Goal: Check status: Check status

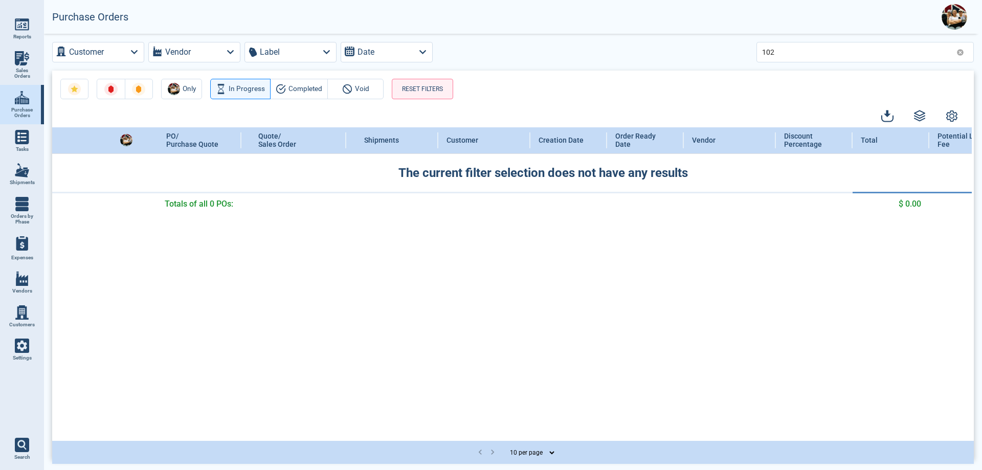
click at [962, 50] on icon at bounding box center [960, 52] width 7 height 7
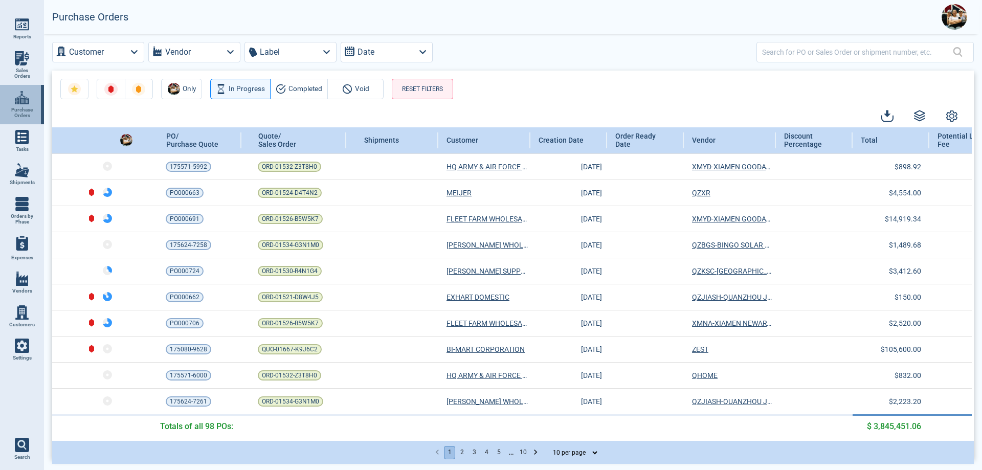
click at [24, 105] on link "Purchase Orders" at bounding box center [22, 104] width 44 height 39
click at [803, 58] on input "text" at bounding box center [857, 51] width 191 height 15
click at [823, 57] on input "text" at bounding box center [857, 51] width 191 height 15
type input "javic"
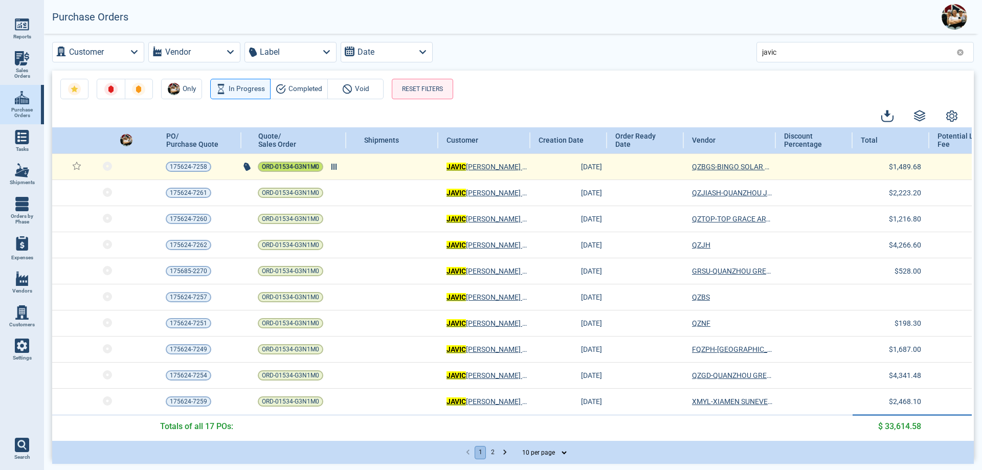
click at [286, 170] on span "ORD-01534-G3N1M0" at bounding box center [290, 167] width 57 height 10
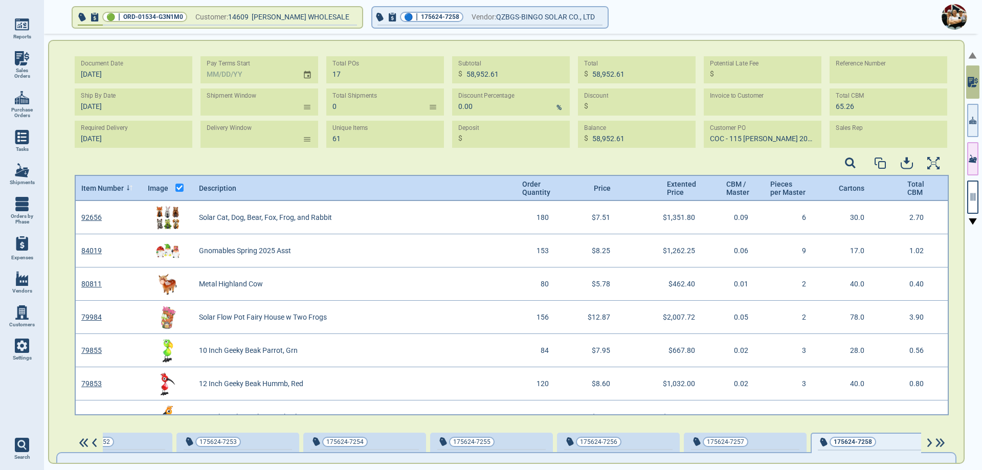
scroll to position [4, 4]
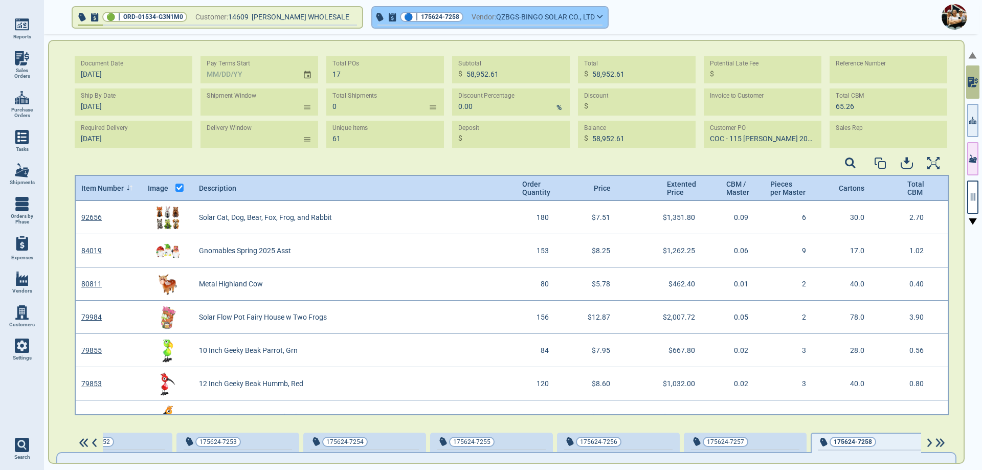
click at [475, 15] on span "Vendor:" at bounding box center [484, 17] width 25 height 13
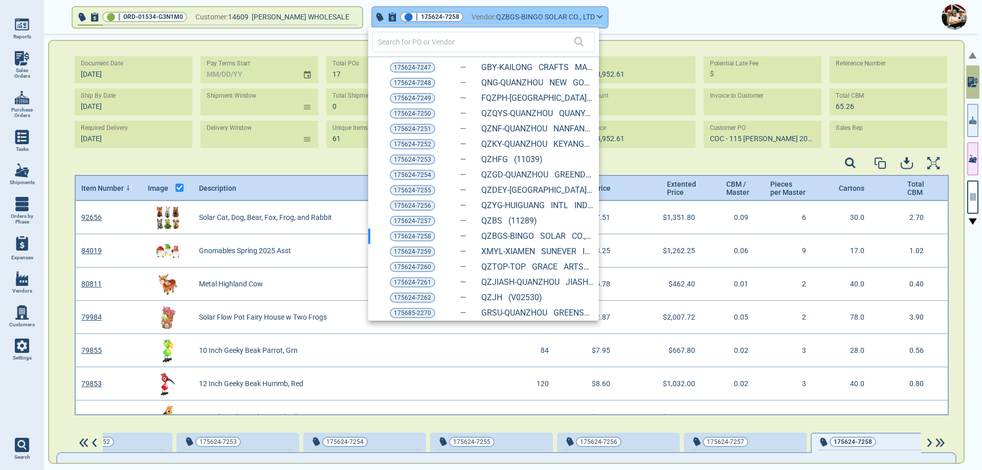
click at [475, 15] on div at bounding box center [491, 235] width 982 height 470
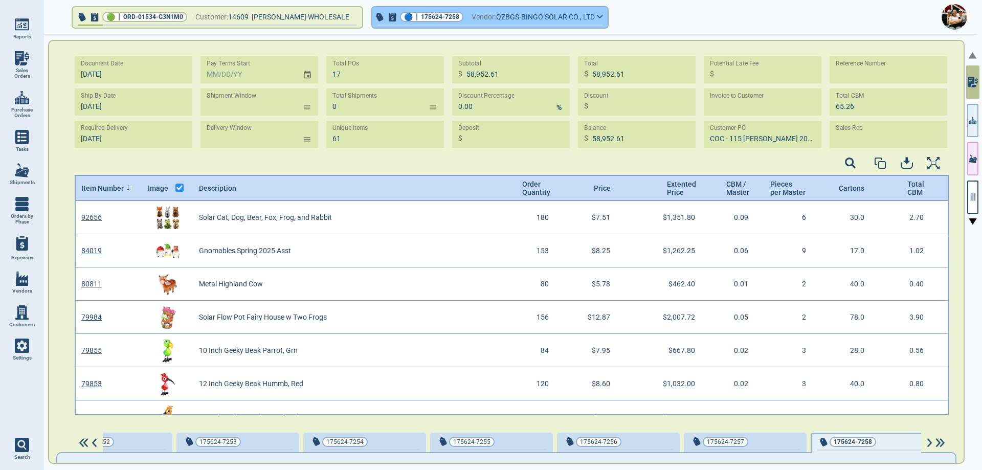
click at [593, 9] on button "🔵 | 175624-7258 Vendor: QZBGS-BINGO SOLAR CO., LTD" at bounding box center [489, 17] width 235 height 20
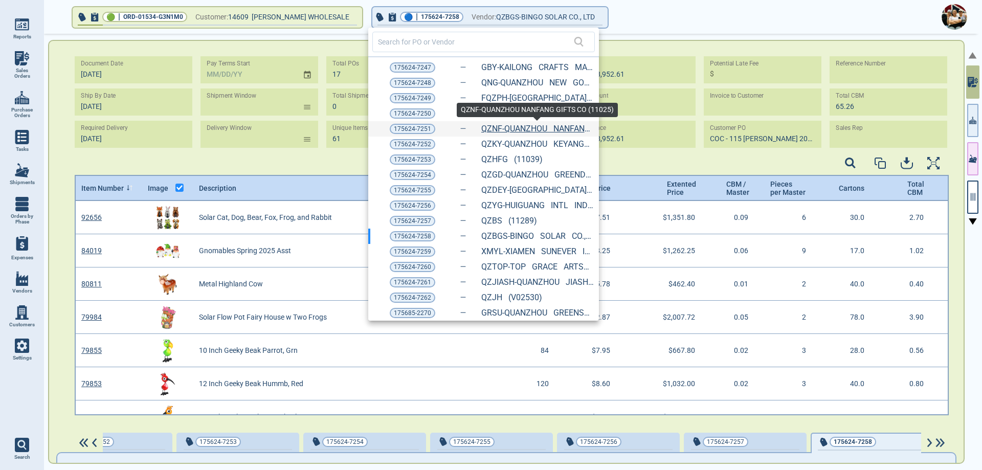
click at [492, 130] on link "QZNF-QUANZHOU NANFANG GIFTS CO (11025)" at bounding box center [537, 128] width 113 height 9
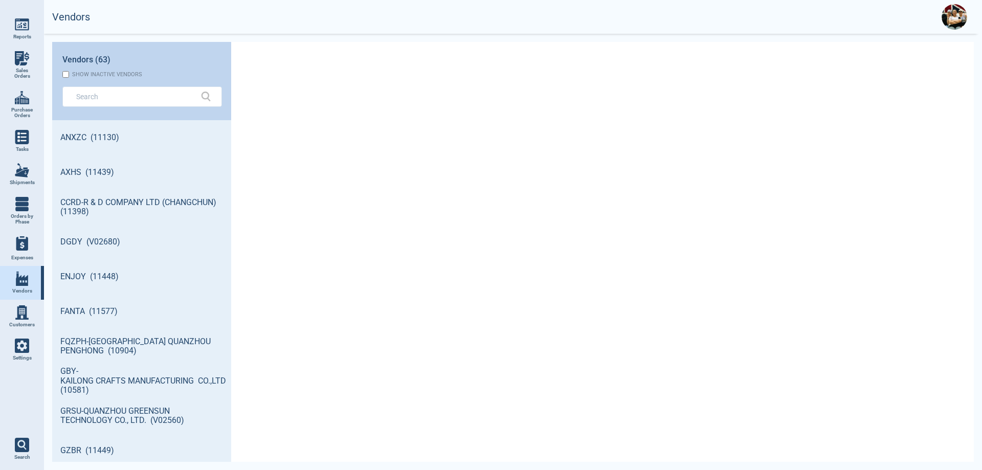
scroll to position [339, 176]
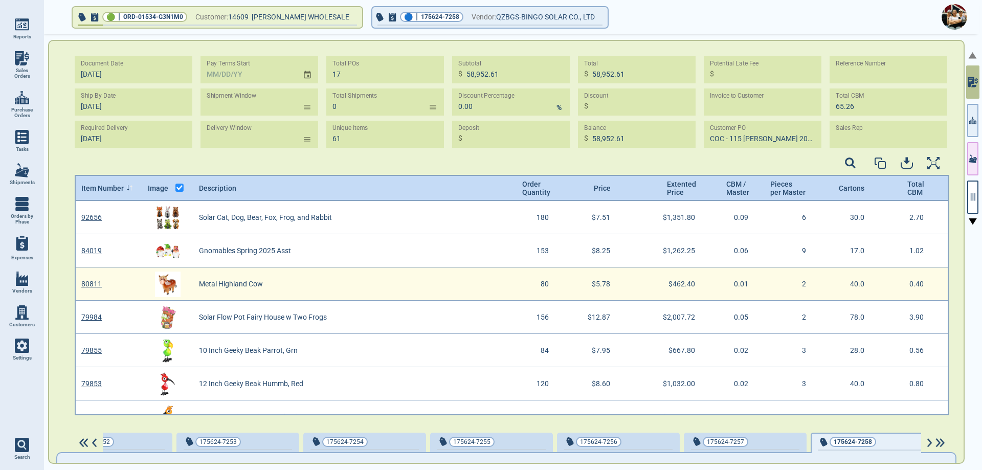
scroll to position [4, 4]
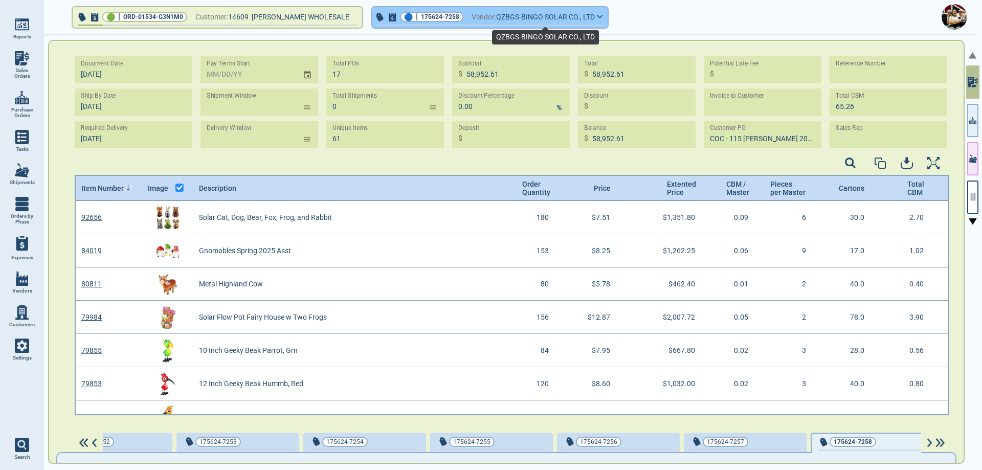
click at [583, 20] on span "QZBGS-BINGO SOLAR CO., LTD" at bounding box center [545, 17] width 99 height 13
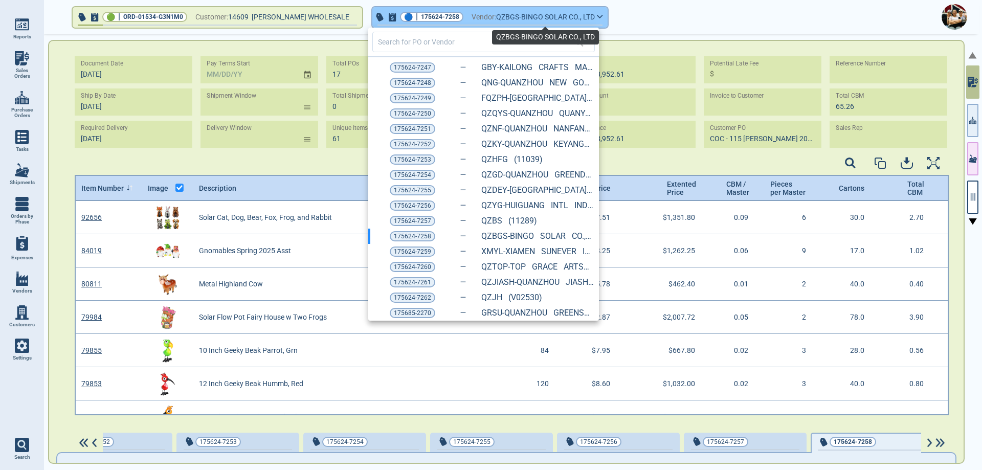
click at [583, 20] on div at bounding box center [491, 235] width 982 height 470
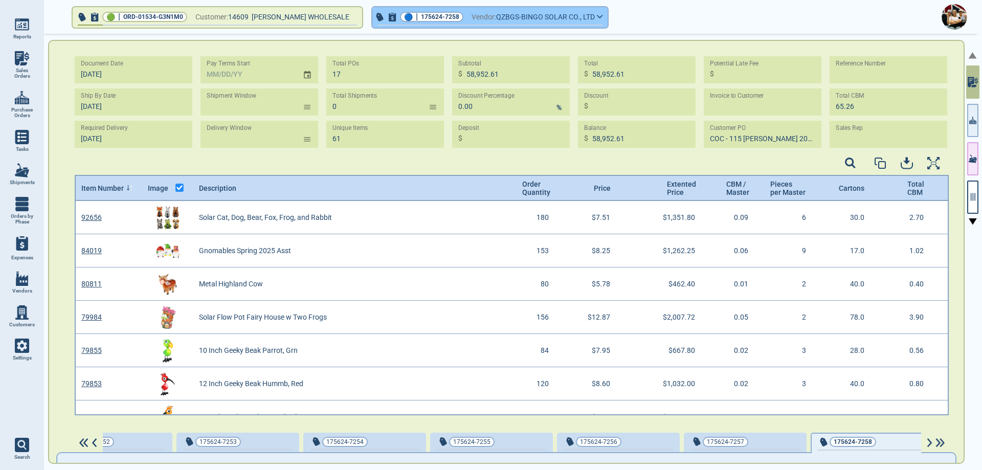
click at [602, 19] on button "🔵 | 175624-7258 Vendor: QZBGS-BINGO SOLAR CO., LTD" at bounding box center [489, 17] width 235 height 20
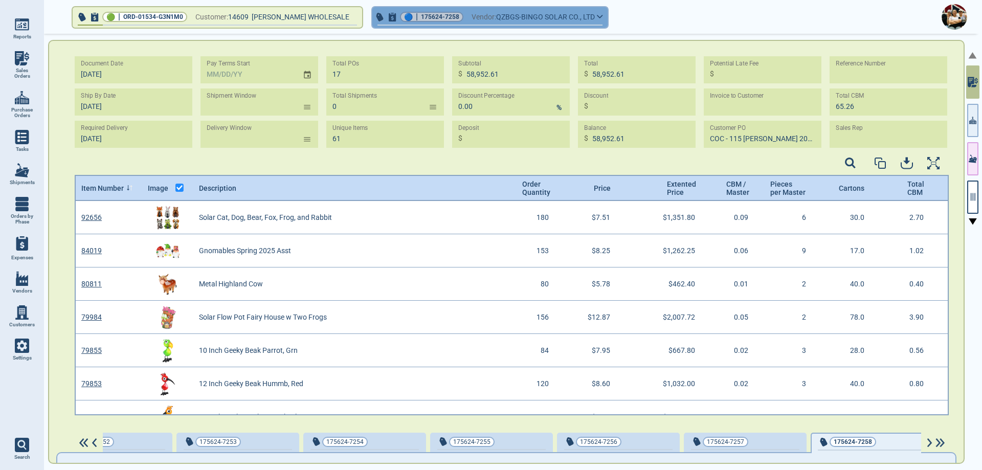
click at [602, 19] on button "🔵 | 175624-7258 Vendor: QZBGS-BINGO SOLAR CO., LTD" at bounding box center [489, 17] width 235 height 20
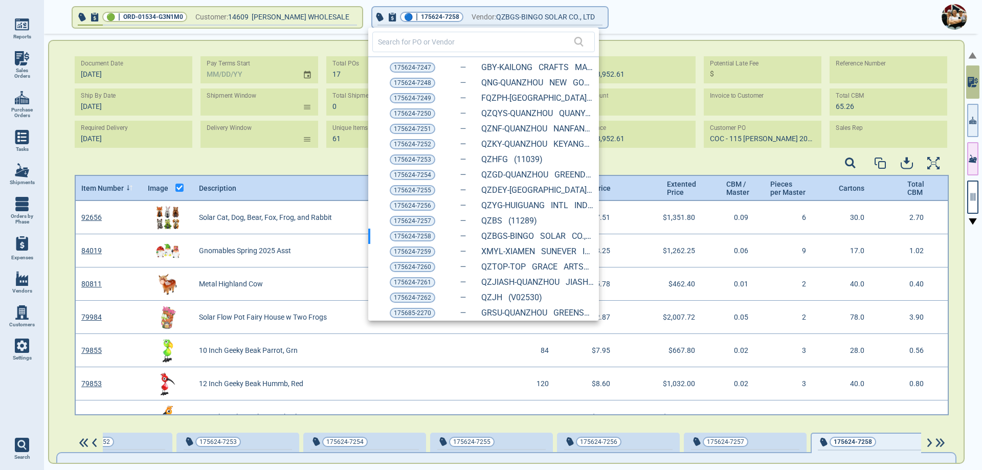
drag, startPoint x: 416, startPoint y: 131, endPoint x: 499, endPoint y: 150, distance: 84.5
click at [416, 131] on span "175624-7251" at bounding box center [412, 129] width 37 height 10
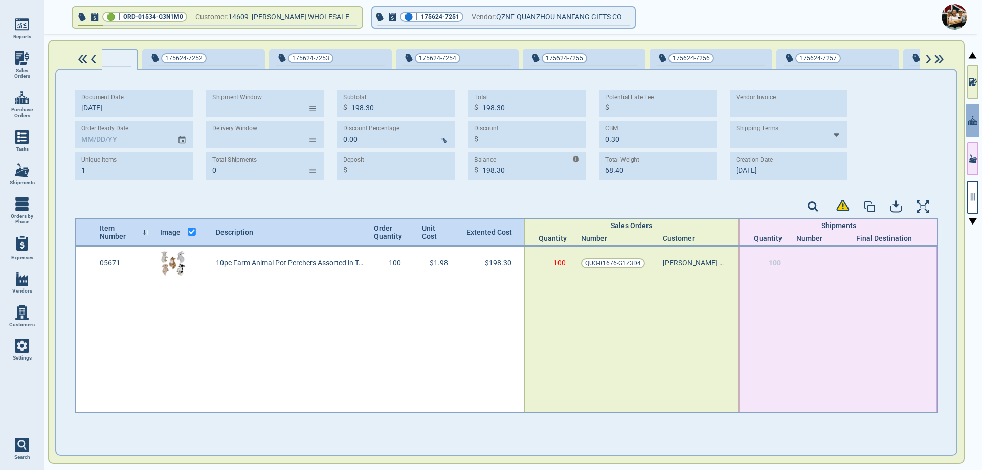
scroll to position [0, 505]
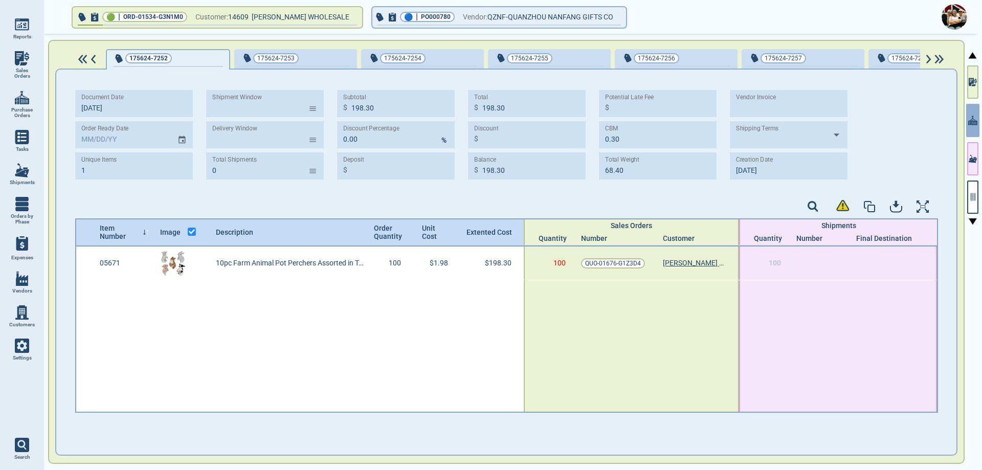
type input "[DATE]"
type input "195.00"
type input "[DATE]"
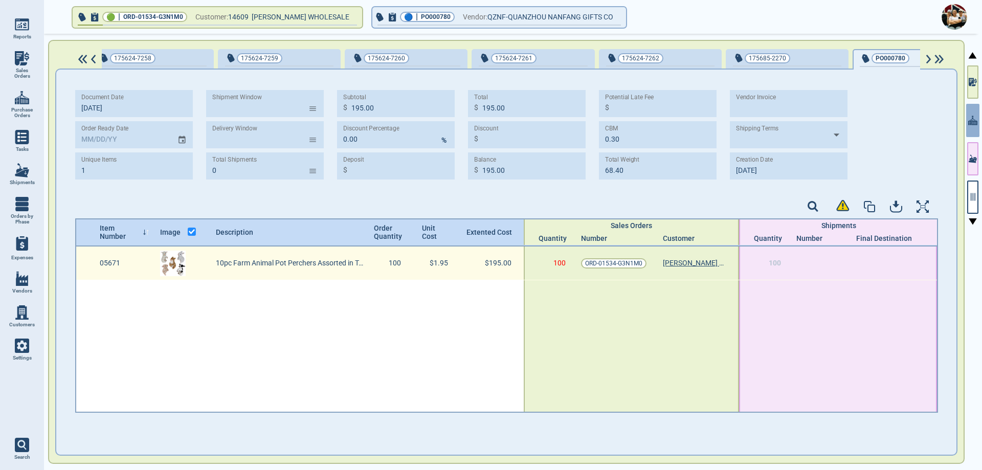
scroll to position [0, 1310]
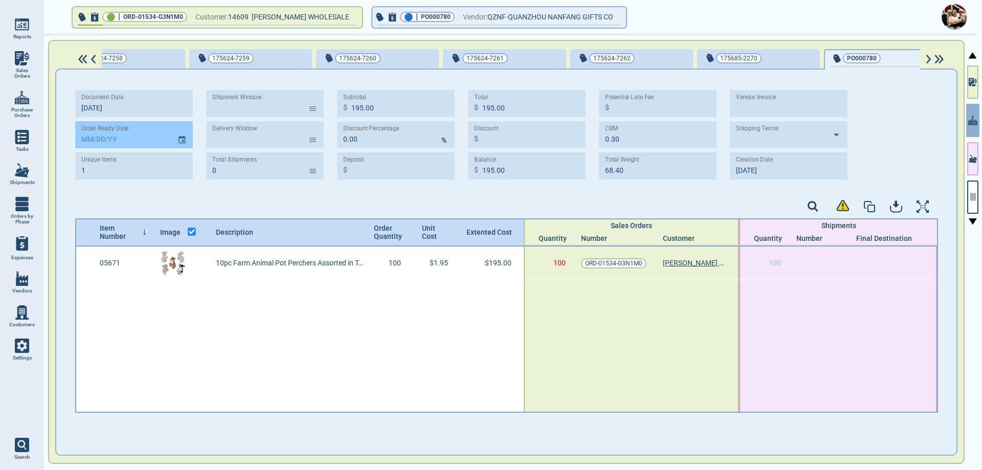
click at [176, 140] on div at bounding box center [134, 134] width 118 height 27
type input "MM/DD/YY"
click at [180, 139] on icon "Choose date" at bounding box center [181, 140] width 9 height 14
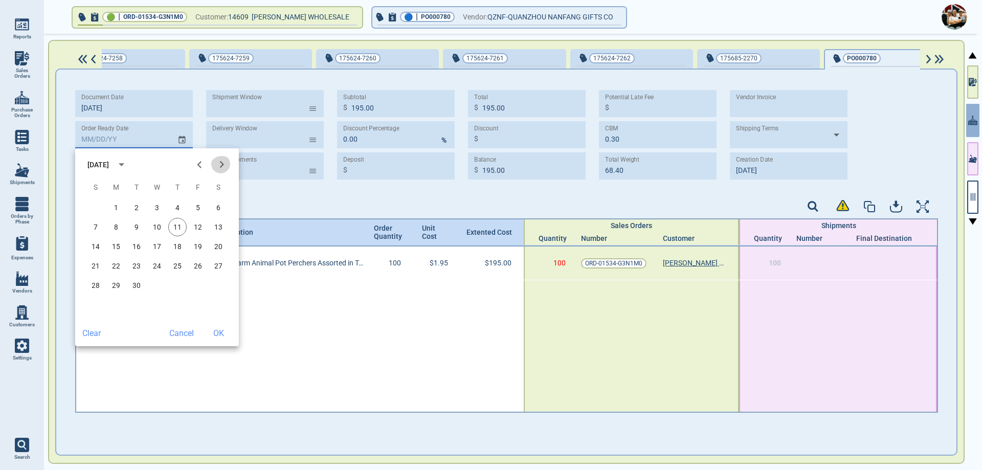
click at [220, 165] on icon "Next month" at bounding box center [222, 165] width 14 height 14
click at [220, 166] on icon "Next month" at bounding box center [222, 165] width 14 height 14
click at [176, 244] on button "15" at bounding box center [177, 246] width 18 height 18
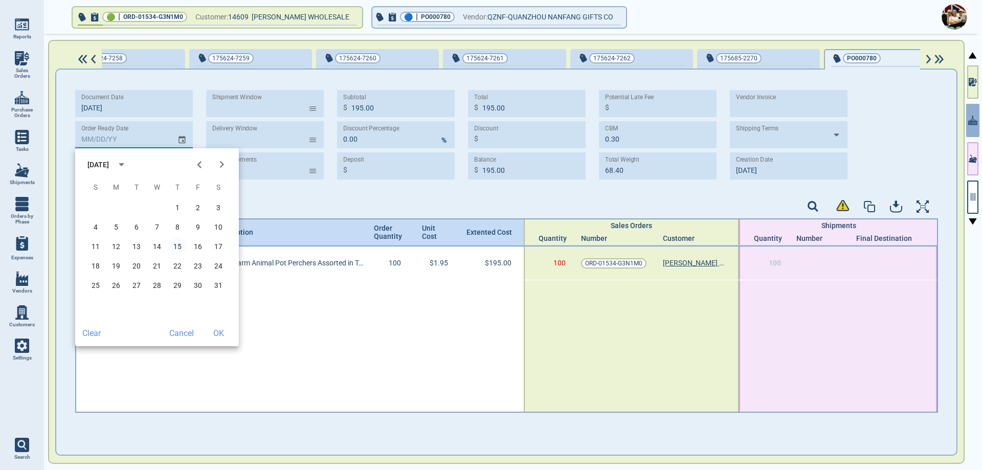
type input "[DATE]"
click at [219, 333] on button "OK" at bounding box center [218, 333] width 33 height 18
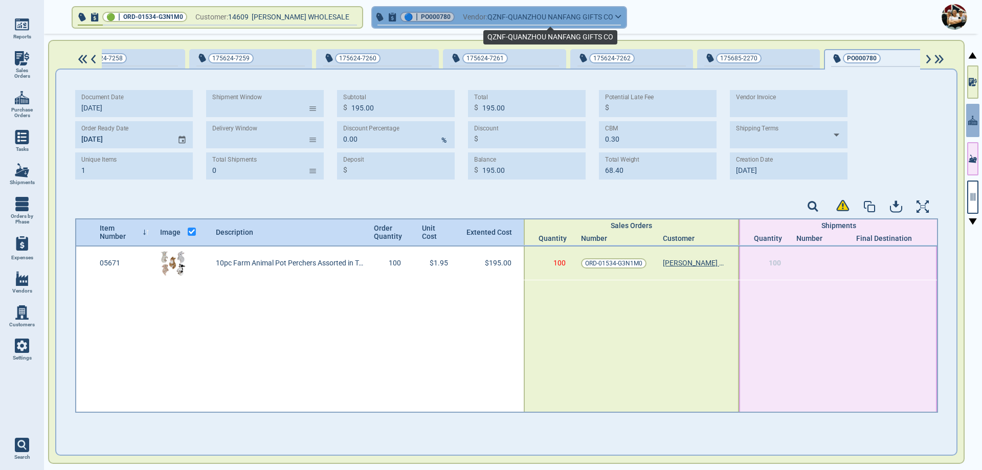
click at [605, 21] on span "QZNF-QUANZHOU NANFANG GIFTS CO" at bounding box center [550, 17] width 126 height 13
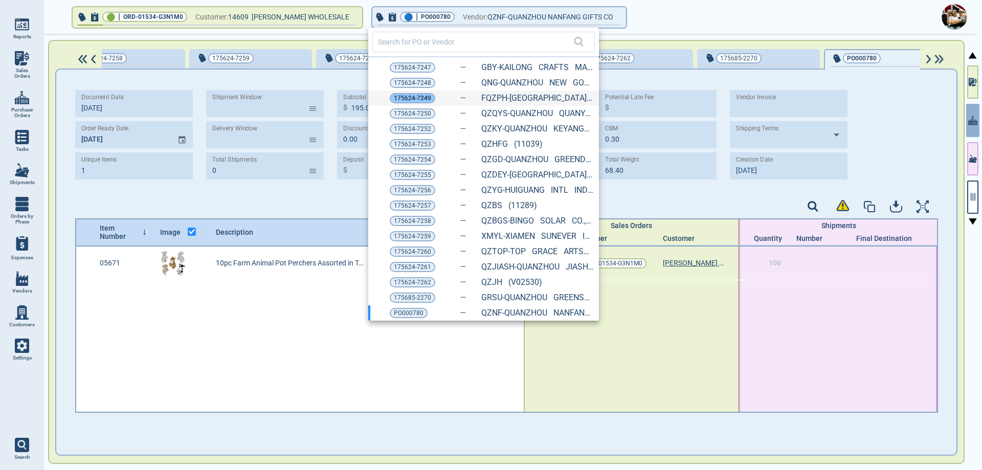
click at [413, 97] on span "175624-7249" at bounding box center [412, 98] width 37 height 10
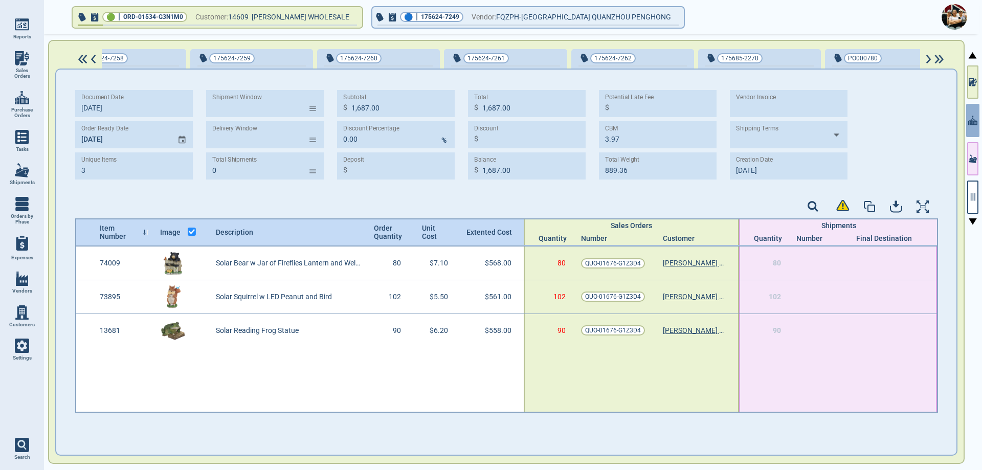
type input "3"
type input "3.97"
type input "889.36"
type input "1,687.00"
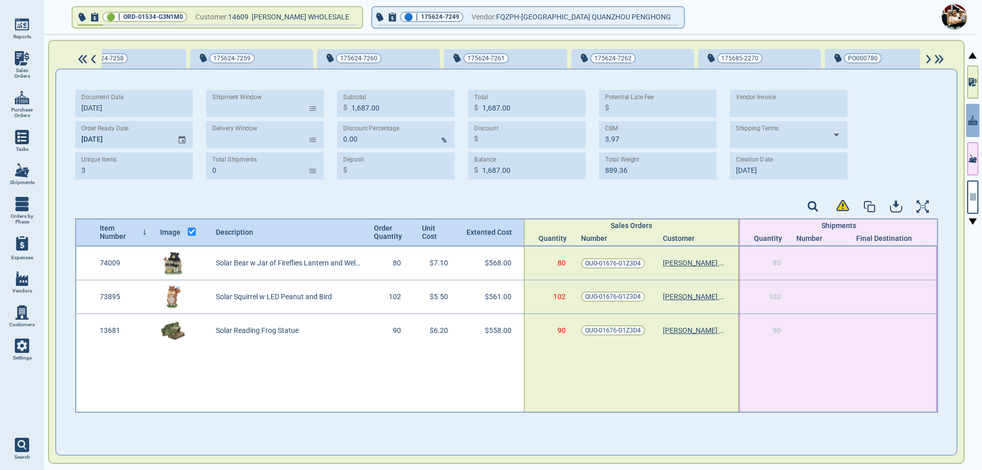
type input "1,687.00"
type input "[DATE]"
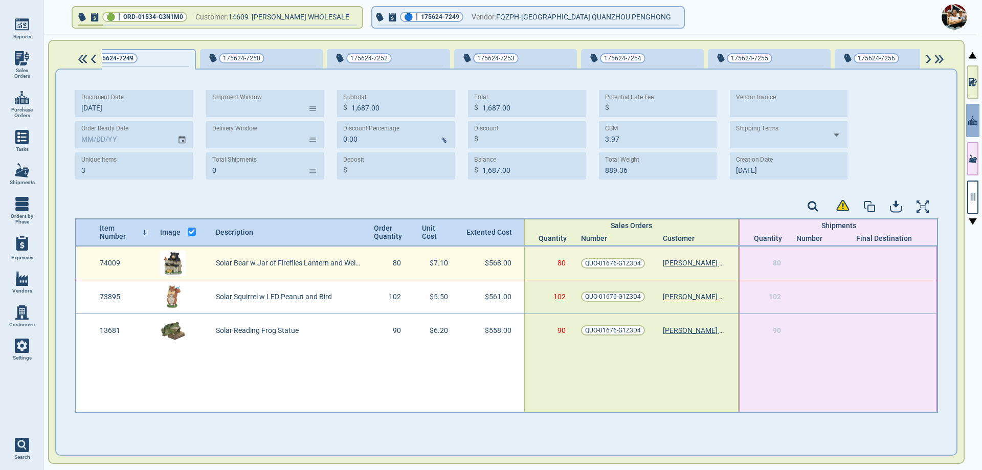
scroll to position [0, 254]
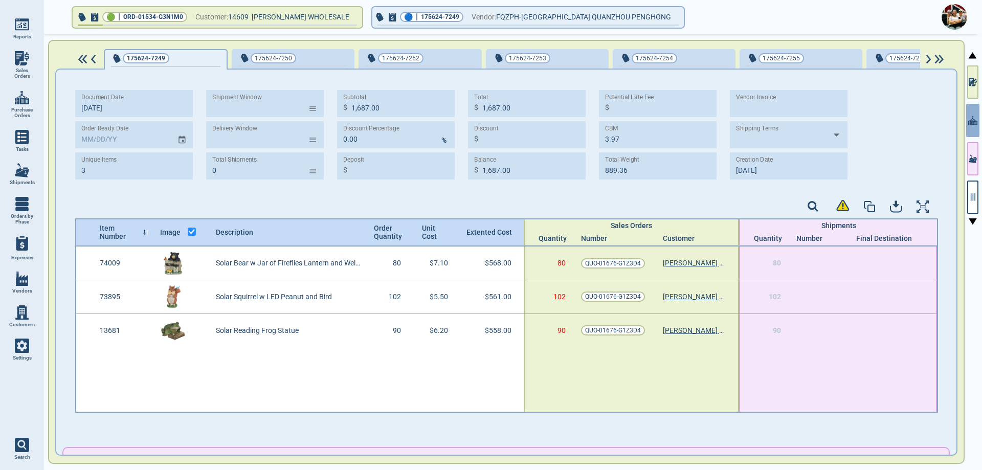
type input "[DATE]"
click at [183, 137] on icon "Choose date" at bounding box center [181, 140] width 7 height 8
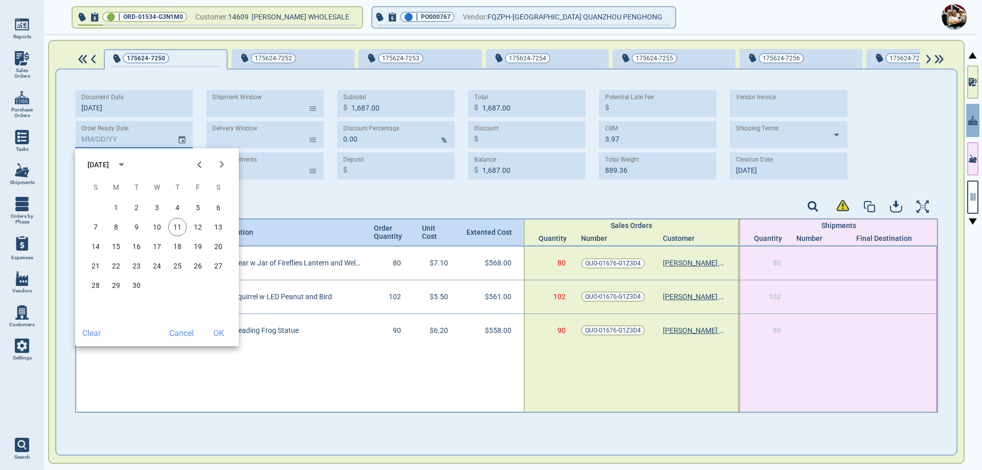
click at [226, 164] on icon "Next month" at bounding box center [222, 165] width 14 height 14
click at [179, 247] on button "15" at bounding box center [177, 246] width 18 height 18
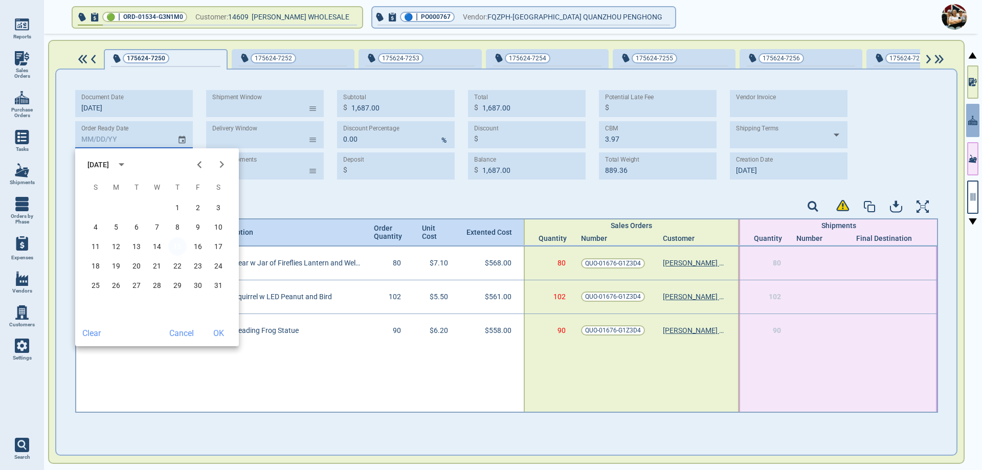
type input "[DATE]"
click at [222, 338] on button "OK" at bounding box center [218, 333] width 33 height 18
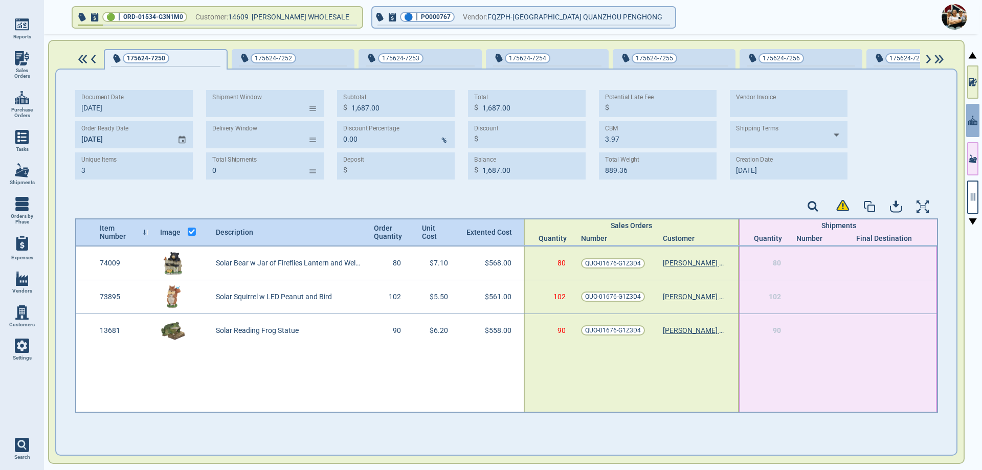
click at [193, 195] on div "Document Date [DATE] Order Ready Date [DATE] Unique Items 3 Shipment Window ​ D…" at bounding box center [506, 139] width 863 height 118
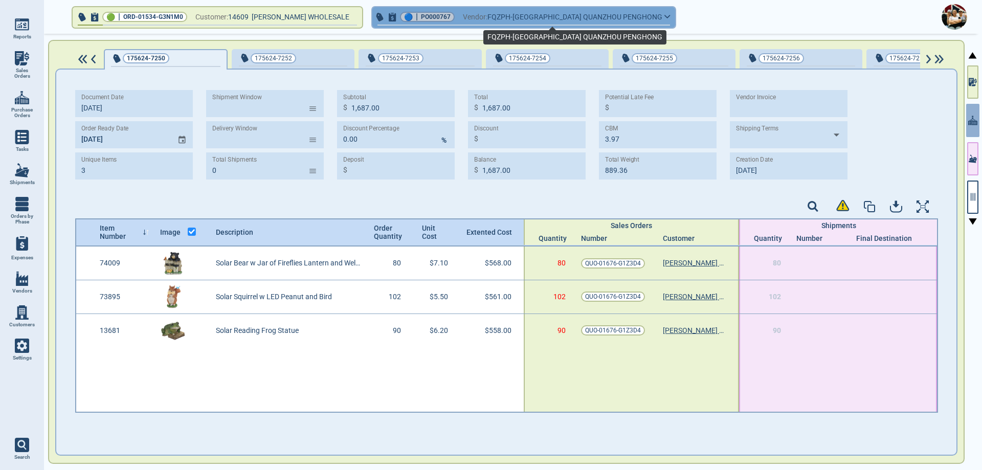
click at [520, 19] on span "FQZPH-[GEOGRAPHIC_DATA] QUANZHOU PENGHONG" at bounding box center [574, 17] width 175 height 13
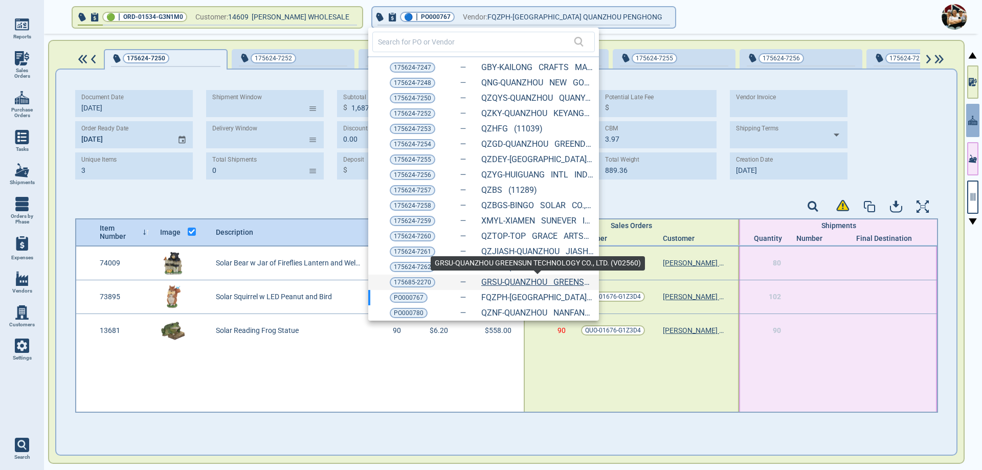
click at [531, 280] on link "GRSU-QUANZHOU GREENSUN TECHNOLOGY CO., LTD. (V02560)" at bounding box center [537, 282] width 113 height 9
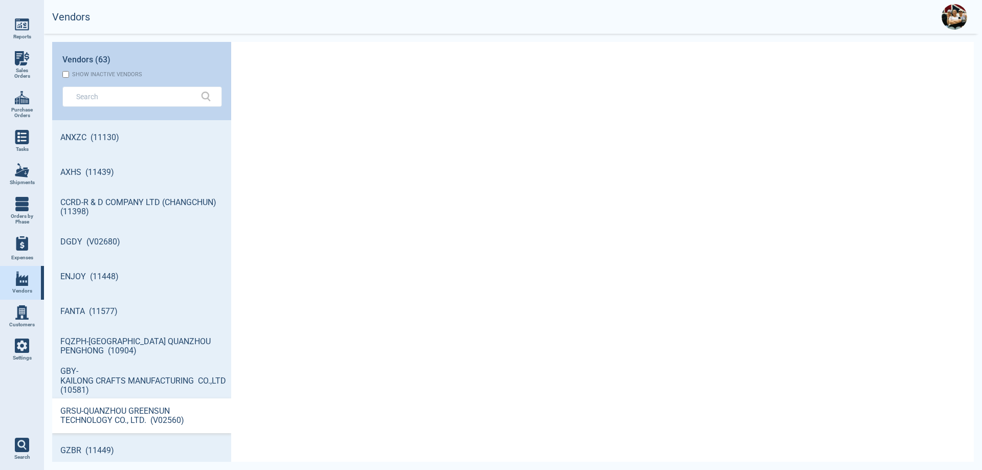
scroll to position [339, 176]
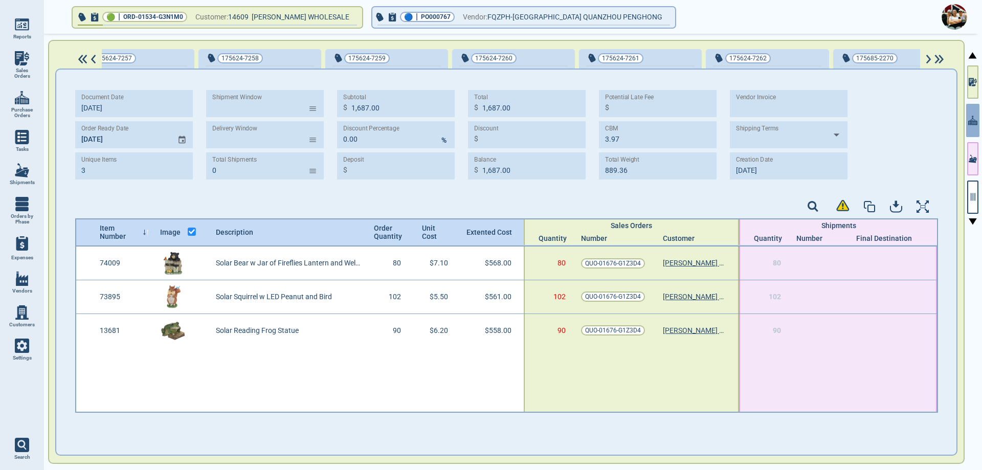
scroll to position [0, 1186]
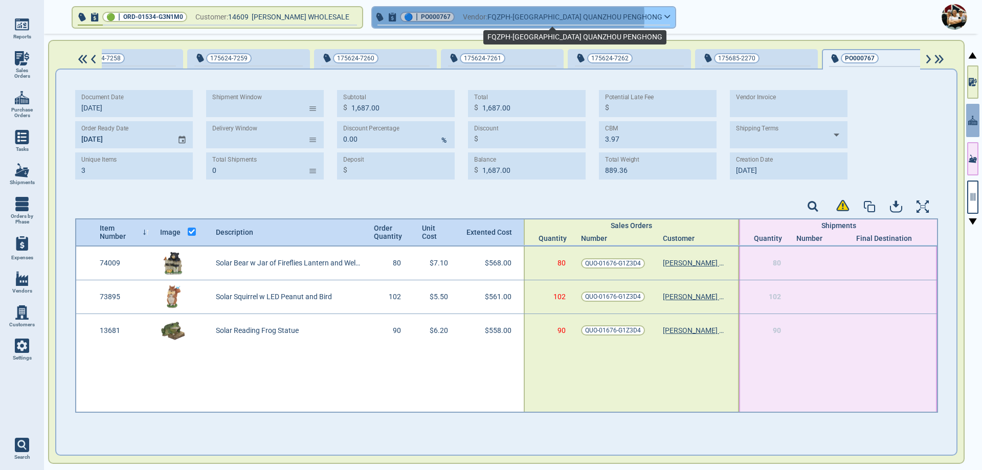
click at [504, 17] on span "FQZPH-[GEOGRAPHIC_DATA] QUANZHOU PENGHONG" at bounding box center [574, 17] width 175 height 13
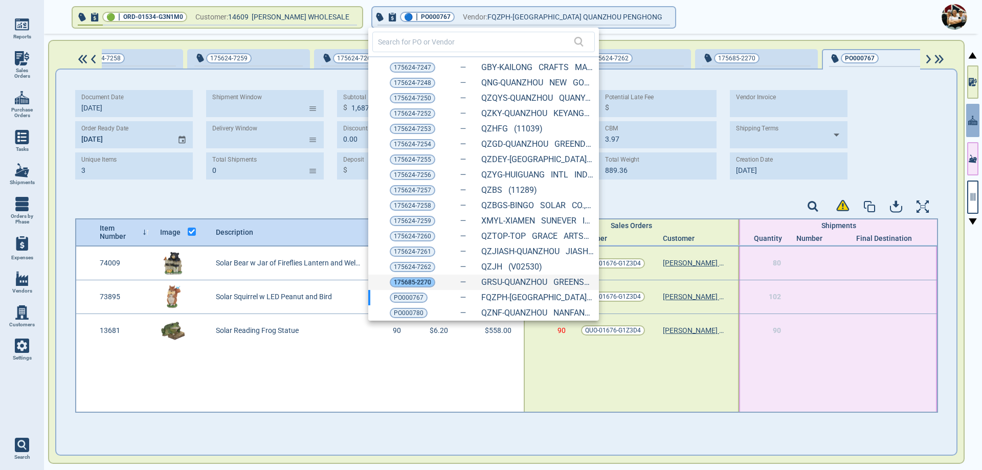
click at [414, 283] on span "175685-2270" at bounding box center [412, 282] width 37 height 10
type input "1"
type input "528.00"
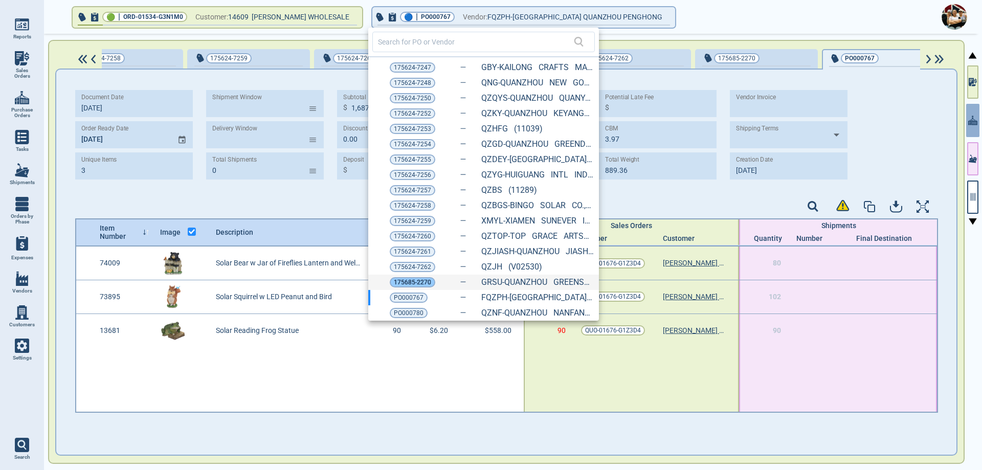
type input "1.60"
type input "464.00"
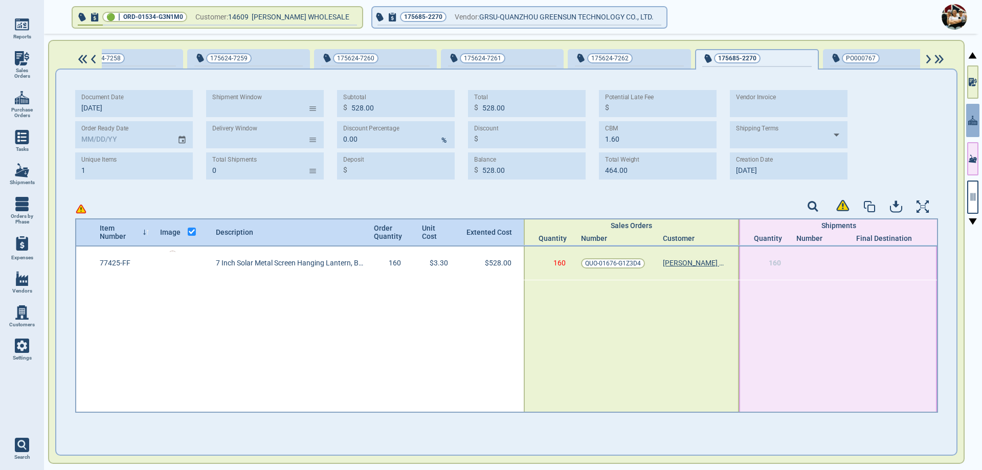
type input "[DATE]"
click at [182, 140] on icon "Choose date" at bounding box center [181, 140] width 9 height 14
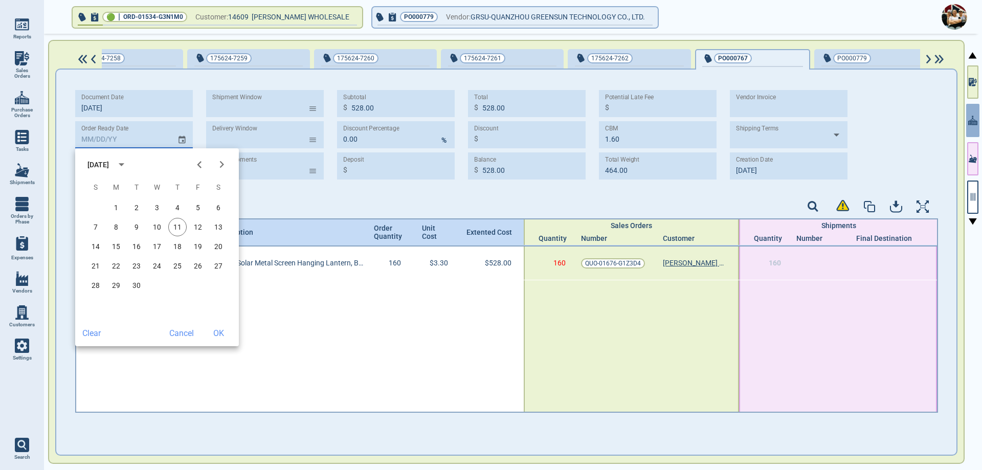
click at [221, 166] on icon "Next month" at bounding box center [222, 165] width 14 height 14
click at [175, 247] on button "15" at bounding box center [177, 246] width 18 height 18
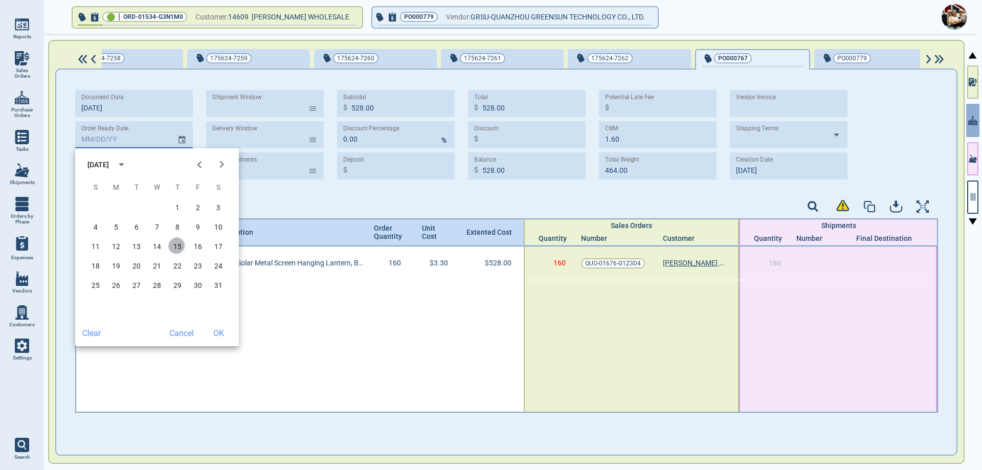
type input "[DATE]"
click at [216, 334] on button "OK" at bounding box center [218, 333] width 33 height 18
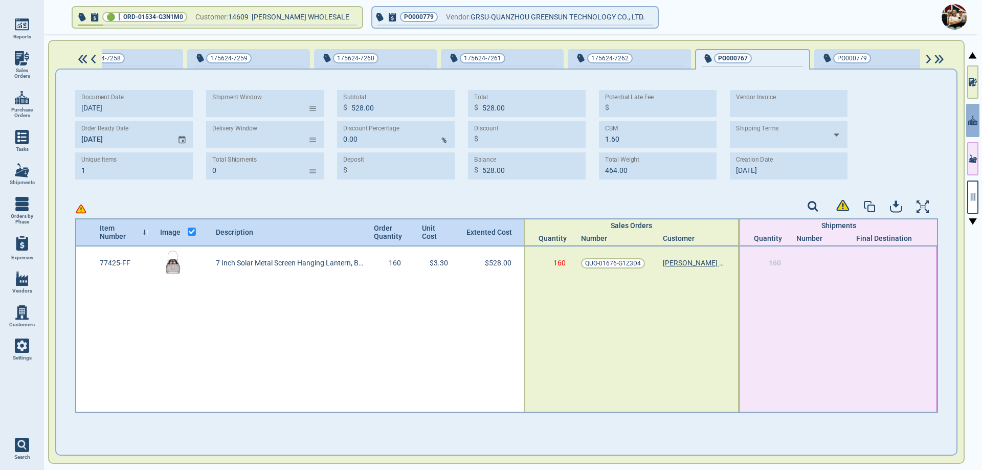
click at [371, 203] on div at bounding box center [506, 207] width 863 height 21
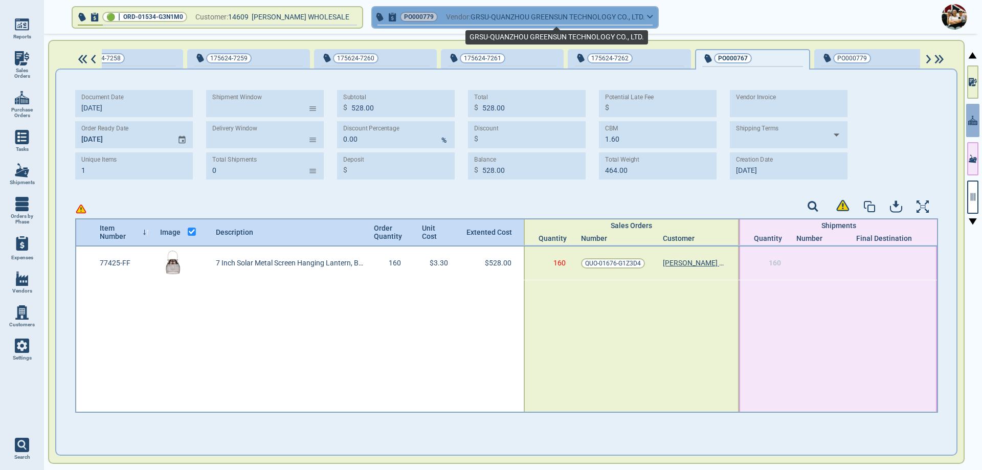
click at [516, 18] on span "GRSU-QUANZHOU GREENSUN TECHNOLOGY CO., LTD." at bounding box center [558, 17] width 174 height 13
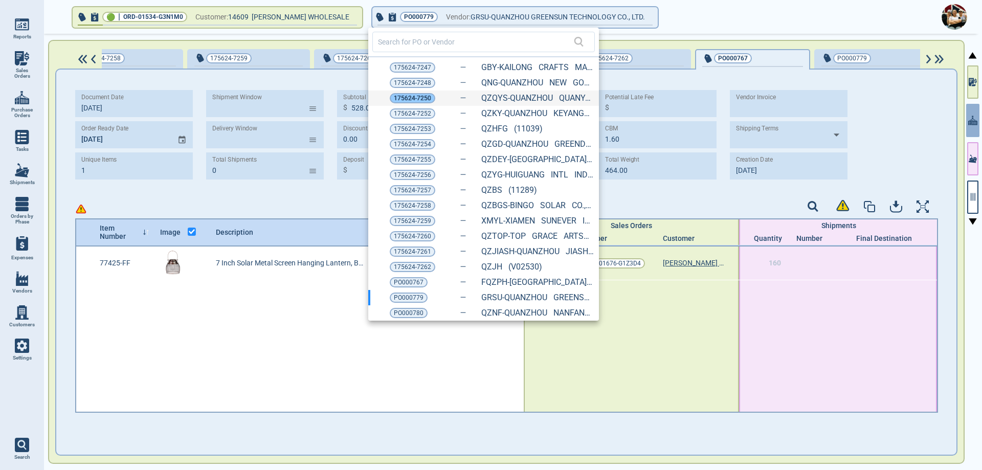
click at [409, 98] on span "175624-7250" at bounding box center [412, 98] width 37 height 10
type input "3"
type input "1,618.40"
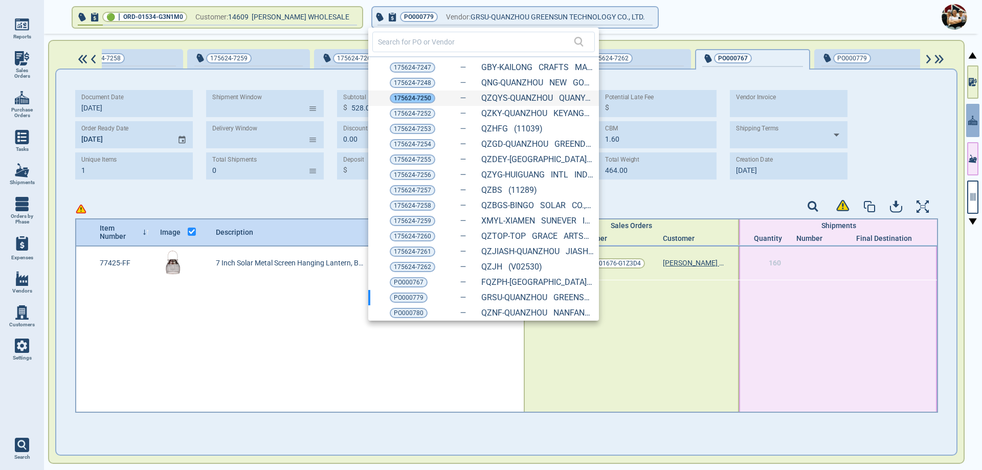
type input "3.35"
type input "785.05"
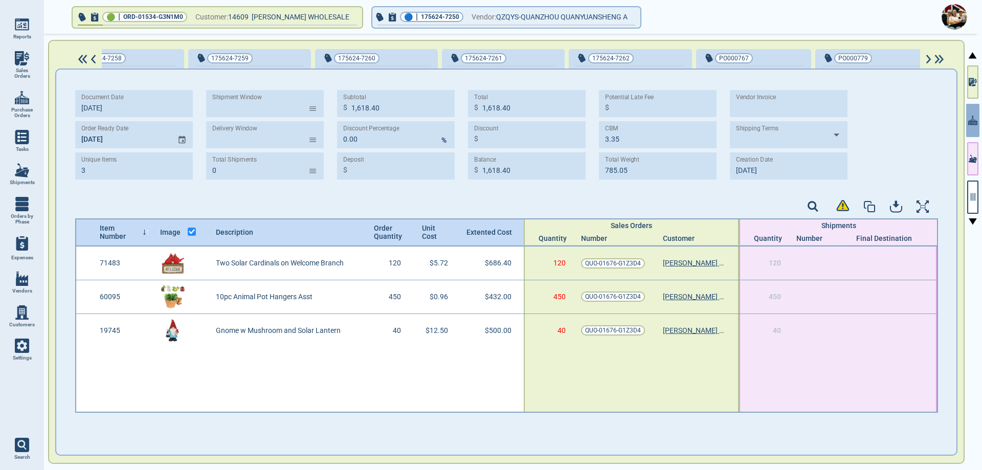
type input "[DATE]"
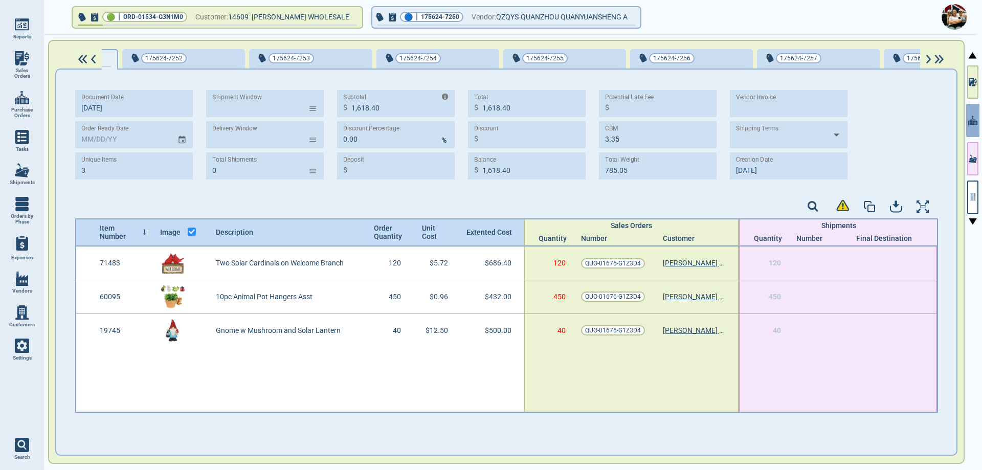
scroll to position [0, 254]
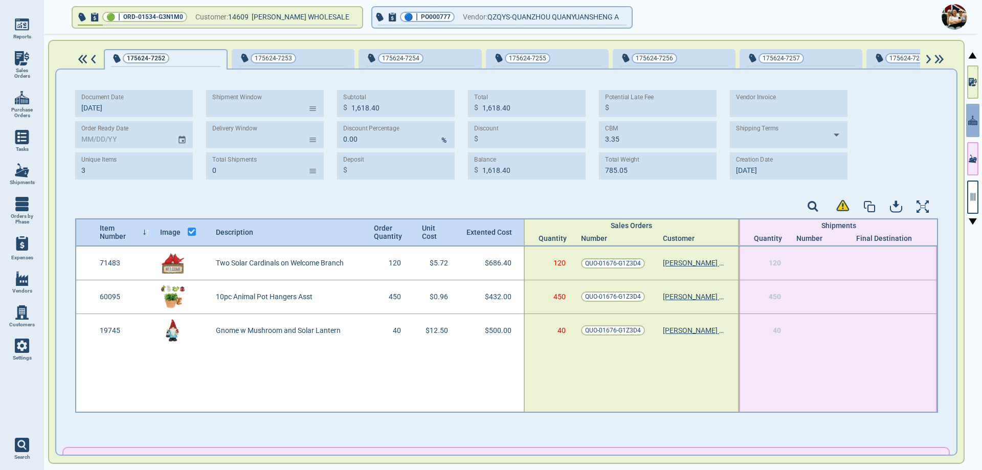
type input "[DATE]"
type input "2"
type input "1,118.40"
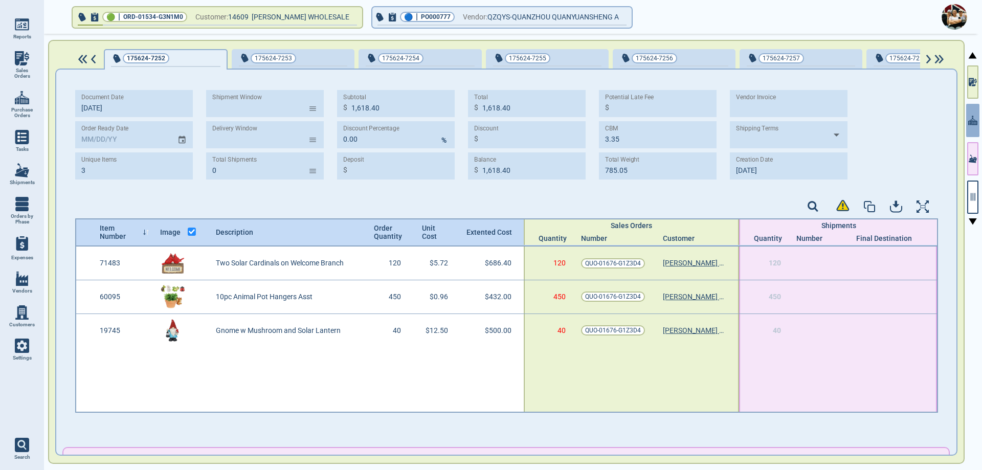
type input "1.35"
type input "449.85"
type input "[DATE]"
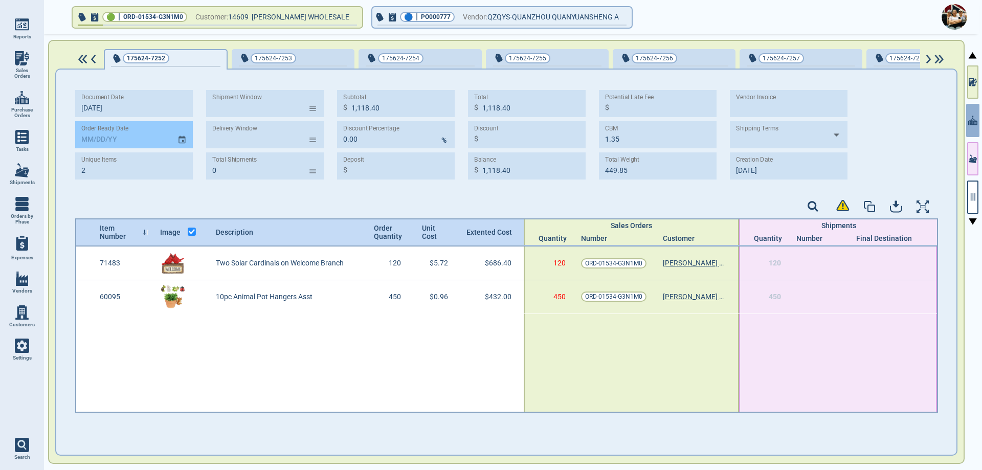
click at [184, 141] on icon "Choose date" at bounding box center [181, 140] width 7 height 8
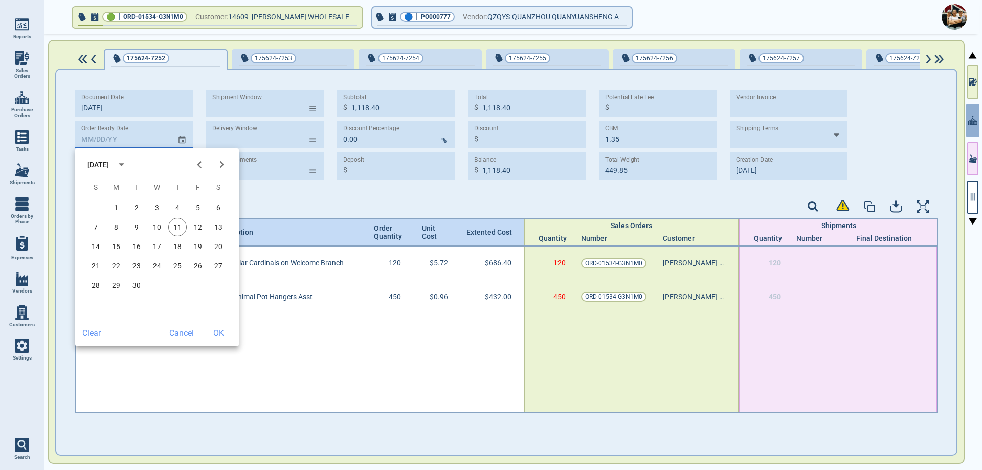
click at [220, 163] on icon "Next month" at bounding box center [222, 165] width 14 height 14
click at [221, 164] on icon "Next month" at bounding box center [222, 165] width 14 height 14
click at [221, 167] on icon "Next month" at bounding box center [221, 164] width 4 height 7
click at [178, 245] on button "15" at bounding box center [177, 246] width 18 height 18
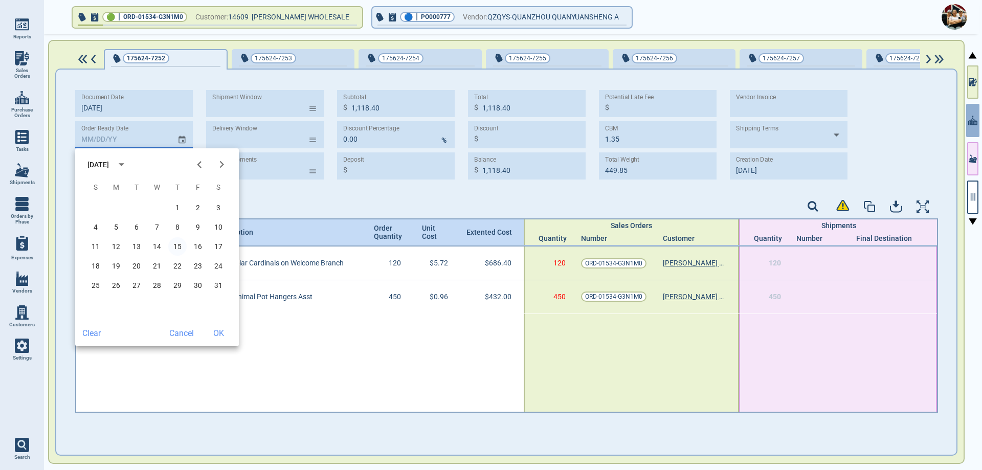
type input "[DATE]"
click at [220, 332] on button "OK" at bounding box center [218, 333] width 33 height 18
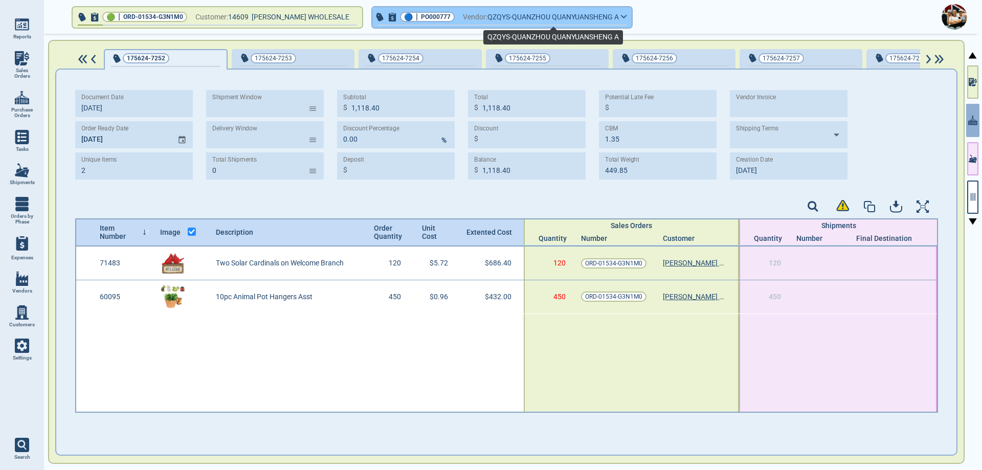
click at [511, 19] on span "QZQYS-QUANZHOU QUANYUANSHENG A" at bounding box center [552, 17] width 131 height 13
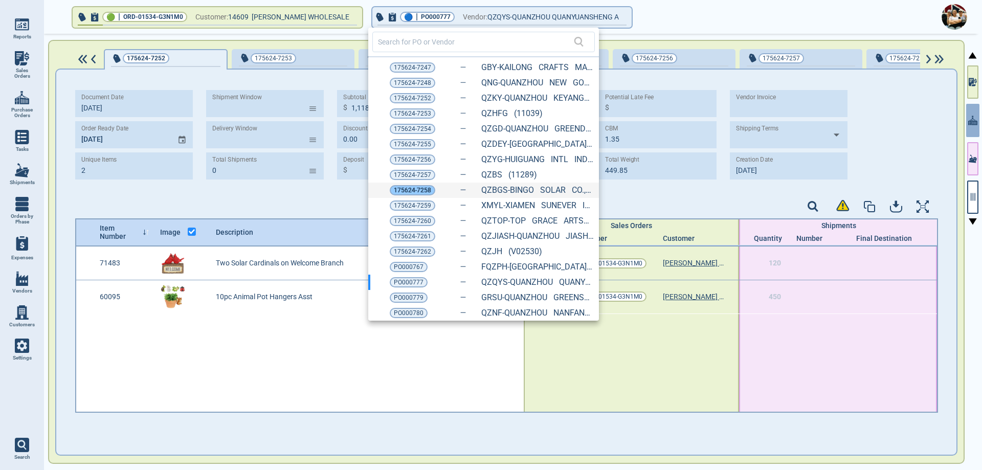
click at [415, 191] on span "175624-7258" at bounding box center [412, 190] width 37 height 10
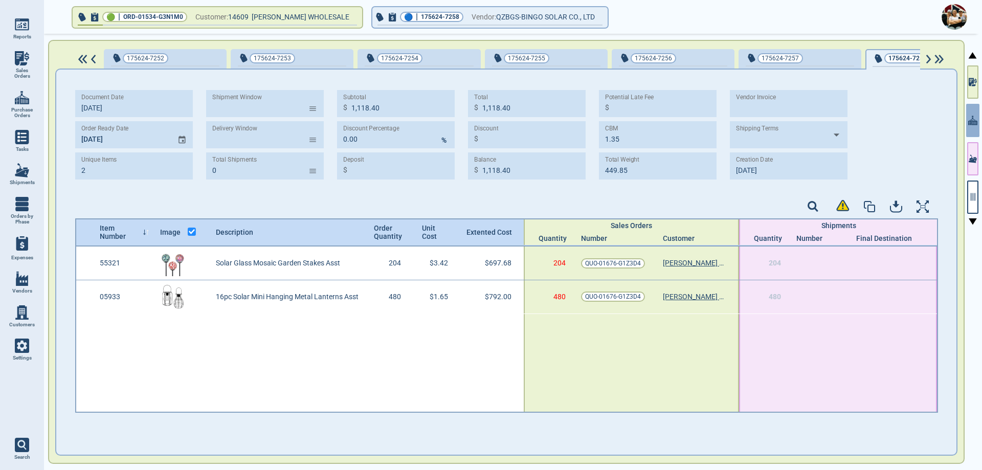
type input "1,489.68"
type input "2.86"
type input "474.72"
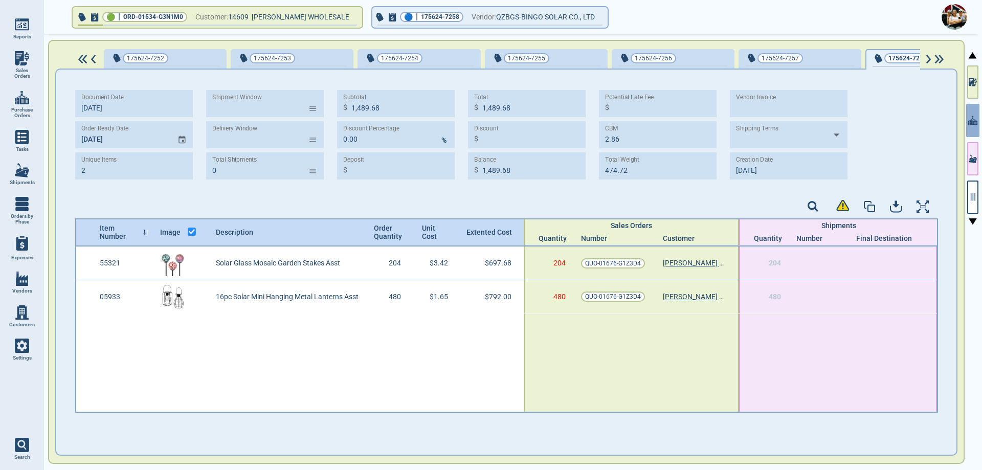
type input "[DATE]"
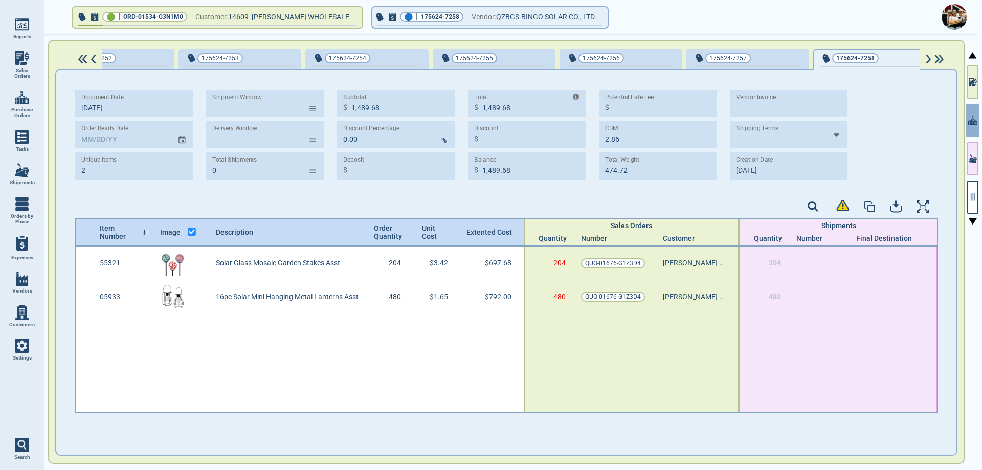
scroll to position [0, 313]
type input "[DATE]"
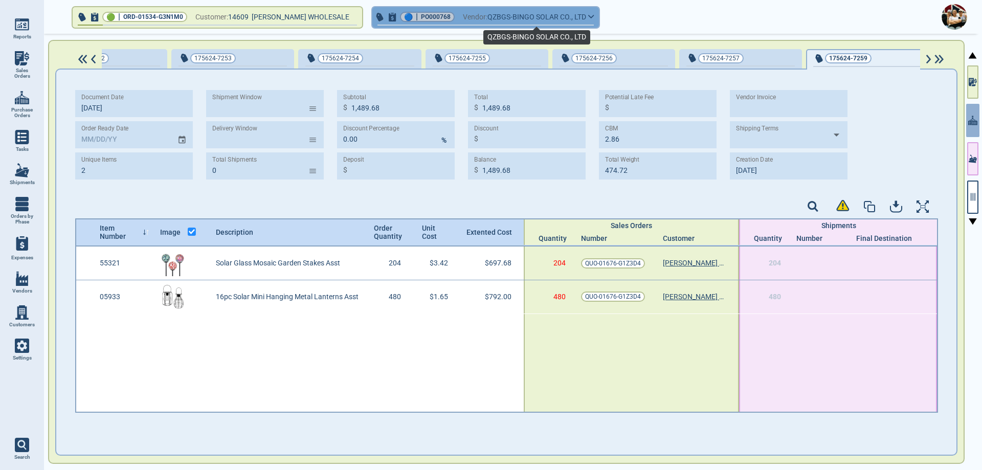
click at [520, 21] on span "QZBGS-BINGO SOLAR CO., LTD" at bounding box center [536, 17] width 99 height 13
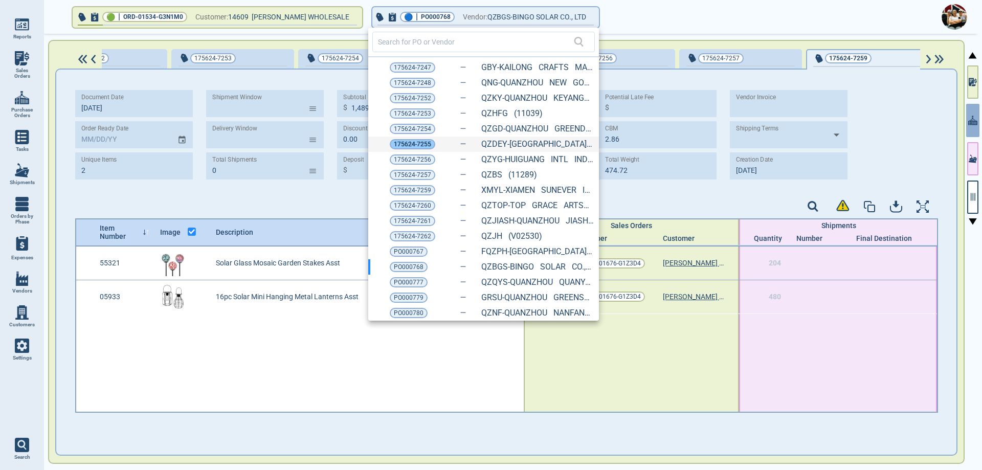
click at [415, 145] on span "175624-7255" at bounding box center [412, 144] width 37 height 10
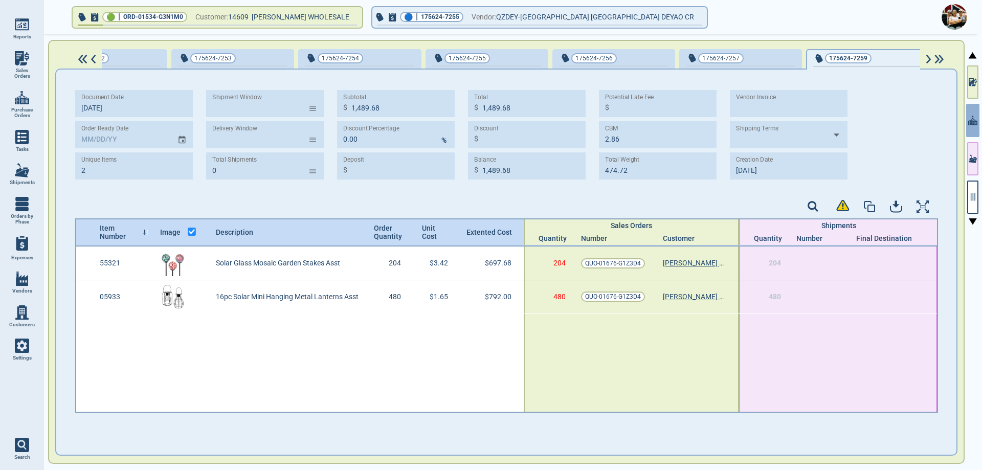
type input "9"
type input "5,994.12"
type input "8.64"
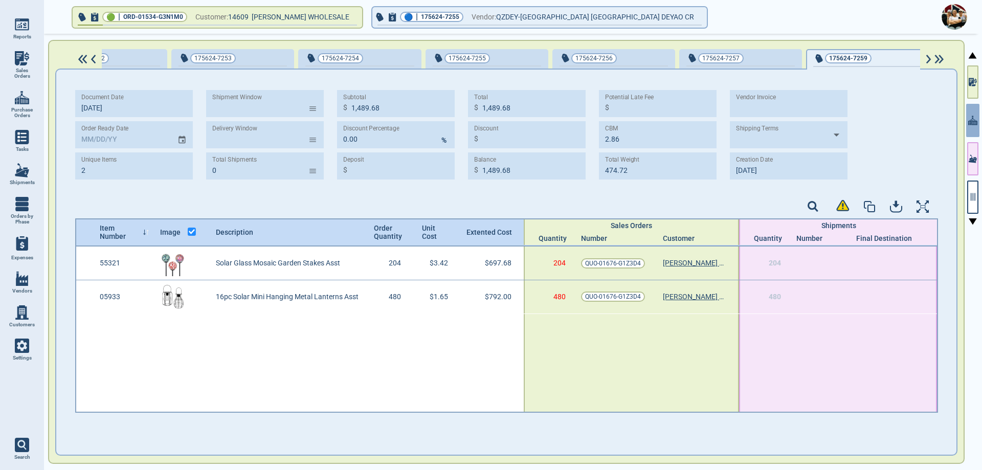
type input "1,767.70"
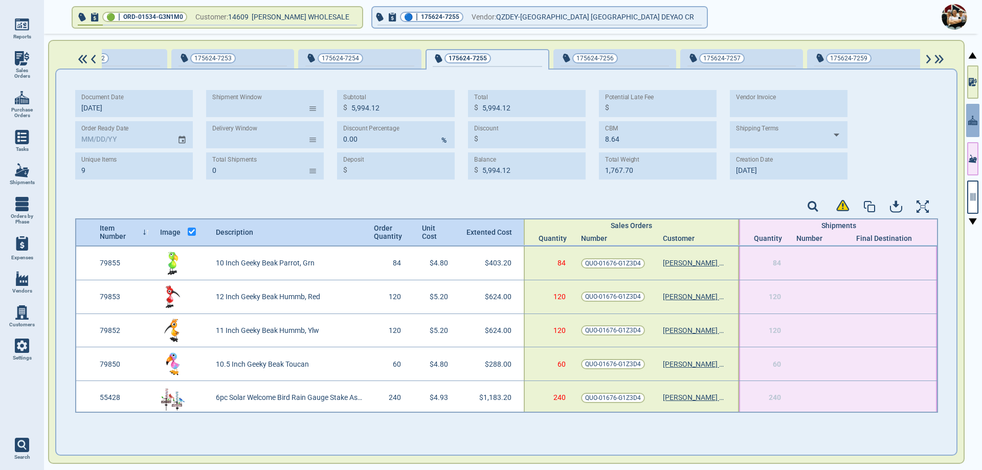
type input "[DATE]"
type input "3"
type input "1,974.60"
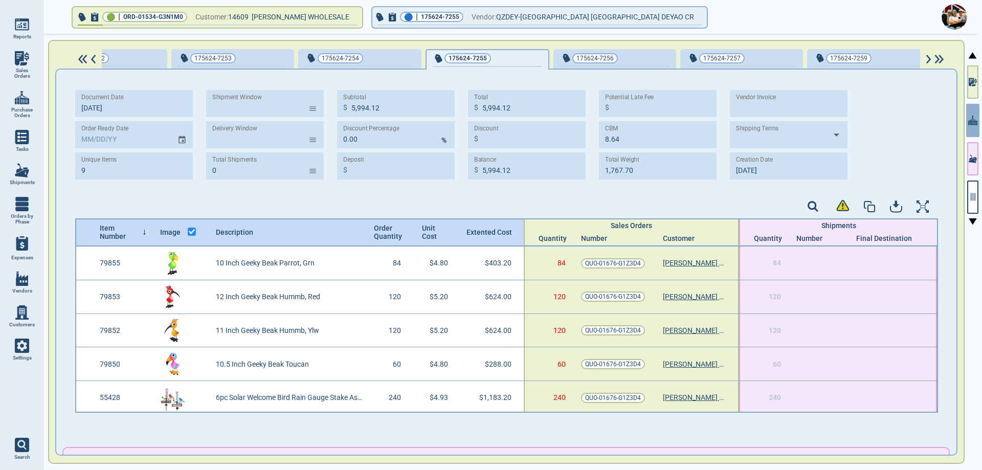
type input "1,974.60"
type input "2.86"
type input "322.30"
type input "[DATE]"
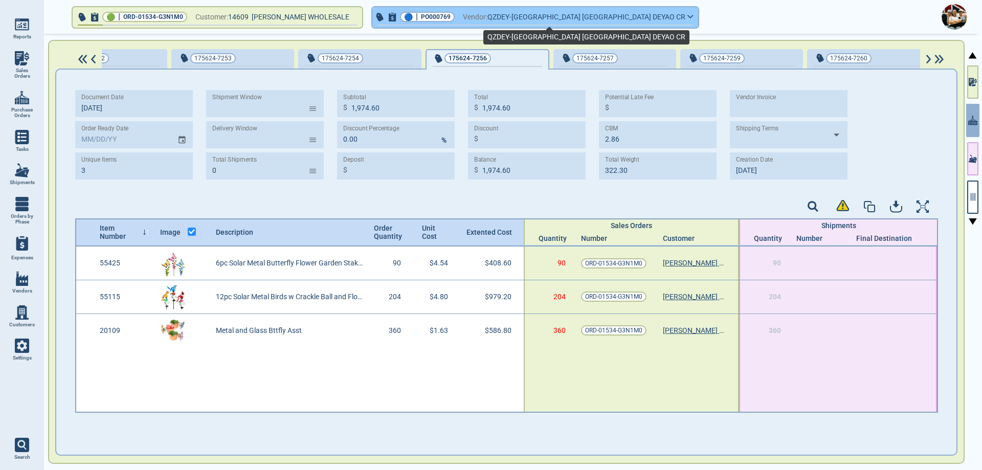
click at [508, 19] on span "QZDEY-[GEOGRAPHIC_DATA] [GEOGRAPHIC_DATA] DEYAO CR" at bounding box center [586, 17] width 198 height 13
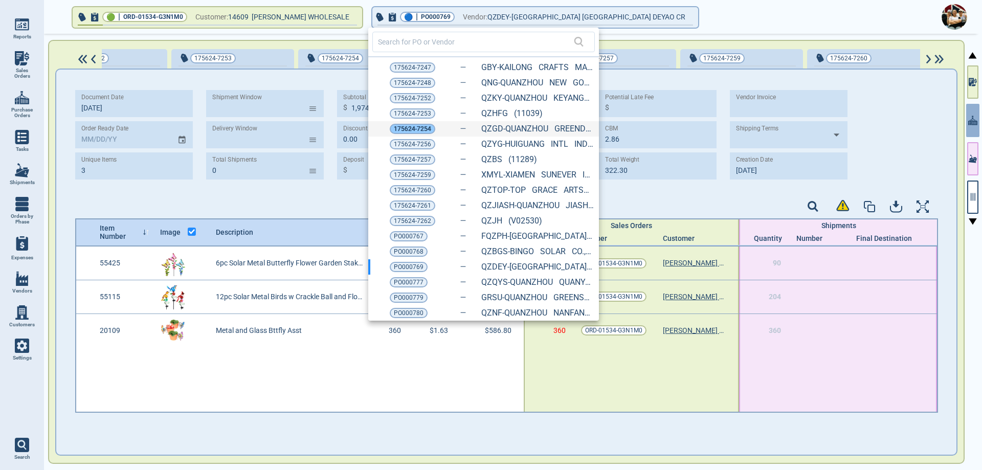
click at [404, 130] on span "175624-7254" at bounding box center [412, 129] width 37 height 10
type input "5"
type input "4,341.48"
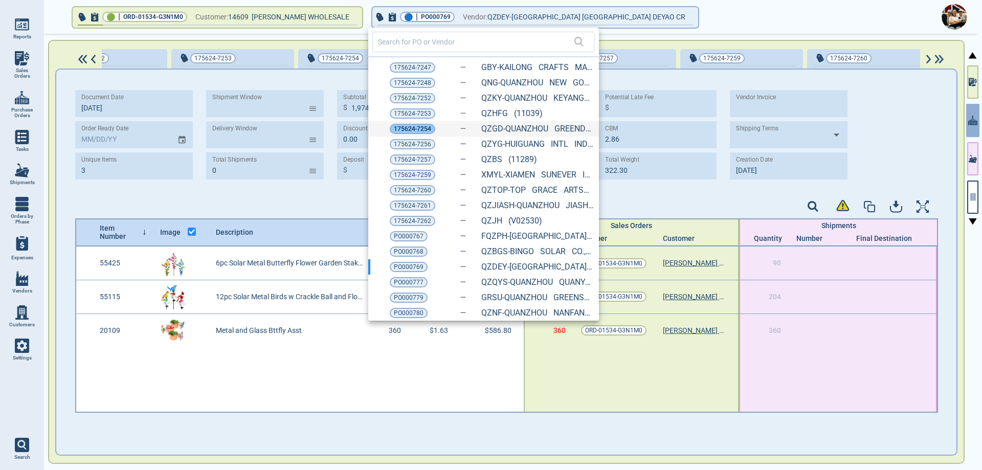
type input "5.10"
type input "1,039.79"
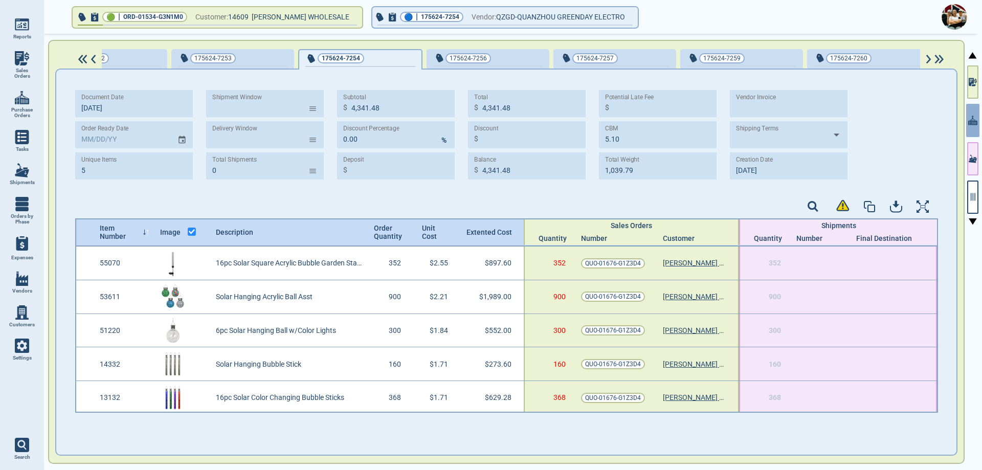
type input "[DATE]"
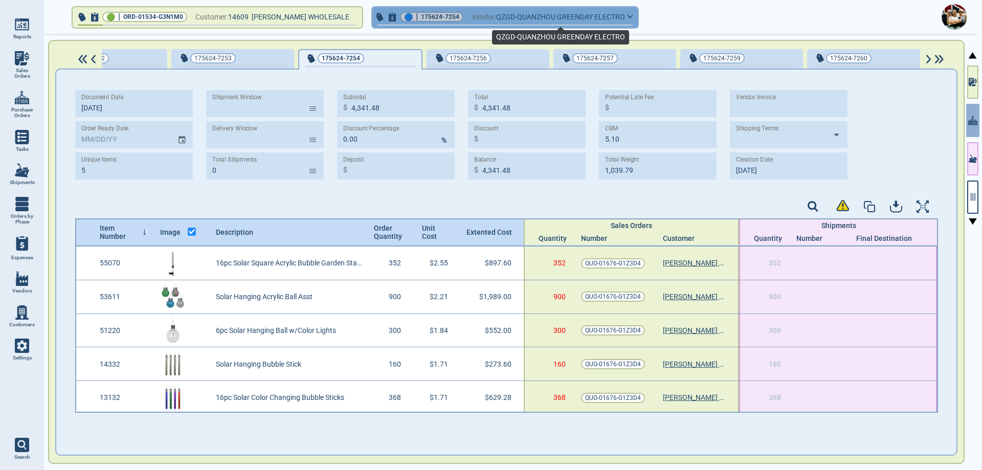
click at [580, 23] on span "QZGD-QUANZHOU GREENDAY ELECTRO" at bounding box center [560, 17] width 129 height 13
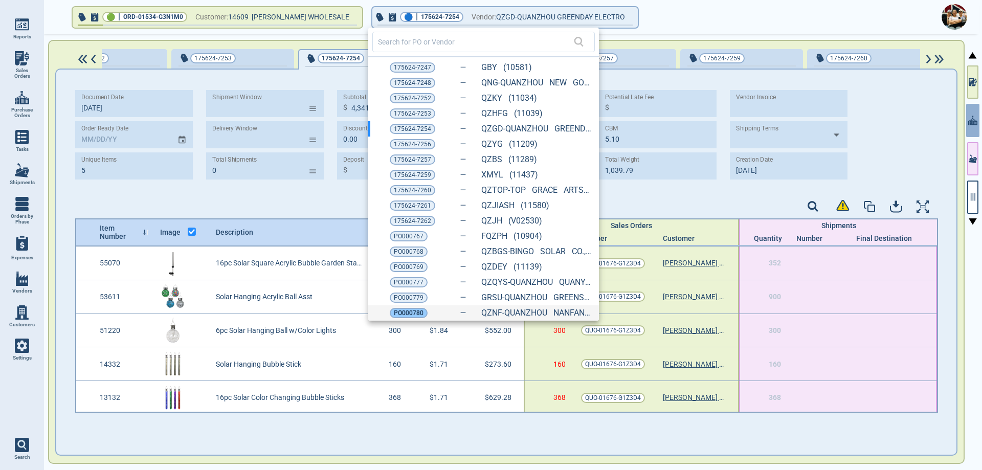
click at [409, 310] on span "PO000780" at bounding box center [409, 313] width 30 height 10
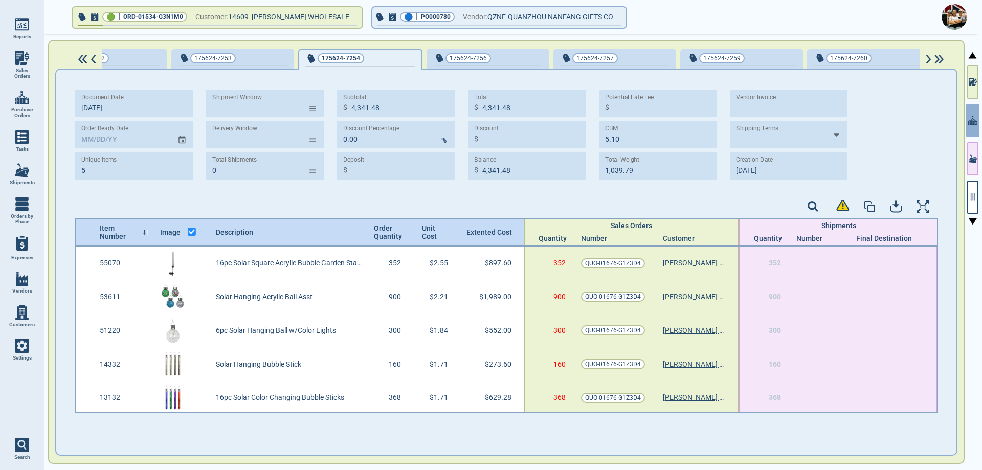
type input "1"
type input "195.00"
type input "0.30"
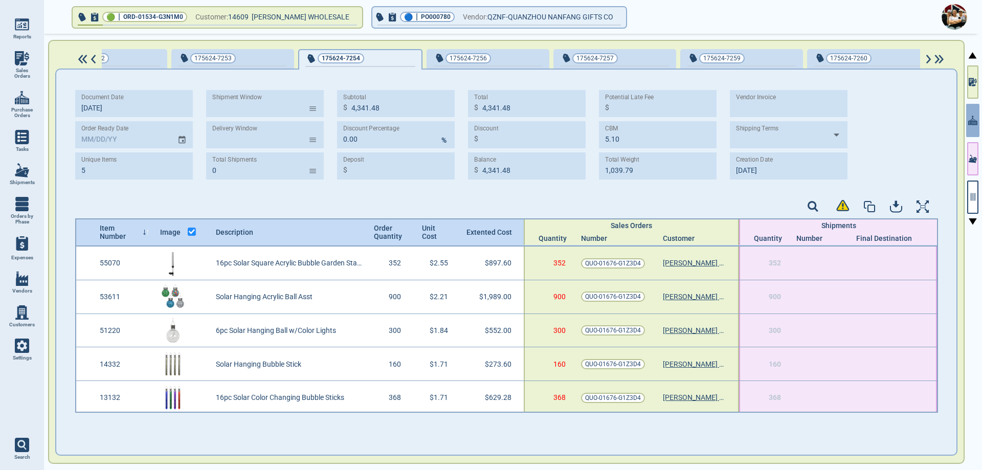
type input "68.40"
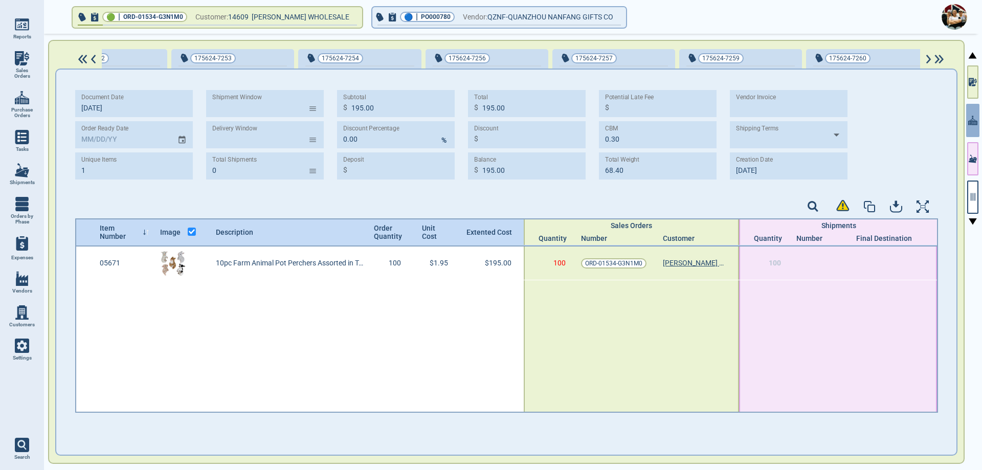
type input "[DATE]"
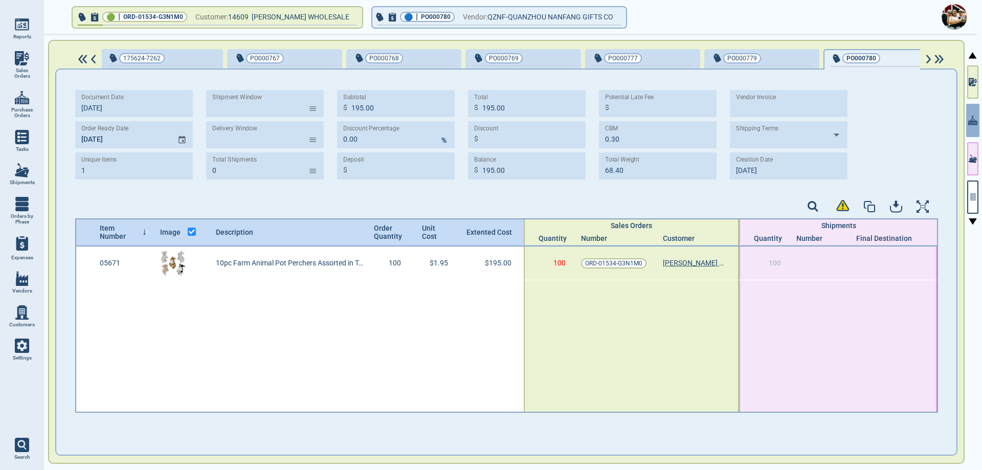
scroll to position [0, 1274]
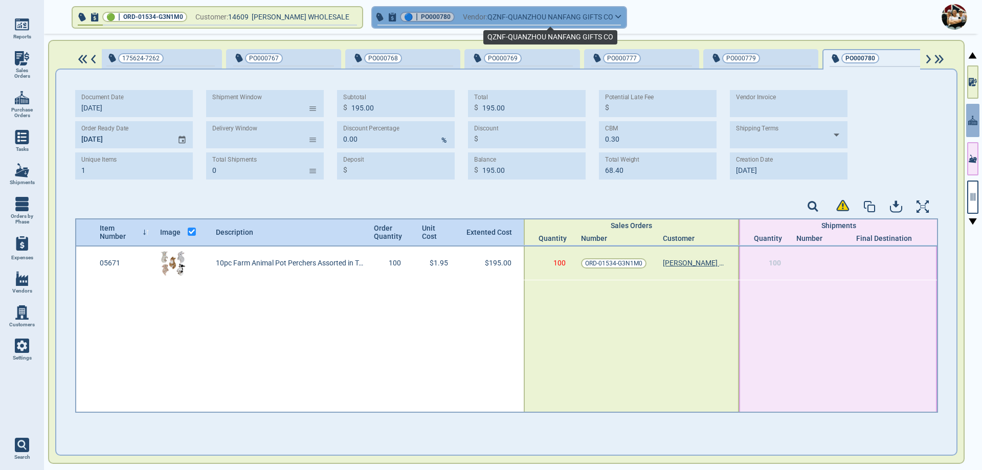
click at [529, 21] on span "QZNF-QUANZHOU NANFANG GIFTS CO" at bounding box center [550, 17] width 126 height 13
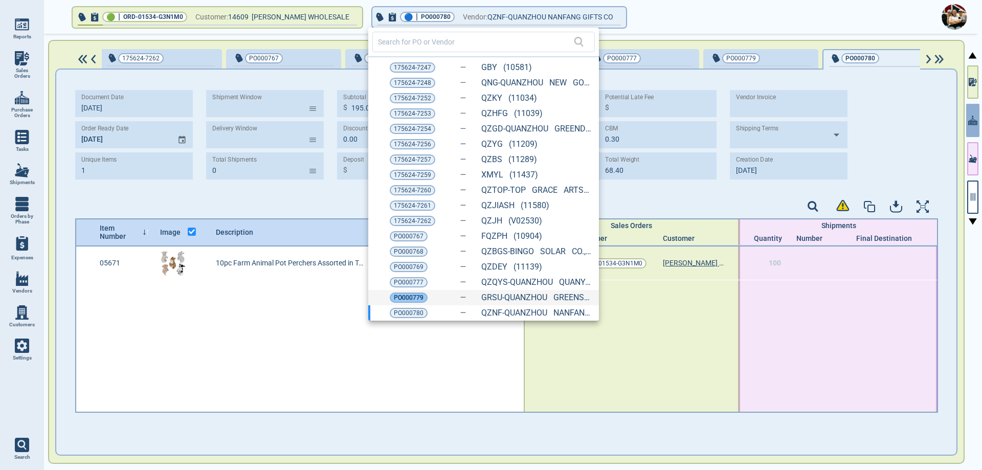
click at [412, 294] on span "PO000779" at bounding box center [409, 298] width 30 height 10
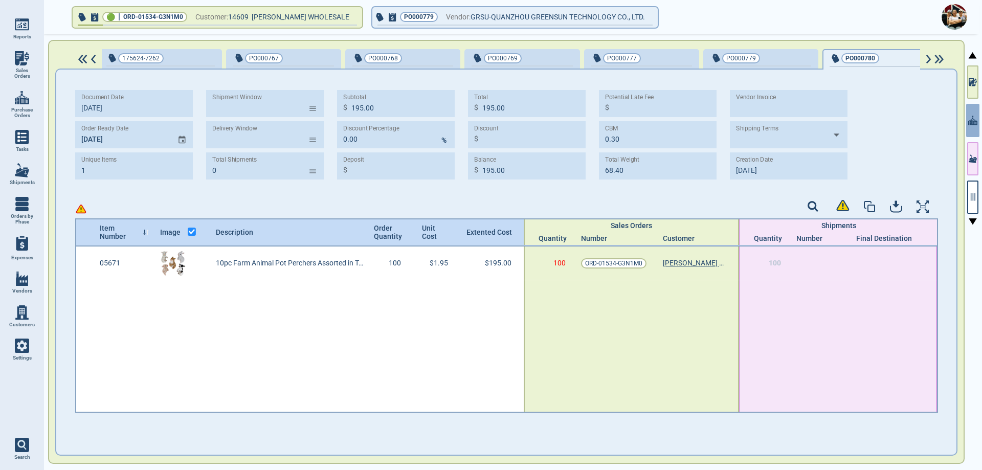
type input "528.00"
type input "1.60"
type input "464.00"
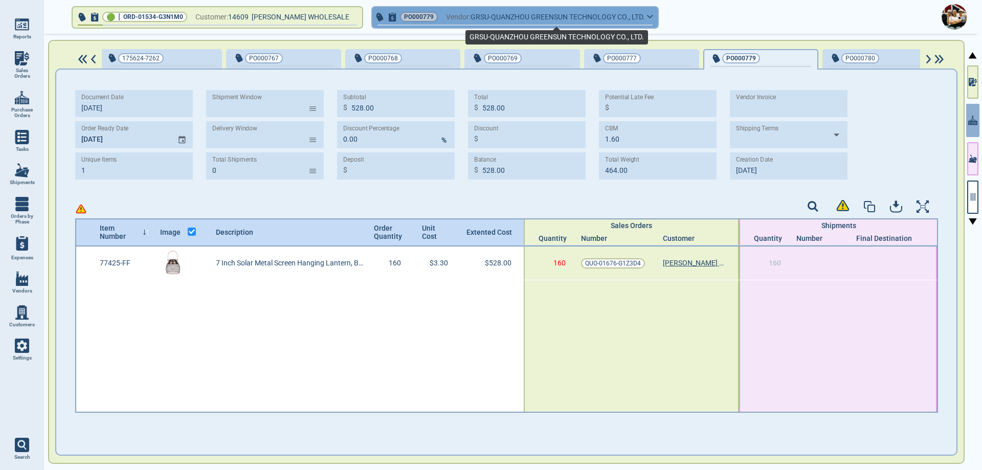
click at [560, 13] on span "GRSU-QUANZHOU GREENSUN TECHNOLOGY CO., LTD." at bounding box center [558, 17] width 174 height 13
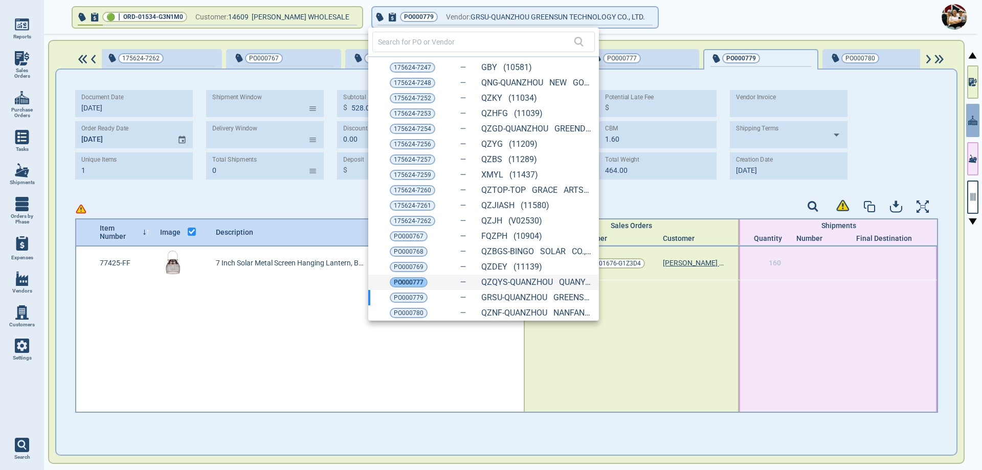
click at [414, 283] on span "PO000777" at bounding box center [409, 282] width 30 height 10
type input "2"
type input "1,118.40"
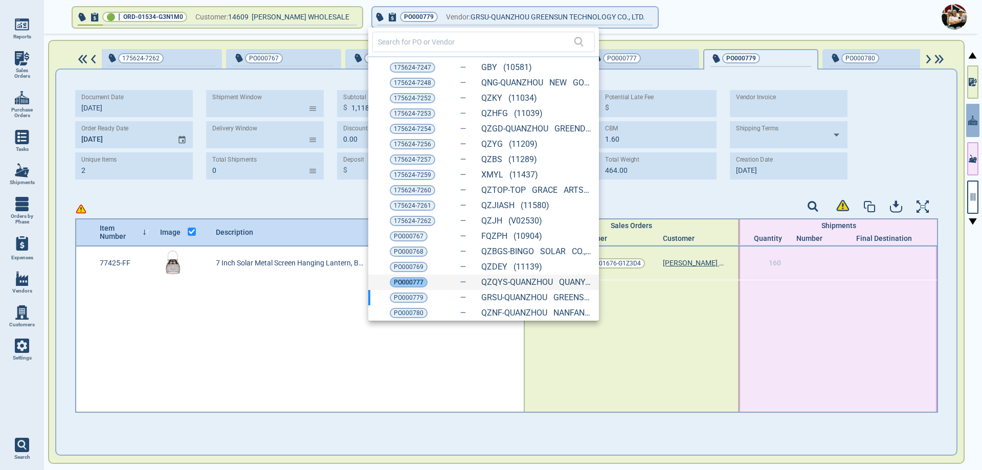
type input "1.35"
type input "449.85"
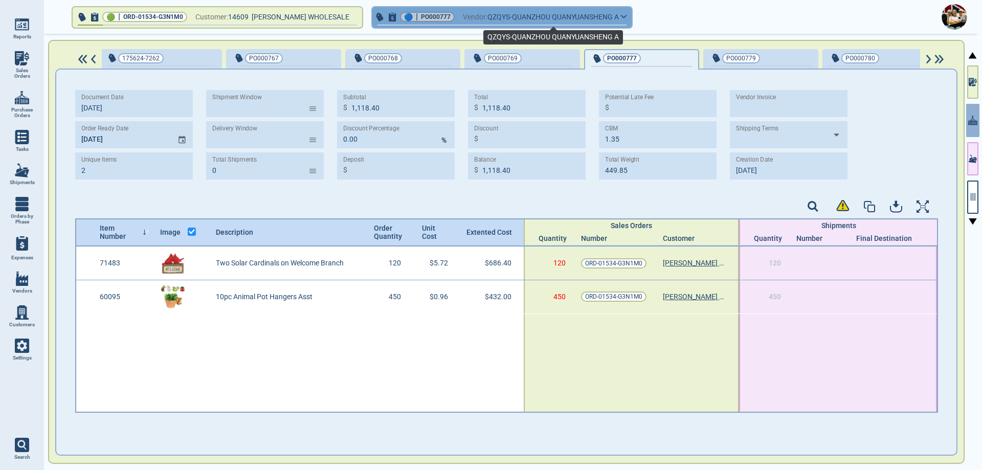
click at [552, 17] on span "QZQYS-QUANZHOU QUANYUANSHENG A" at bounding box center [552, 17] width 131 height 13
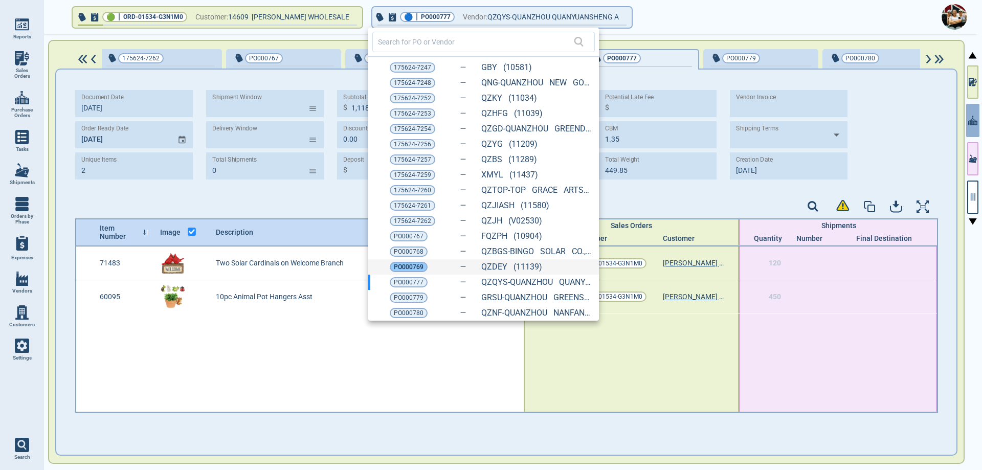
click at [411, 271] on span "PO000769" at bounding box center [409, 267] width 30 height 10
type input "3"
type input "1,974.60"
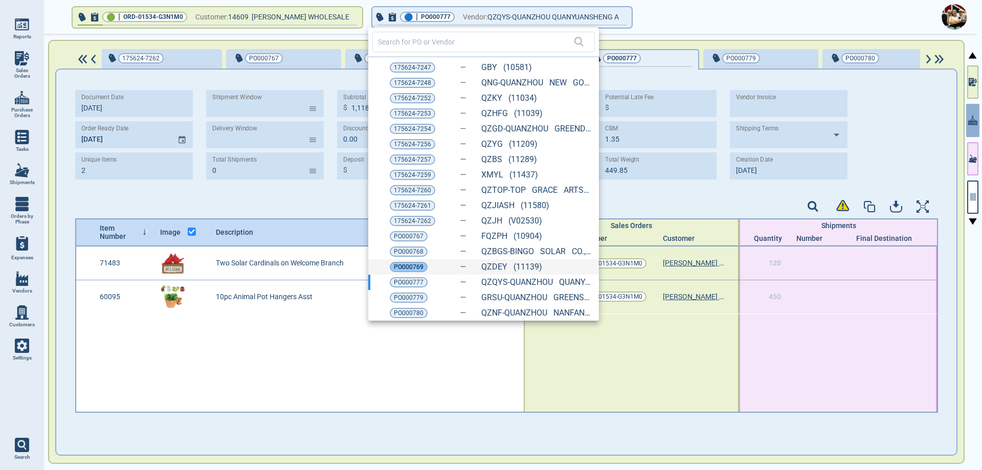
type input "2.86"
type input "322.30"
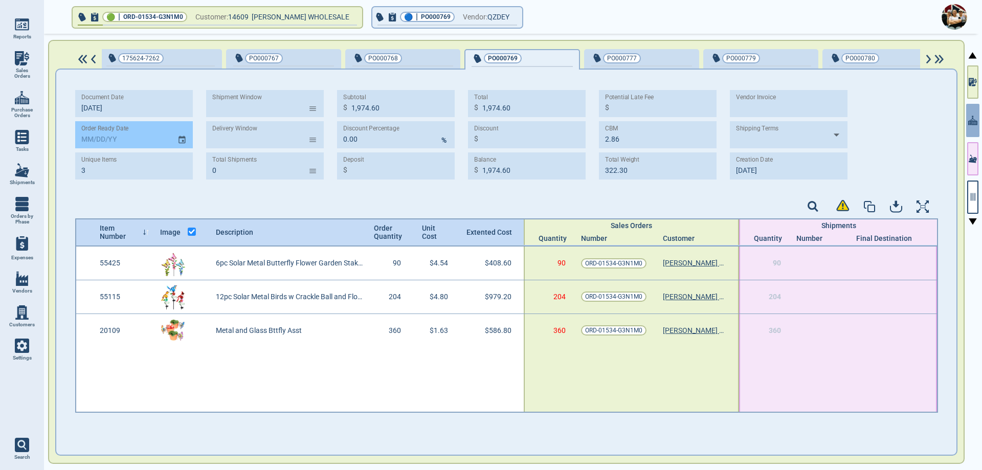
click at [187, 139] on button "Choose date" at bounding box center [182, 135] width 19 height 18
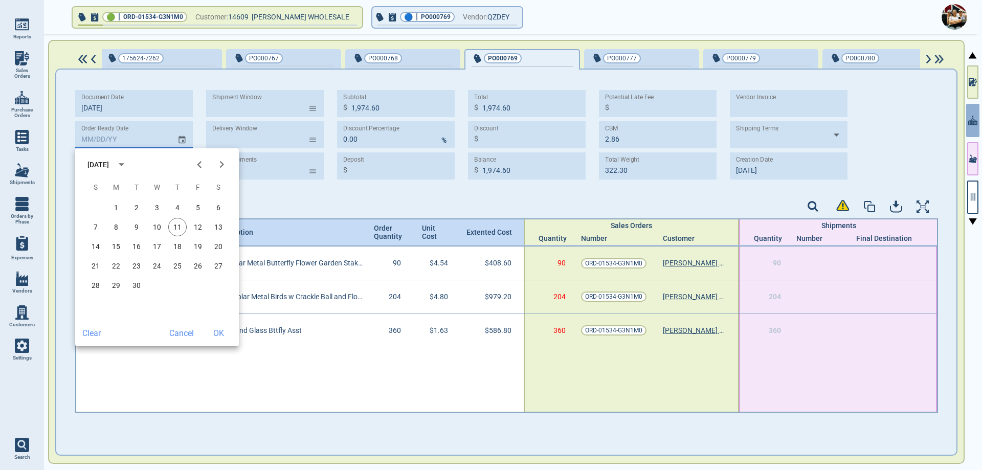
click at [221, 160] on icon "Next month" at bounding box center [222, 165] width 14 height 14
click at [221, 162] on icon "Next month" at bounding box center [222, 165] width 14 height 14
click at [174, 245] on button "15" at bounding box center [177, 246] width 18 height 18
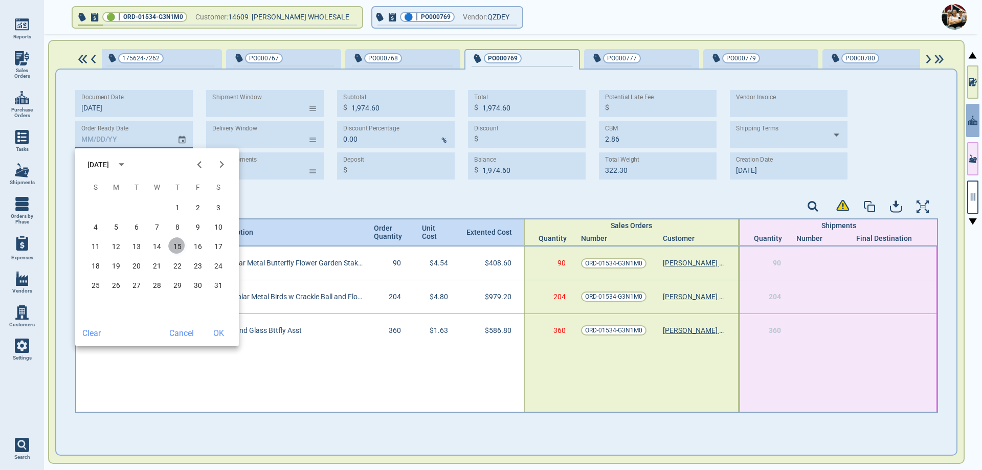
type input "[DATE]"
click at [213, 331] on button "OK" at bounding box center [218, 333] width 33 height 18
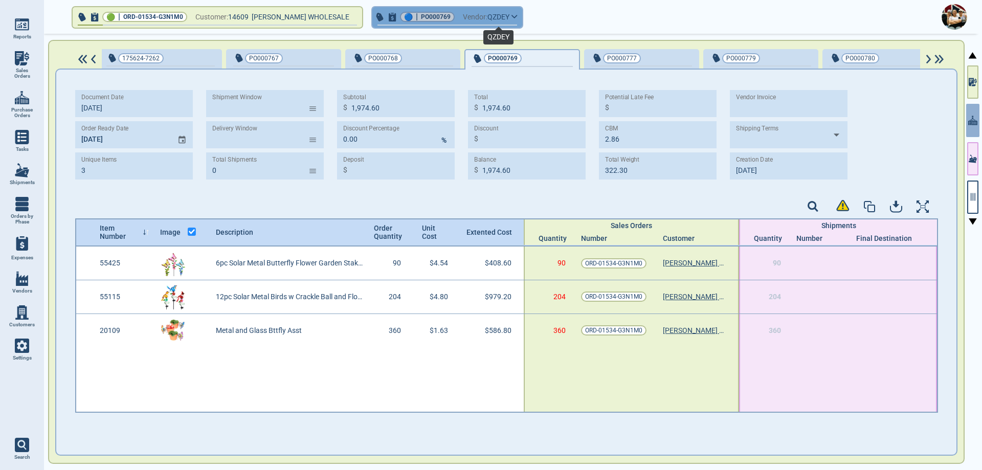
click at [489, 22] on span "QZDEY" at bounding box center [498, 17] width 22 height 13
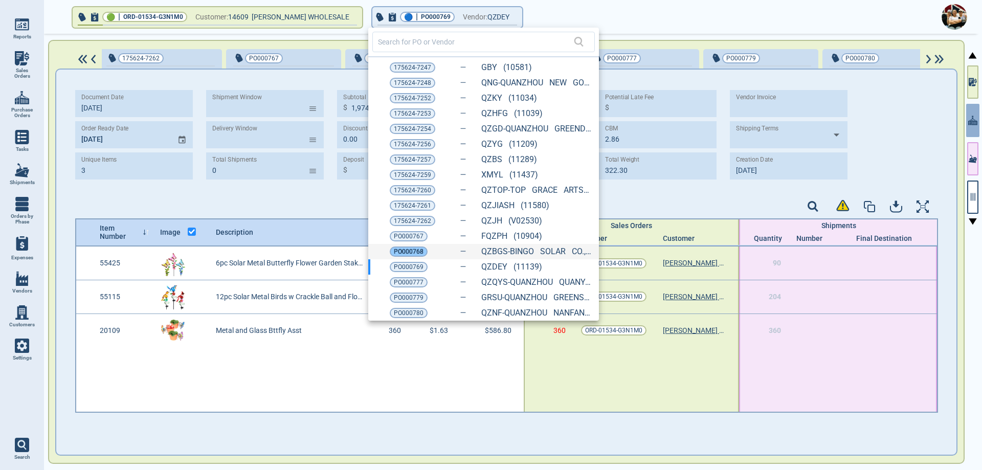
click at [412, 247] on span "PO000768" at bounding box center [409, 252] width 30 height 10
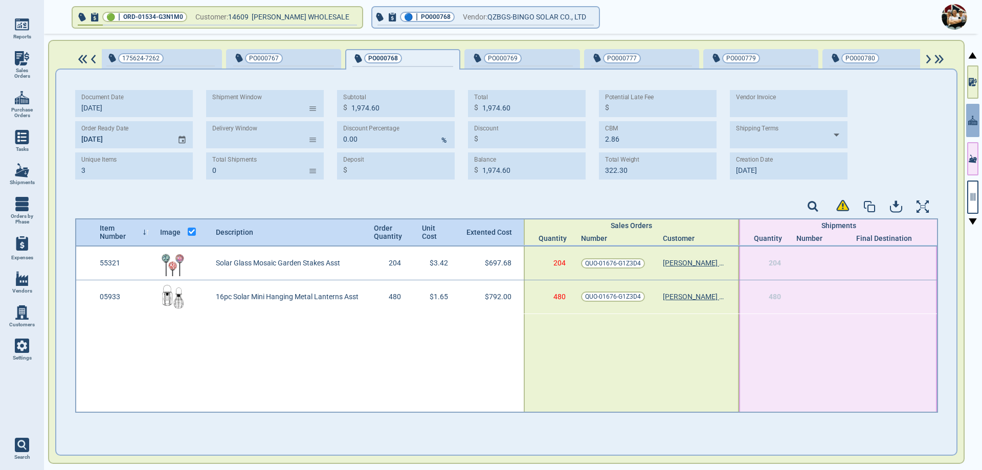
type input "2"
type input "1,489.68"
type input "474.72"
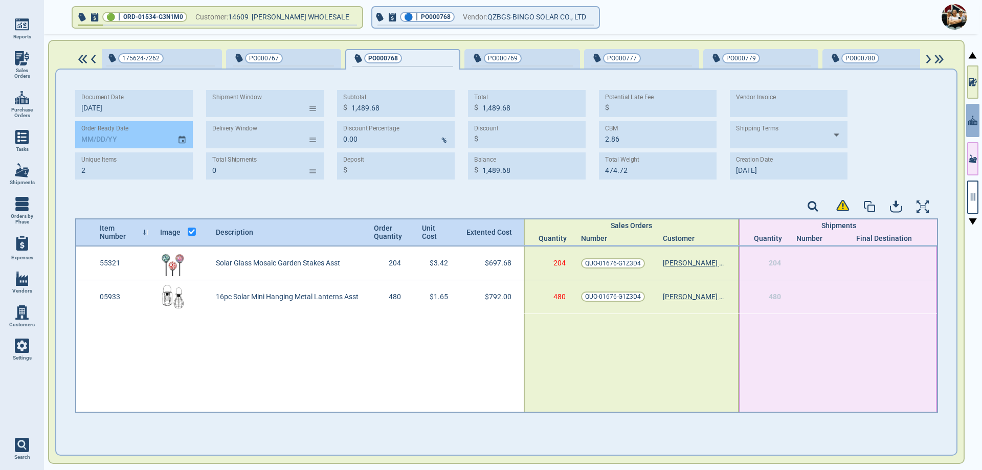
click at [181, 141] on icon "Choose date" at bounding box center [181, 140] width 9 height 14
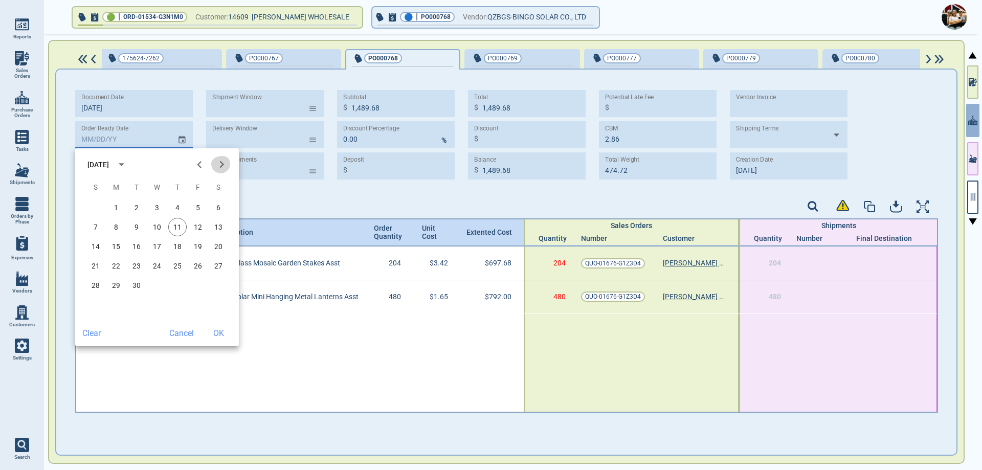
click at [217, 165] on icon "Next month" at bounding box center [222, 165] width 14 height 14
click at [217, 166] on icon "Next month" at bounding box center [222, 165] width 14 height 14
click at [119, 249] on button "15" at bounding box center [116, 246] width 18 height 18
click at [213, 334] on button "OK" at bounding box center [218, 333] width 33 height 18
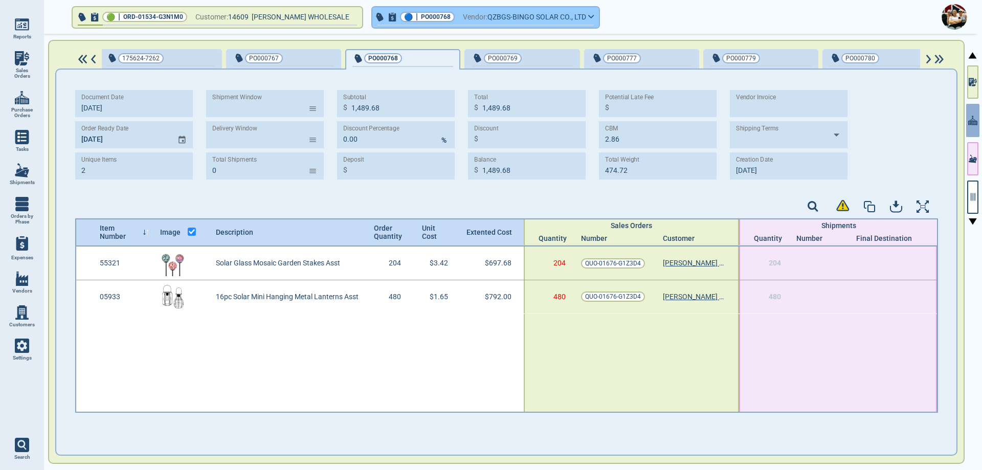
click at [467, 9] on button "🔵 | PO000768 Vendor: QZBGS-BINGO SOLAR CO., LTD" at bounding box center [485, 17] width 227 height 20
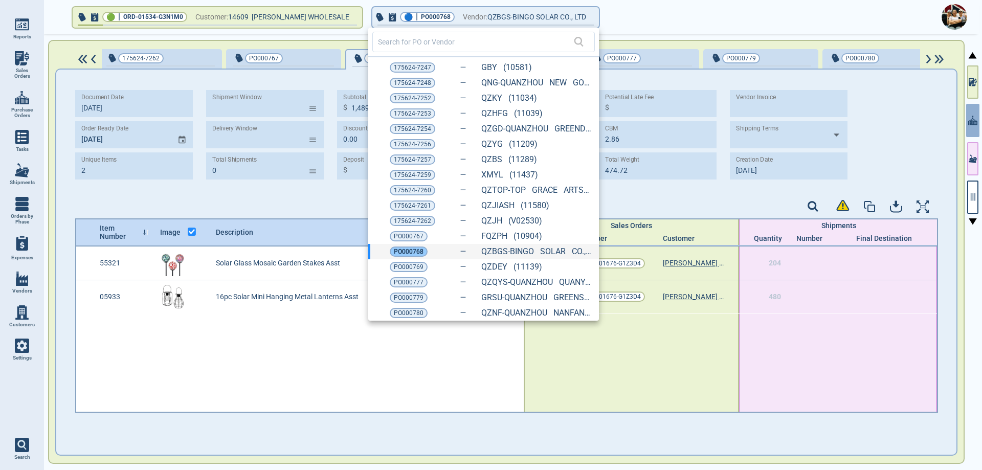
click at [409, 249] on span "PO000768" at bounding box center [409, 252] width 30 height 10
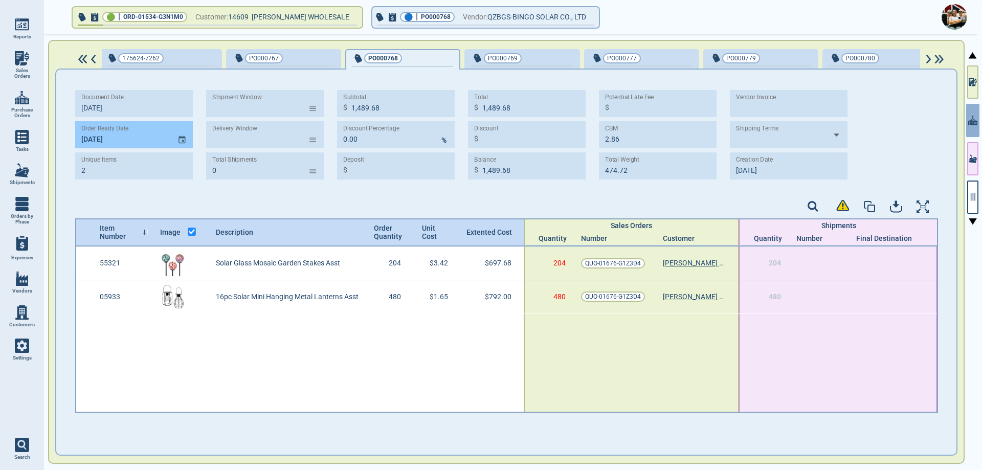
drag, startPoint x: 182, startPoint y: 134, endPoint x: 190, endPoint y: 132, distance: 8.9
click at [182, 135] on icon "Choose date, selected date is Dec 15, 2025" at bounding box center [181, 140] width 9 height 14
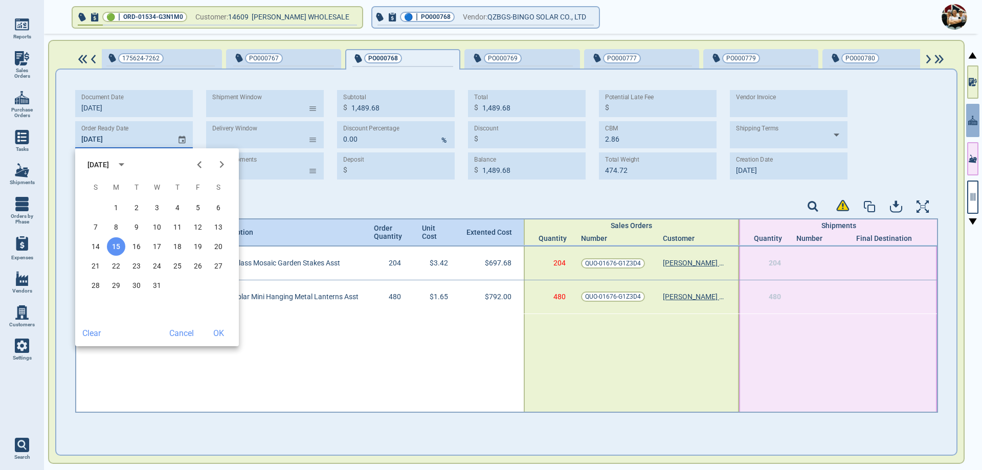
click at [221, 171] on icon "Next month" at bounding box center [222, 165] width 14 height 14
click at [181, 210] on button "1" at bounding box center [177, 207] width 18 height 18
click at [178, 248] on button "15" at bounding box center [177, 246] width 18 height 18
type input "[DATE]"
click at [220, 333] on button "OK" at bounding box center [218, 333] width 33 height 18
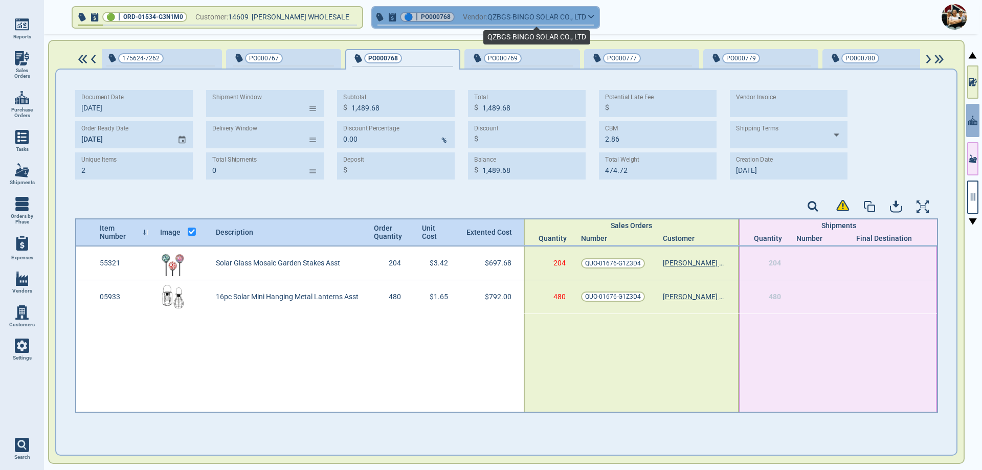
click at [496, 23] on span "QZBGS-BINGO SOLAR CO., LTD" at bounding box center [536, 17] width 99 height 13
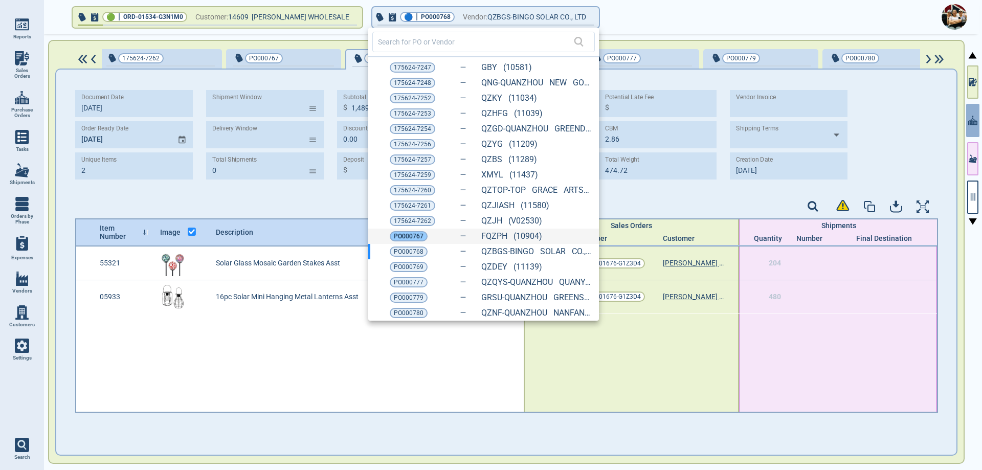
click at [409, 240] on span "PO000767" at bounding box center [409, 236] width 30 height 10
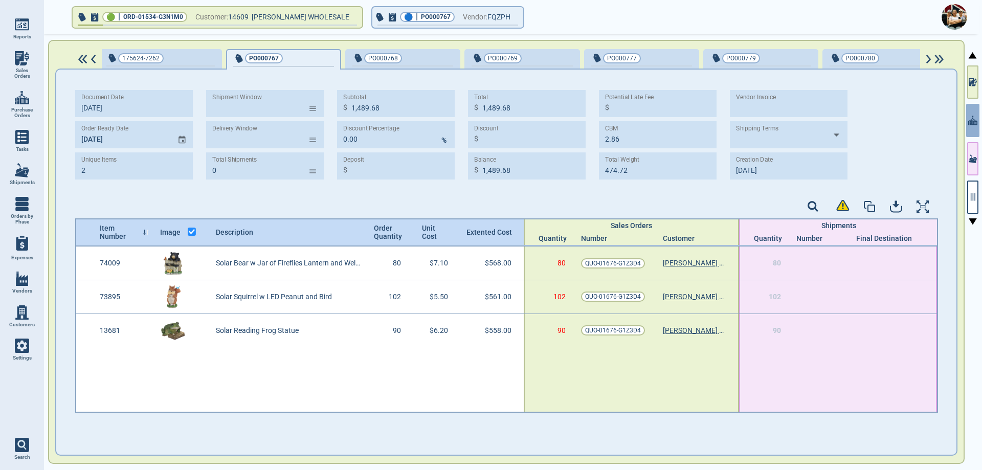
type input "3"
type input "1,687.00"
type input "3.97"
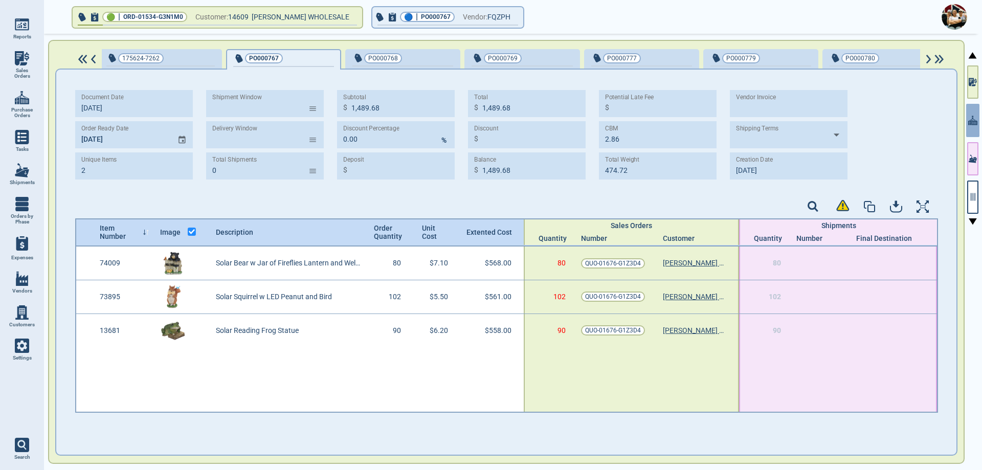
type input "889.36"
click at [483, 17] on span "Vendor:" at bounding box center [475, 17] width 25 height 13
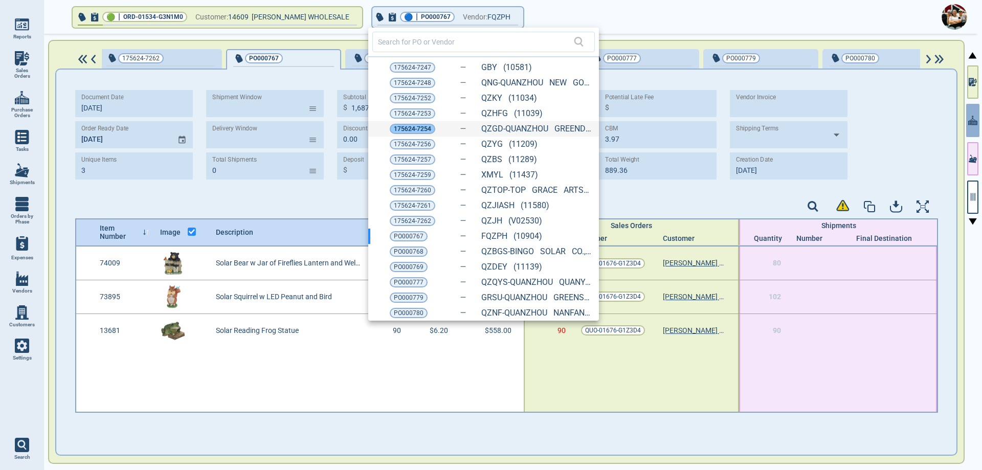
click at [406, 130] on span "175624-7254" at bounding box center [412, 129] width 37 height 10
click at [406, 130] on div "Discount Percentage" at bounding box center [395, 128] width 105 height 11
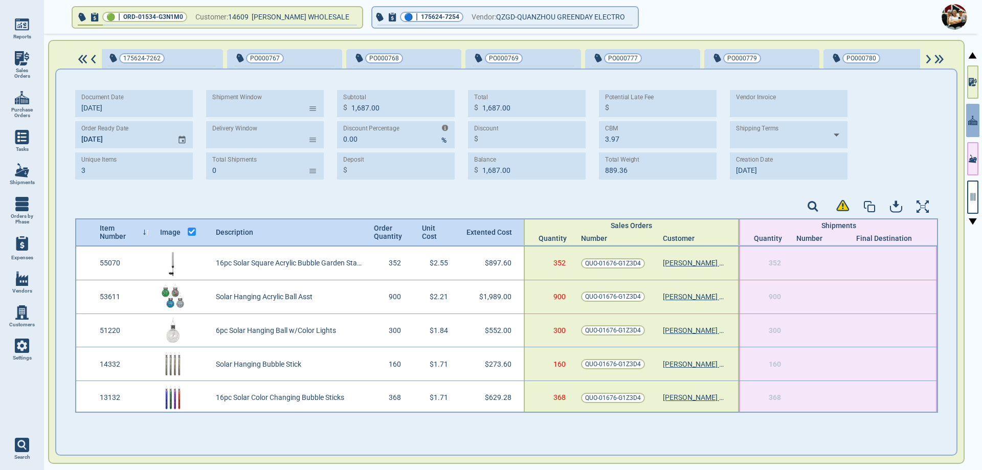
type input "5"
type input "4,341.48"
type input "5.10"
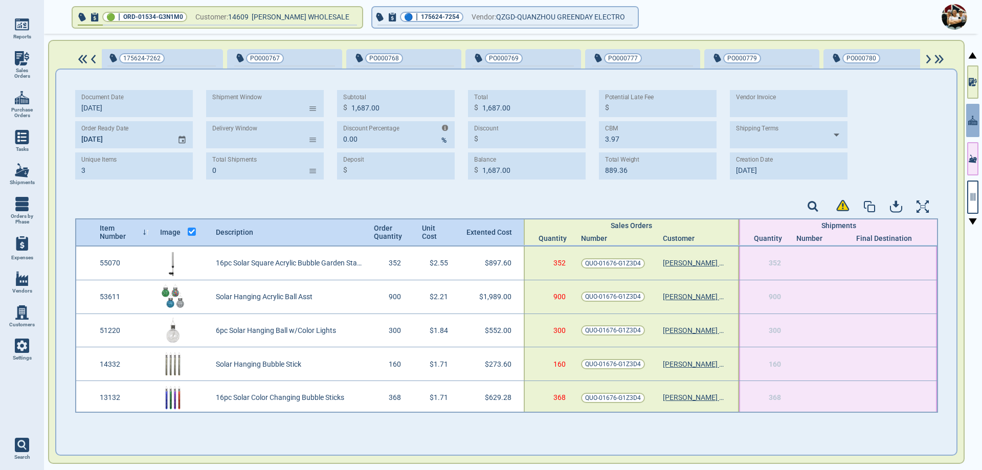
type input "1,039.79"
type input "[DATE]"
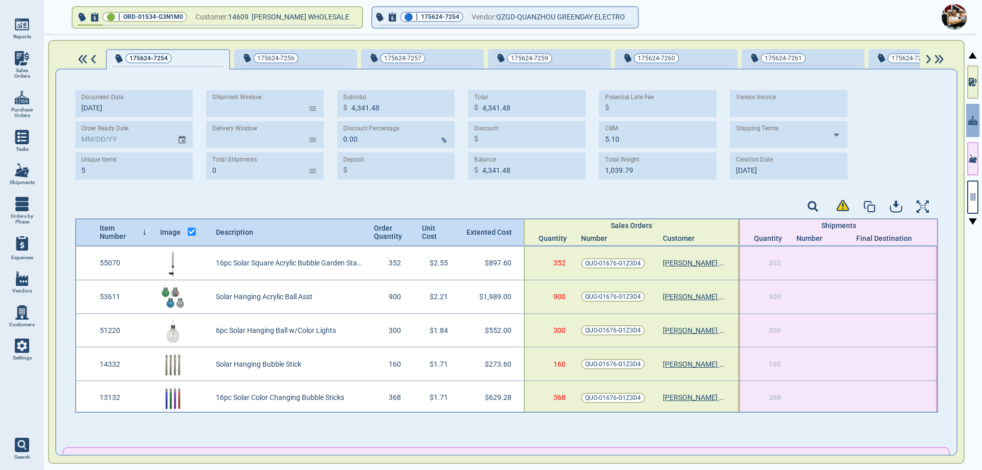
type input "[DATE]"
type input "4,189.72"
type input "[DATE]"
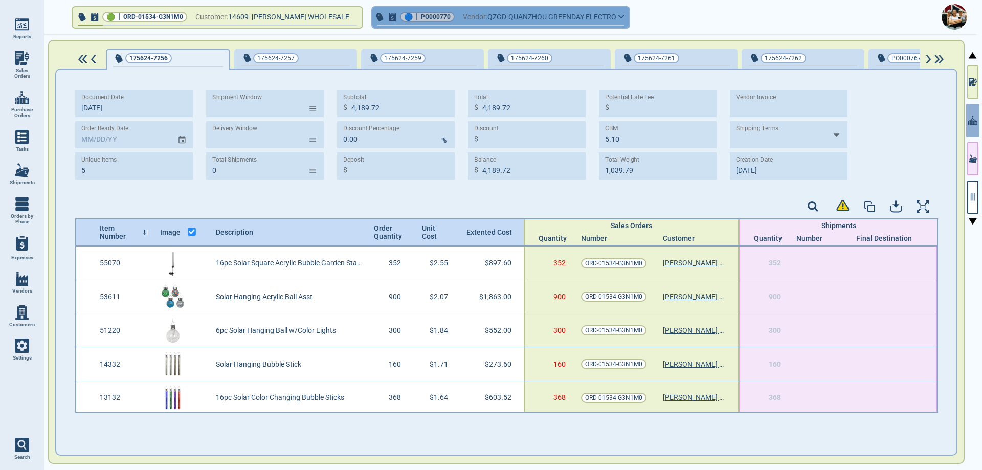
click at [482, 19] on span "Vendor:" at bounding box center [475, 17] width 25 height 13
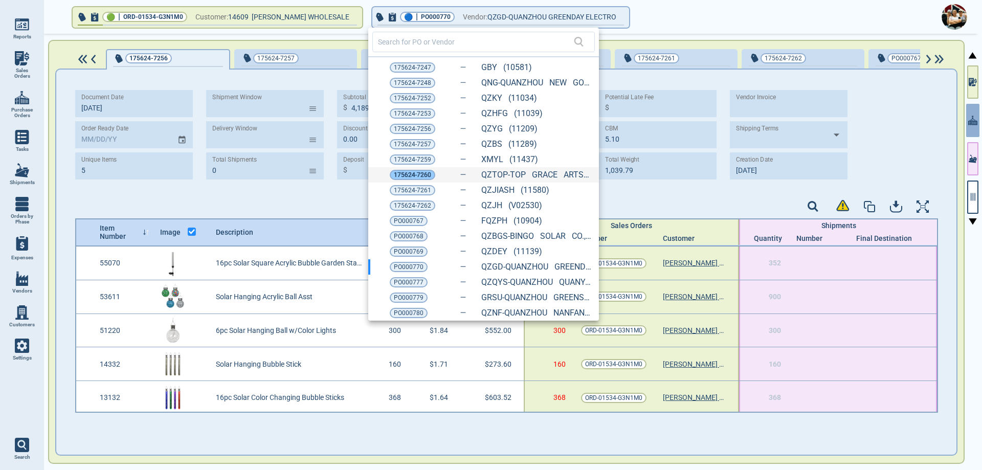
click at [407, 174] on span "175624-7260" at bounding box center [412, 175] width 37 height 10
type input "1"
type input "1,216.80"
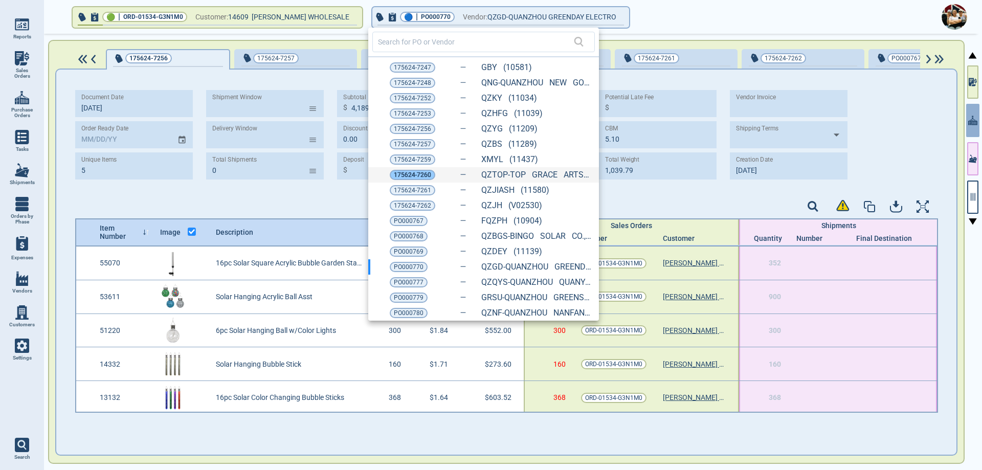
type input "3.90"
type input "567.84"
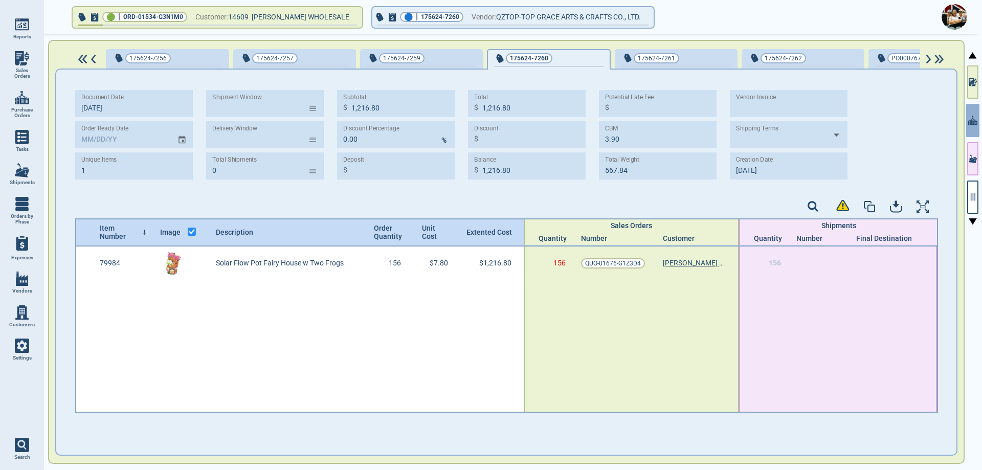
type input "[DATE]"
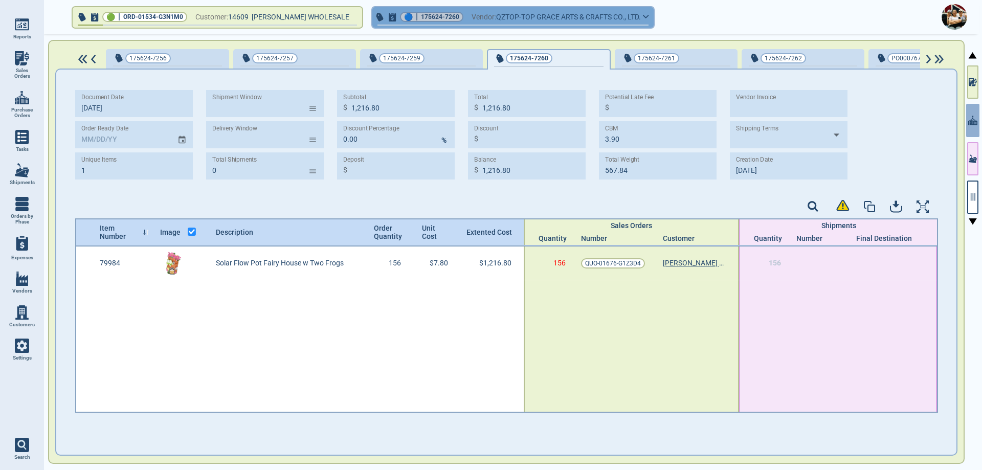
click at [441, 16] on span "175624-7260" at bounding box center [440, 17] width 38 height 10
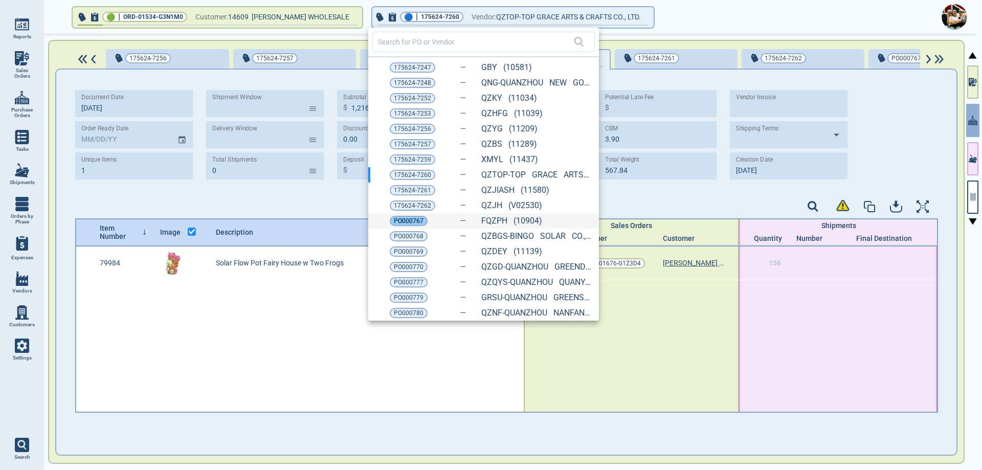
click at [408, 216] on span "PO000767" at bounding box center [409, 221] width 30 height 10
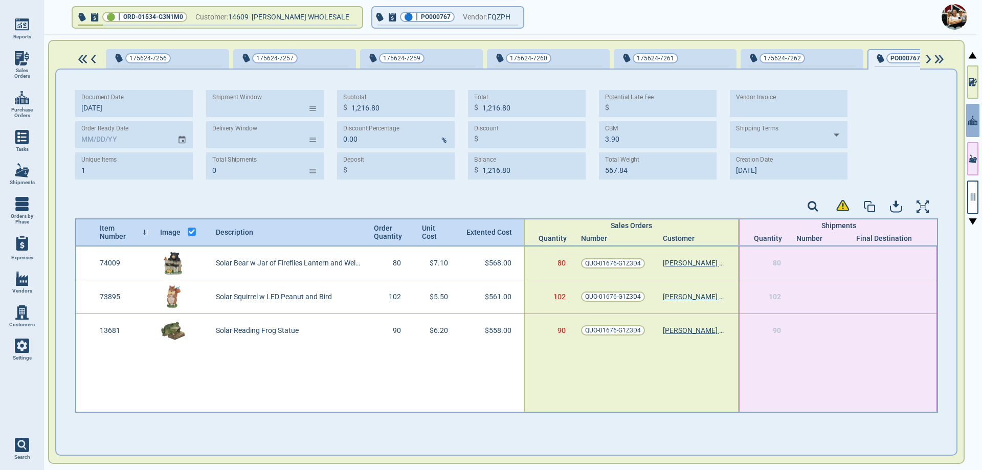
type input "3"
type input "1,687.00"
type input "3.97"
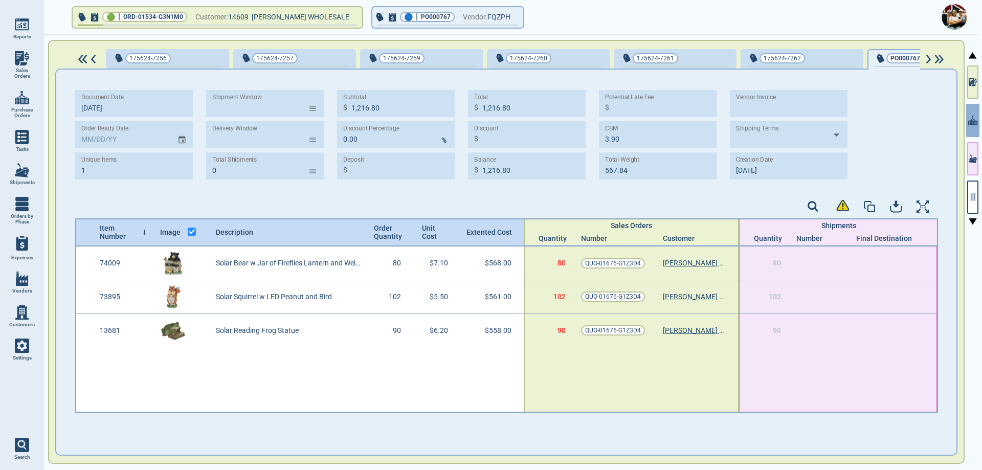
type input "889.36"
type input "[DATE]"
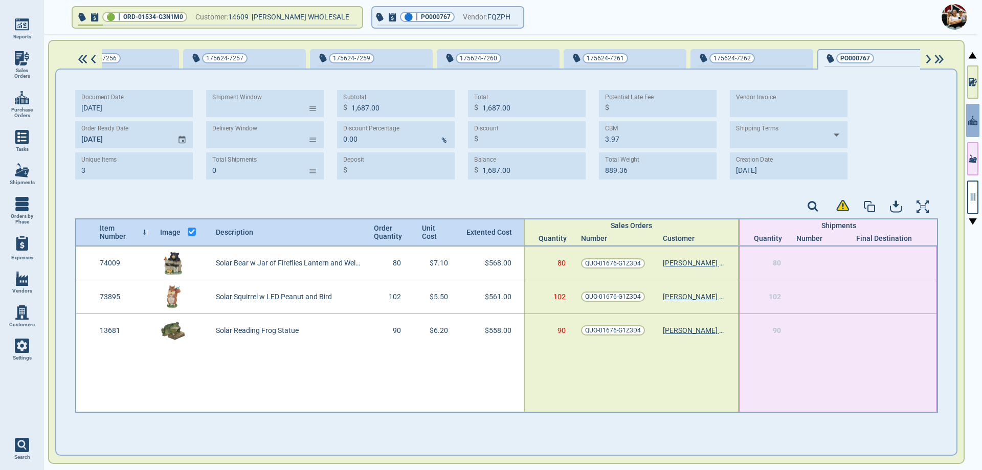
scroll to position [0, 556]
click at [482, 15] on span "Vendor:" at bounding box center [475, 17] width 25 height 13
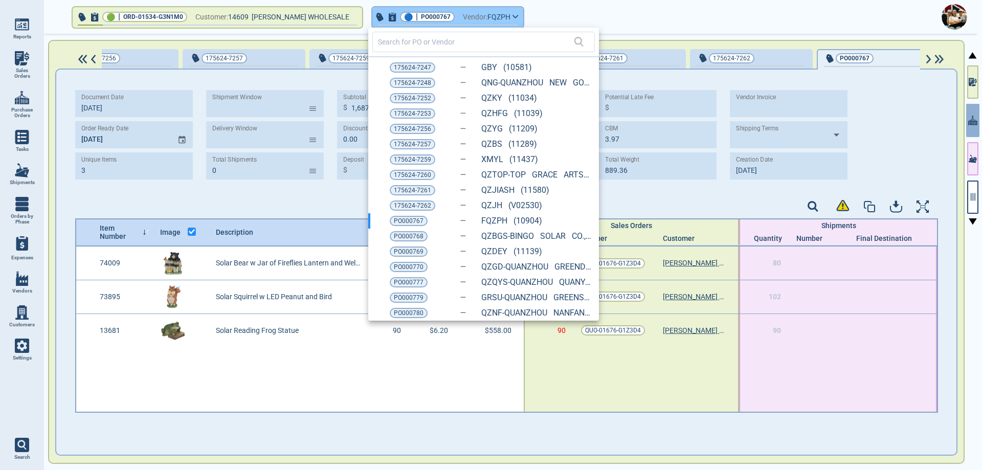
click at [482, 15] on div at bounding box center [491, 235] width 982 height 470
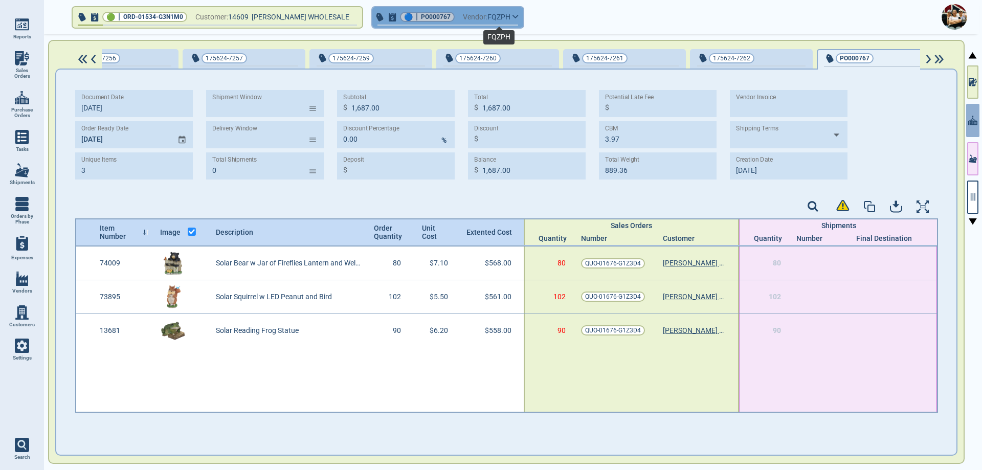
click at [504, 15] on span "FQZPH" at bounding box center [498, 17] width 23 height 13
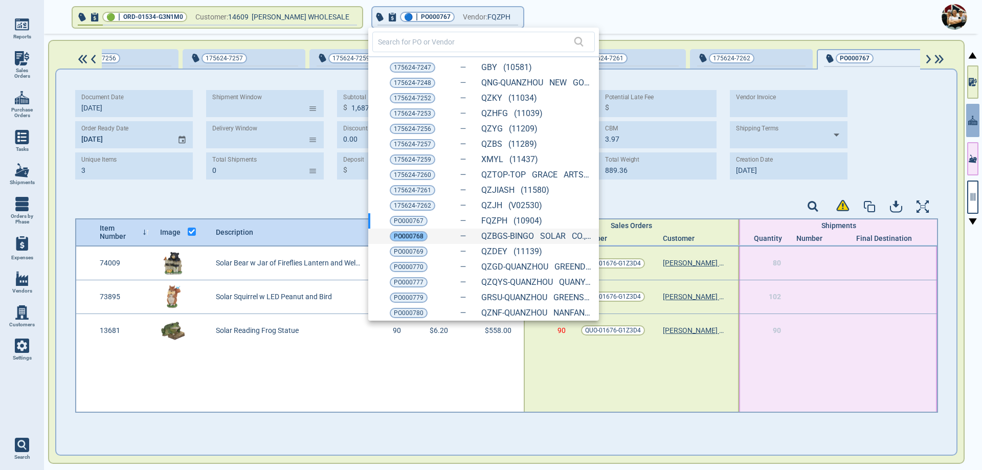
click at [407, 235] on span "PO000768" at bounding box center [409, 236] width 30 height 10
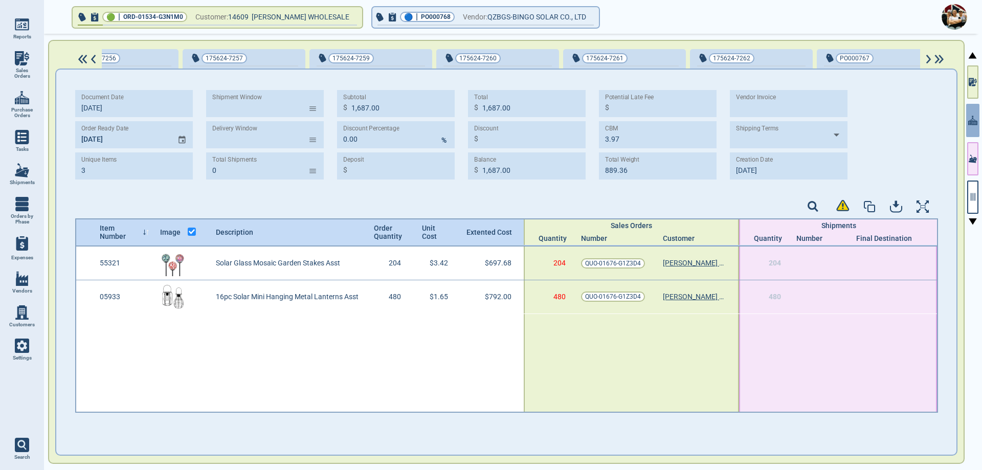
type input "2"
type input "1,489.68"
type input "2.86"
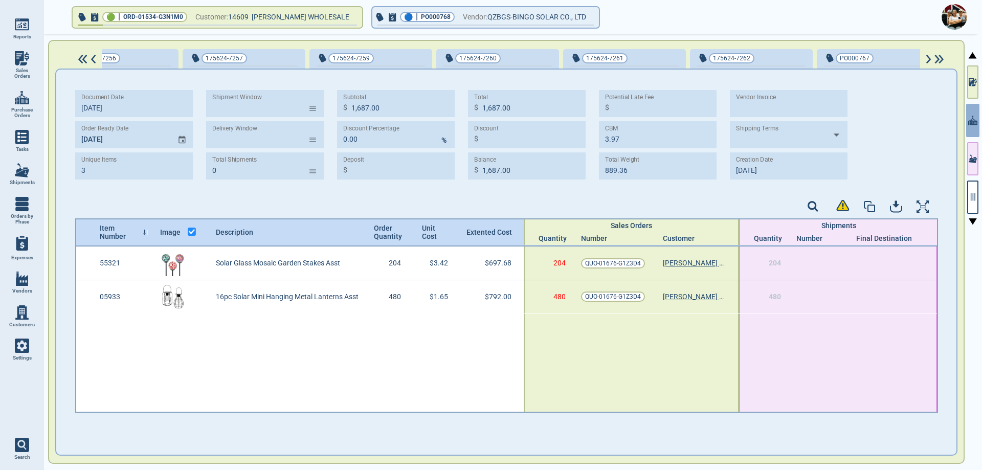
type input "474.72"
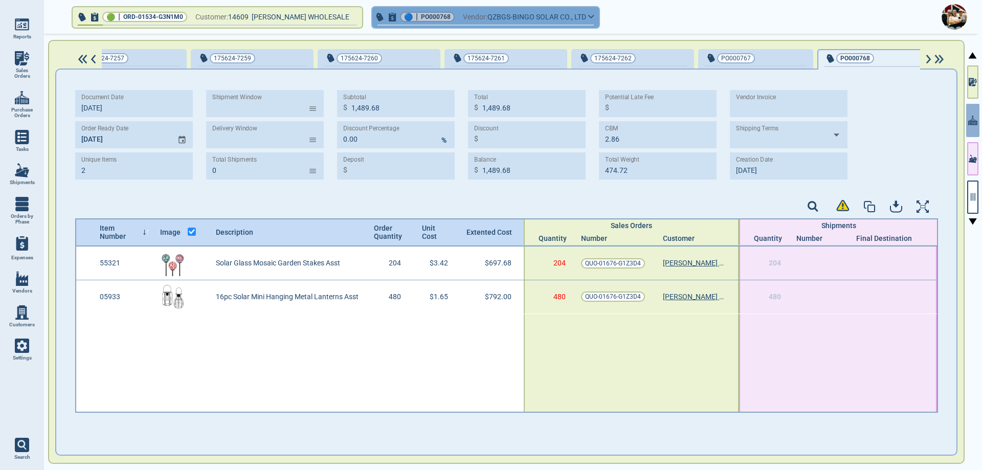
click at [481, 19] on span "Vendor:" at bounding box center [475, 17] width 25 height 13
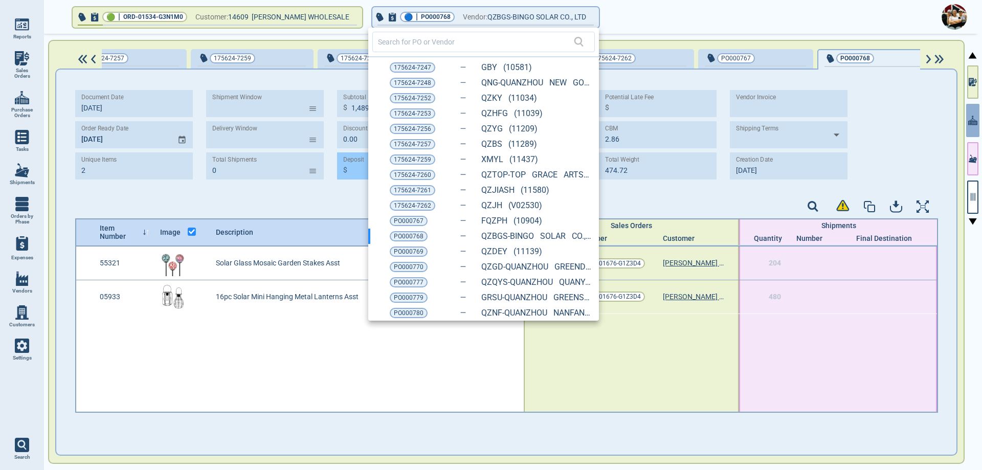
click at [400, 173] on span "175624-7260" at bounding box center [412, 175] width 37 height 10
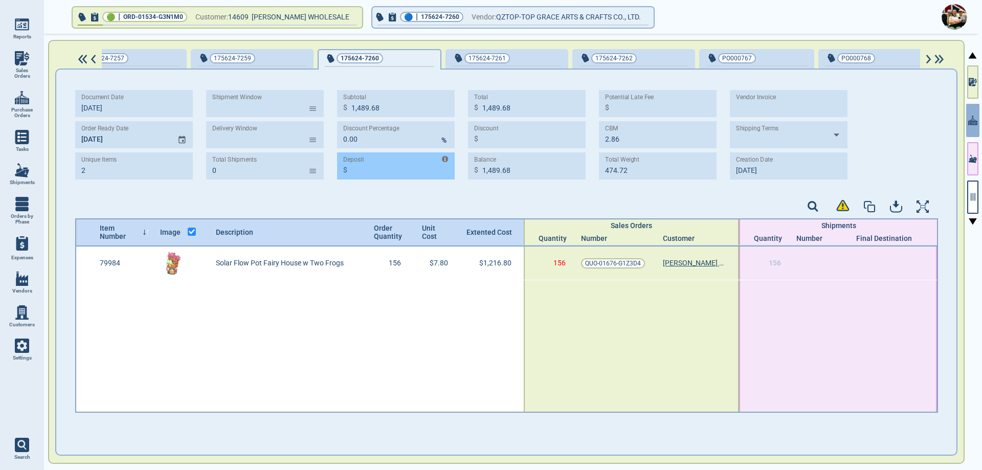
type input "1"
type input "1,216.80"
type input "3.90"
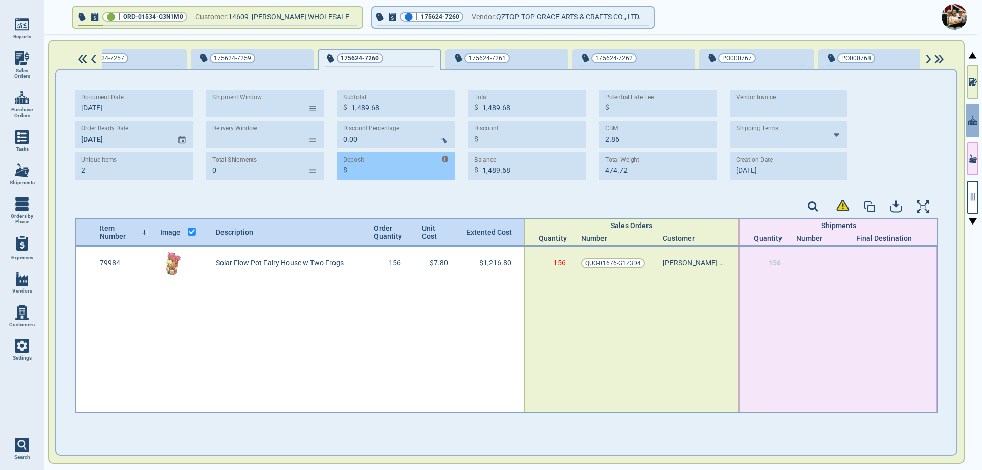
type input "567.84"
type input "[DATE]"
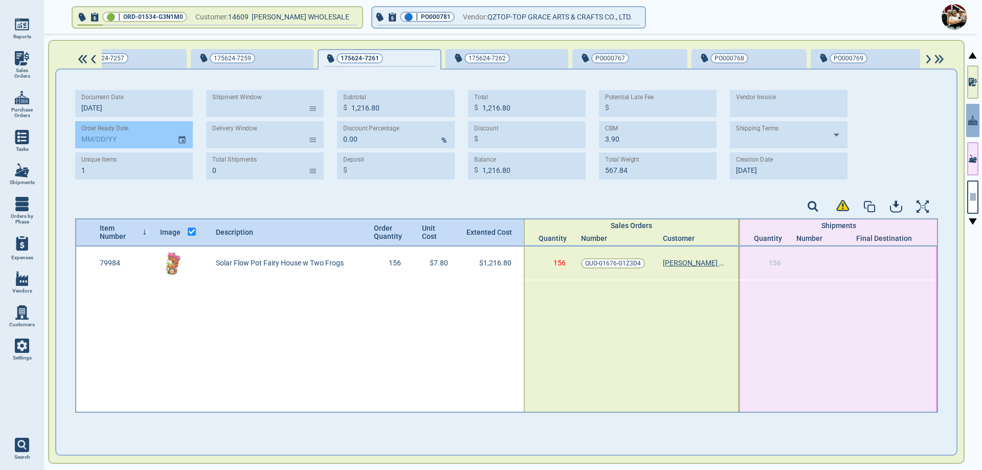
click at [181, 141] on icon "Choose date" at bounding box center [181, 140] width 9 height 14
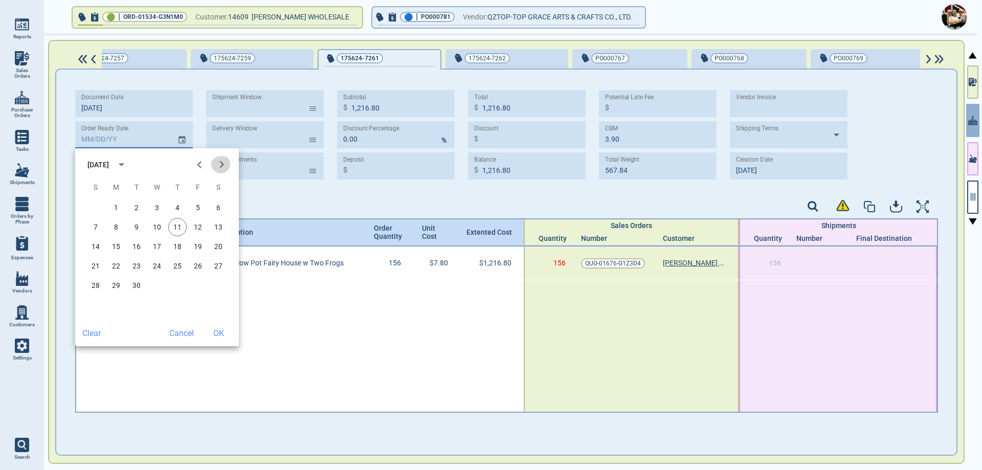
click at [226, 166] on icon "Next month" at bounding box center [222, 165] width 14 height 14
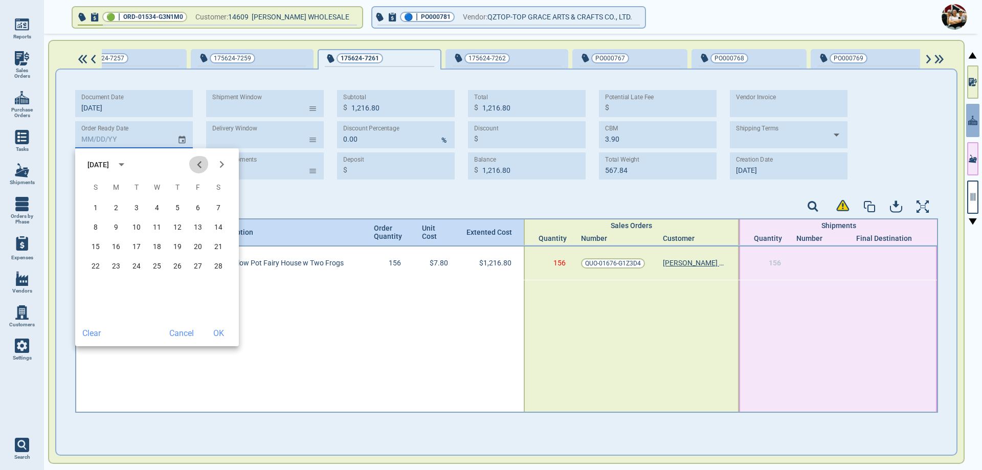
click at [201, 167] on icon "Previous month" at bounding box center [199, 165] width 14 height 14
click at [184, 248] on button "15" at bounding box center [177, 246] width 18 height 18
type input "[DATE]"
click at [217, 332] on button "OK" at bounding box center [218, 333] width 33 height 18
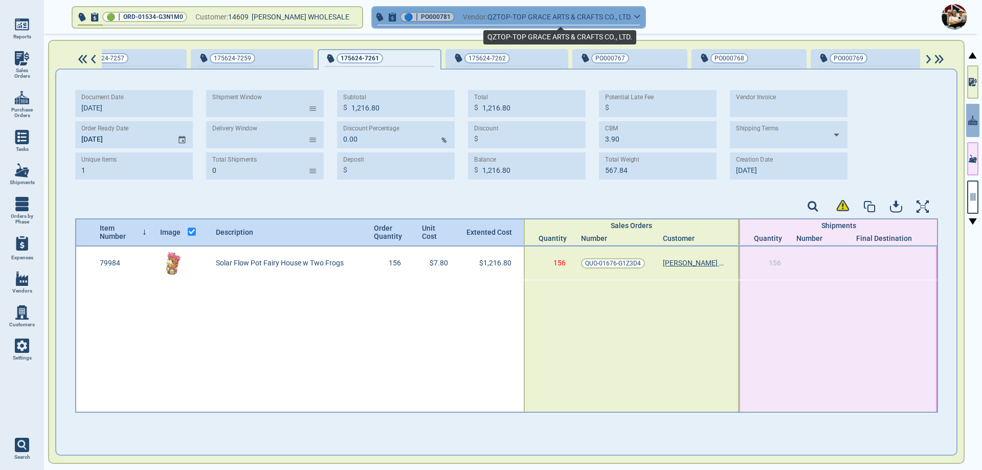
click at [511, 16] on span "QZTOP-TOP GRACE ARTS & CRAFTS CO., LTD." at bounding box center [559, 17] width 145 height 13
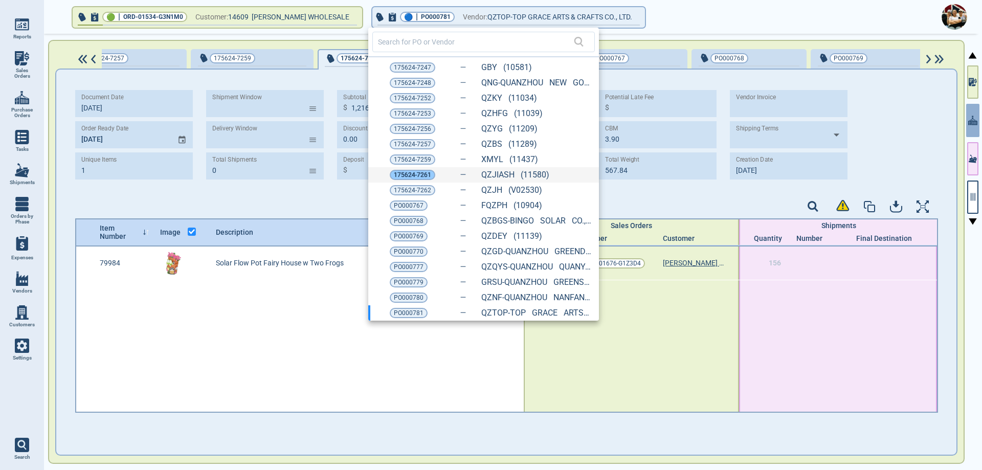
click at [413, 174] on span "175624-7261" at bounding box center [412, 175] width 37 height 10
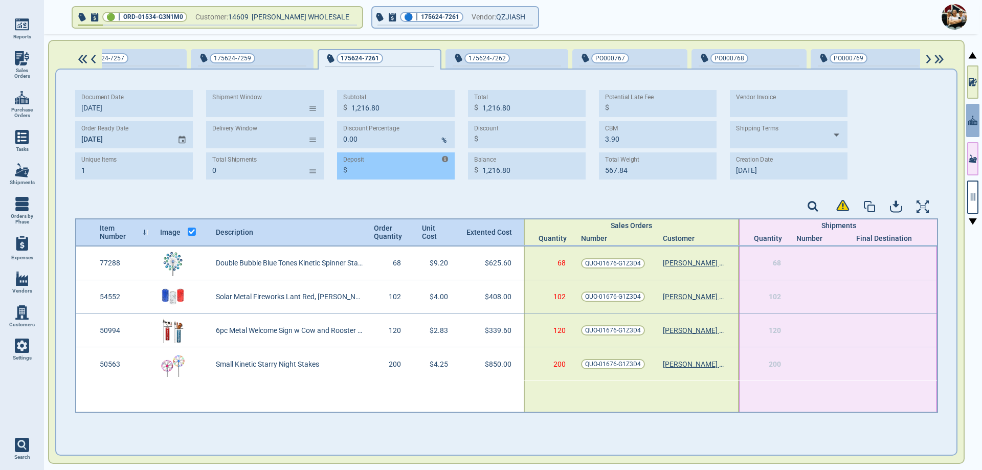
type input "4"
type input "2,223.20"
type input "3.54"
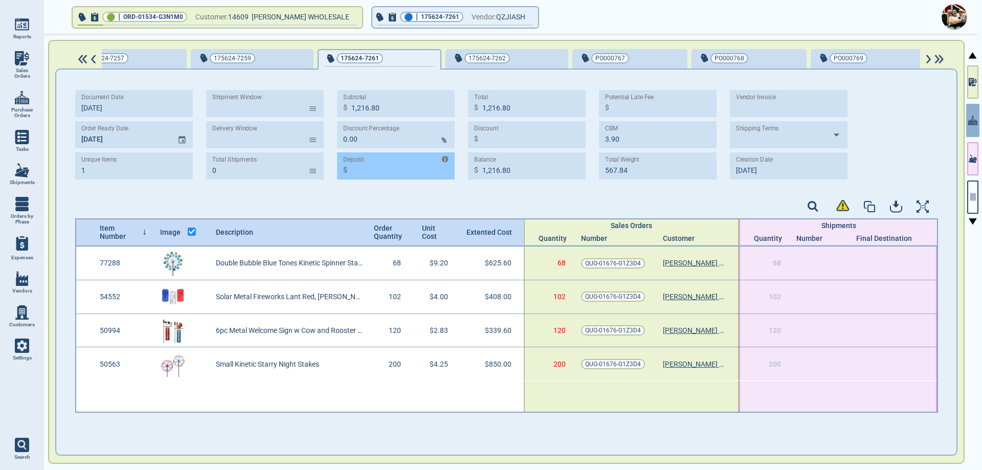
type input "811.60"
type input "[DATE]"
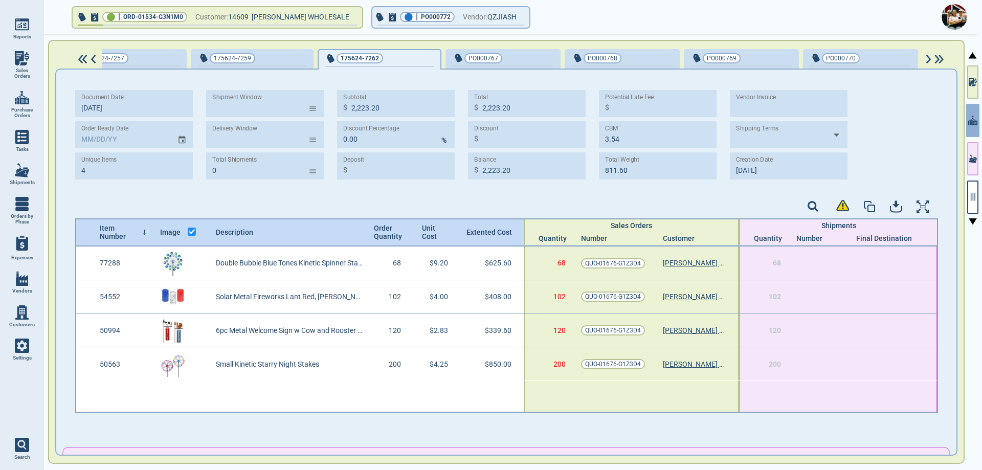
type input "3"
type input "1,883.60"
type input "2.54"
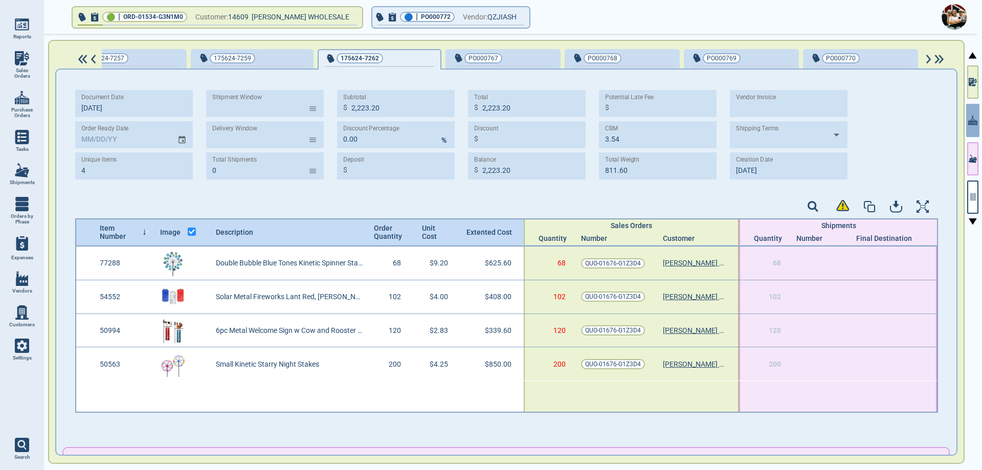
type input "542.60"
type input "[DATE]"
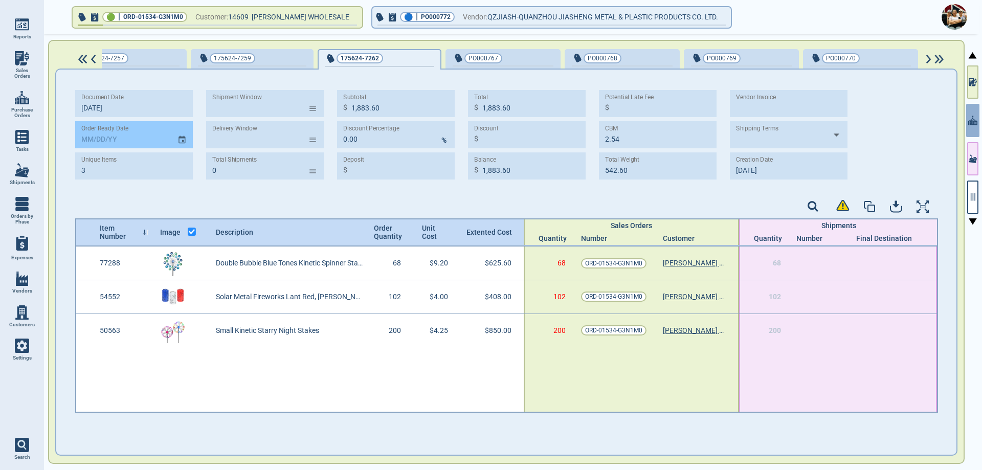
click at [184, 141] on icon "Choose date" at bounding box center [181, 140] width 9 height 14
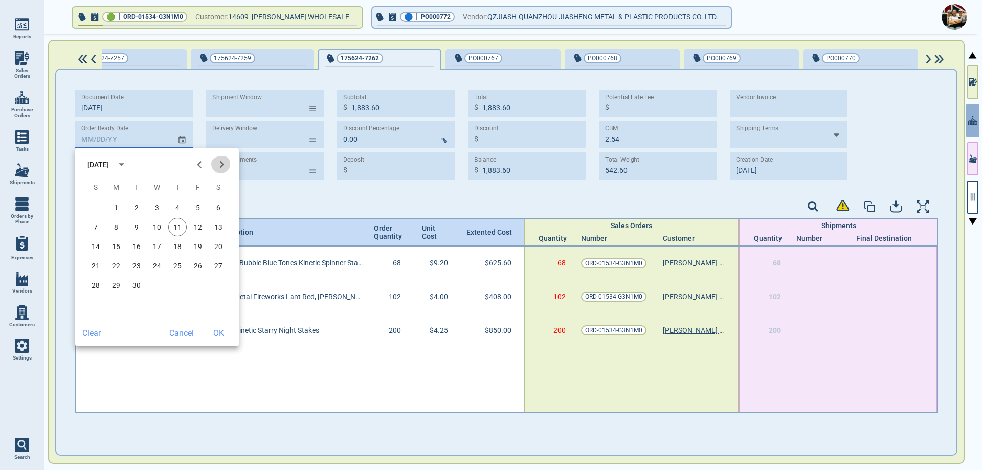
click at [226, 166] on icon "Next month" at bounding box center [222, 165] width 14 height 14
click at [226, 167] on icon "Next month" at bounding box center [222, 165] width 14 height 14
drag, startPoint x: 227, startPoint y: 170, endPoint x: 227, endPoint y: 175, distance: 5.6
click at [227, 170] on icon "Next month" at bounding box center [222, 165] width 14 height 14
click at [226, 163] on icon "Next month" at bounding box center [222, 165] width 14 height 14
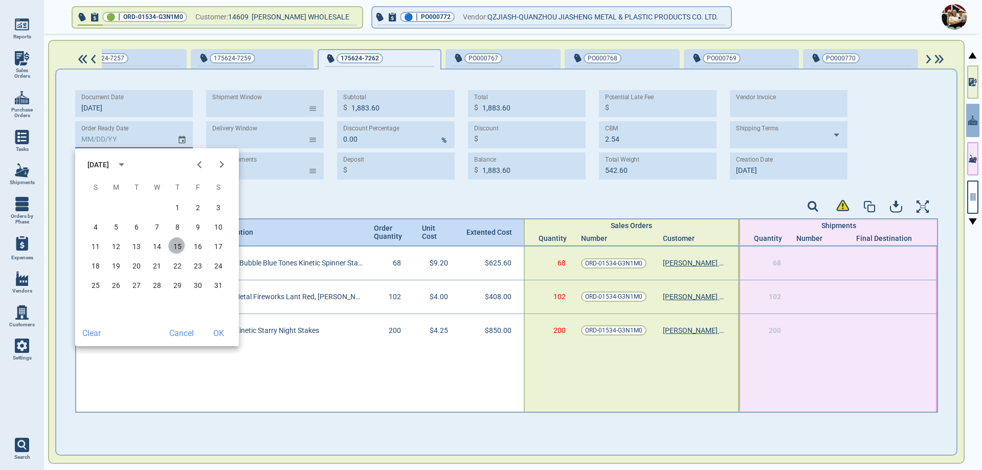
click at [173, 246] on button "15" at bounding box center [177, 246] width 18 height 18
type input "[DATE]"
click at [215, 329] on button "OK" at bounding box center [218, 333] width 33 height 18
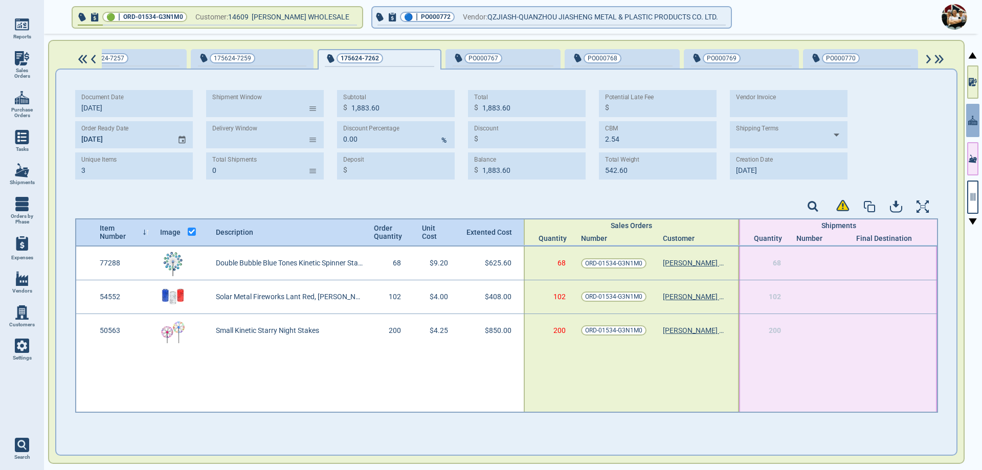
click at [283, 195] on div "Document Date [DATE] Order Ready Date [DATE] Unique Items 3 Shipment Window ​ D…" at bounding box center [506, 139] width 863 height 118
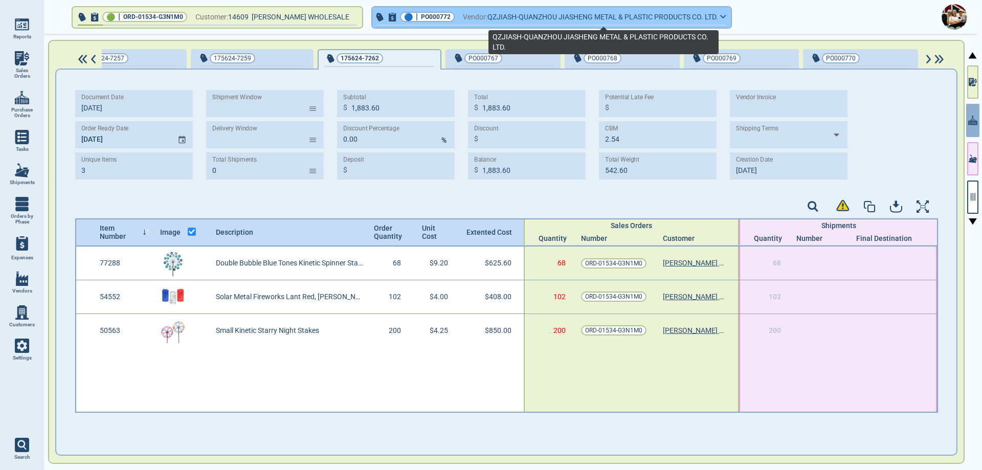
click at [602, 17] on span "QZJIASH-QUANZHOU JIASHENG METAL & PLASTIC PRODUCTS CO. LTD." at bounding box center [602, 17] width 231 height 13
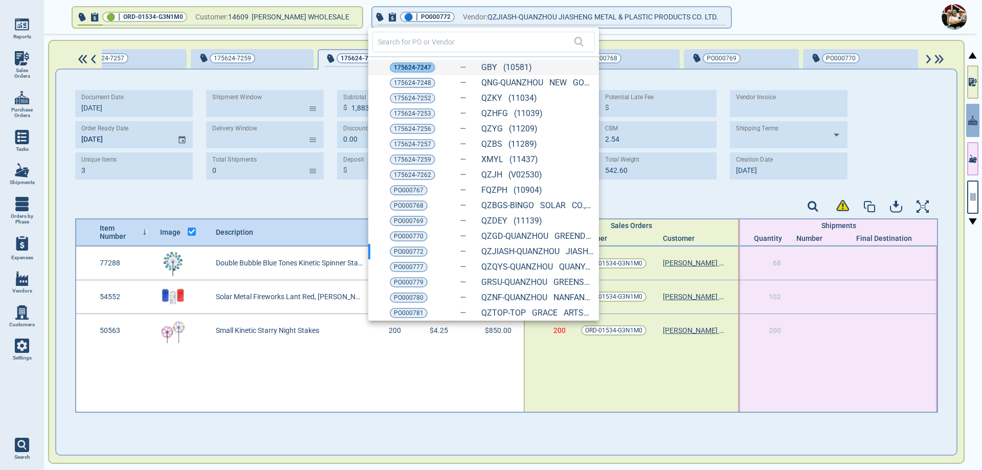
click at [409, 70] on span "175624-7247" at bounding box center [412, 67] width 37 height 10
click at [409, 70] on div "Document Date [DATE] Order Ready Date [DATE] Unique Items 3 Shipment Window ​ D…" at bounding box center [506, 248] width 900 height 357
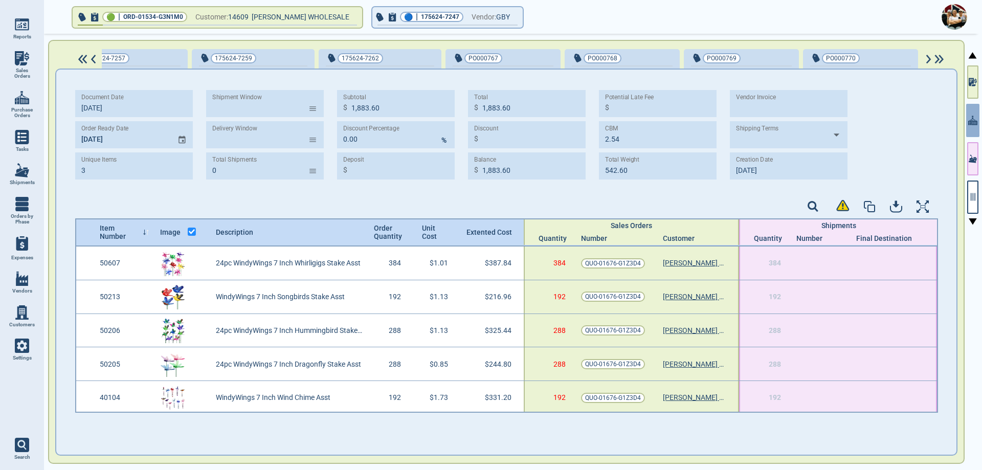
type input "9"
type input "3,265.32"
type input "4.07"
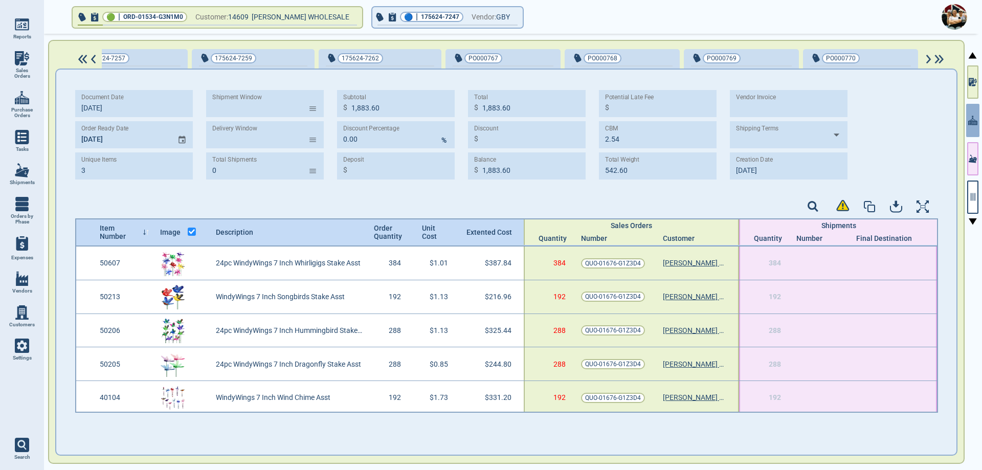
type input "586.85"
type input "[DATE]"
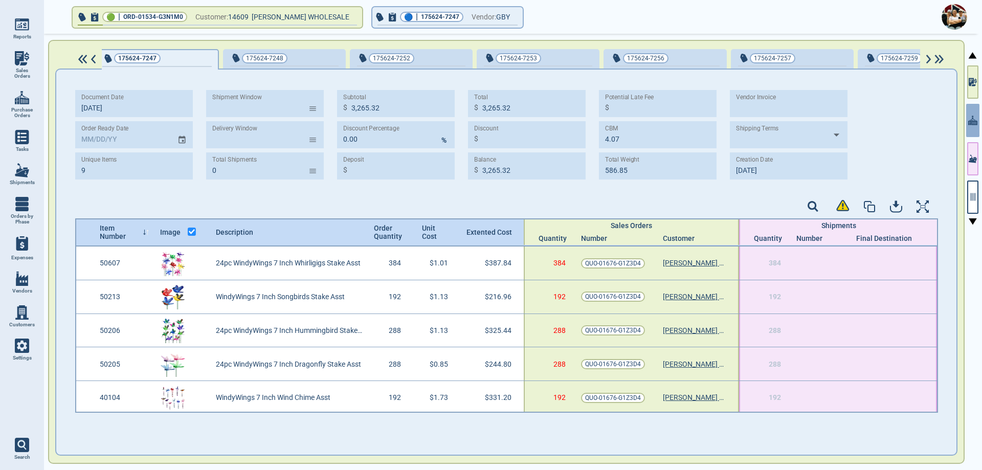
scroll to position [0, 2]
type input "[DATE]"
type input "3,277.20"
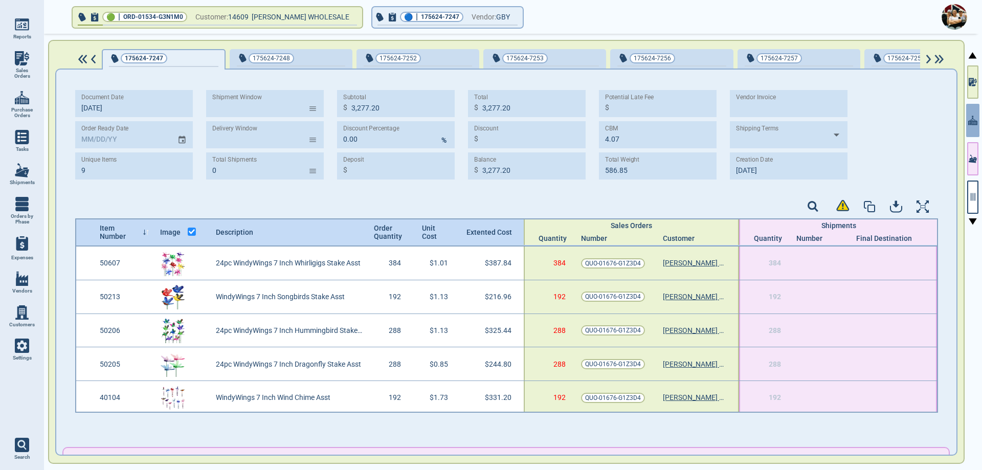
type input "[DATE]"
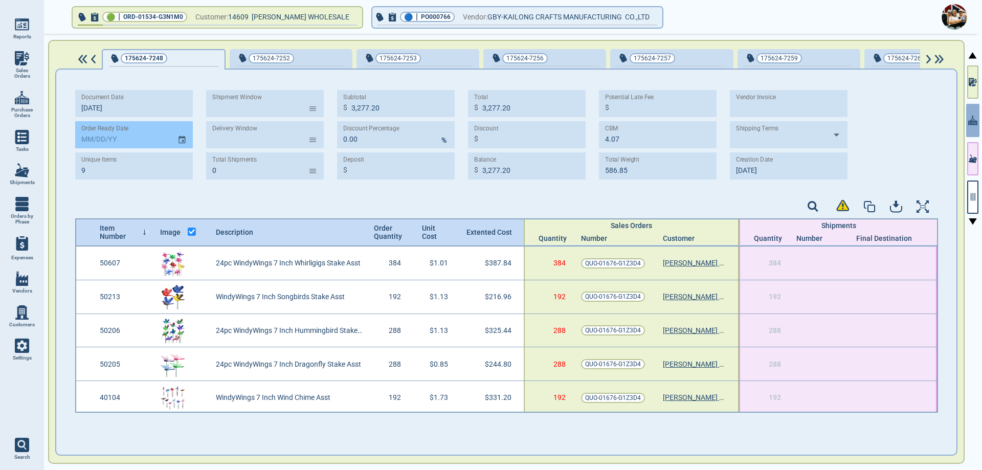
click at [181, 141] on icon "Choose date" at bounding box center [181, 140] width 9 height 14
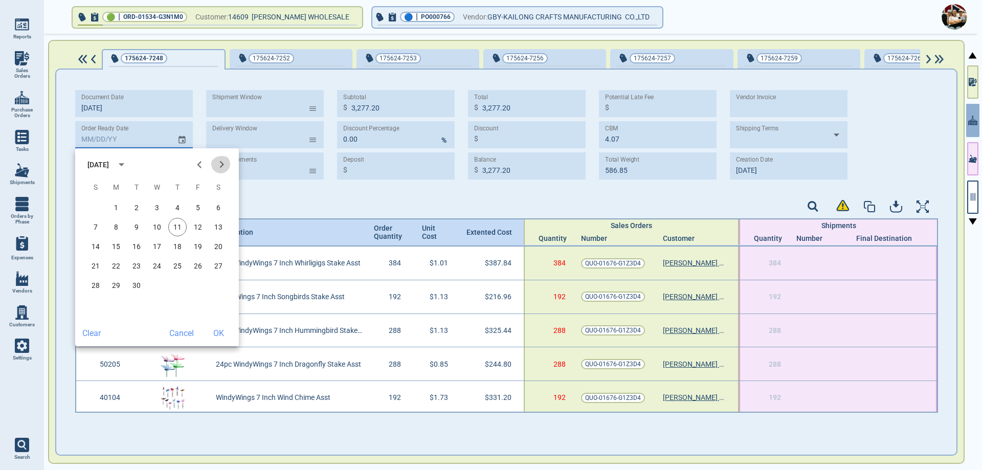
click at [219, 164] on icon "Next month" at bounding box center [222, 165] width 14 height 14
click at [220, 164] on icon "Next month" at bounding box center [222, 165] width 14 height 14
click at [178, 250] on button "15" at bounding box center [177, 246] width 18 height 18
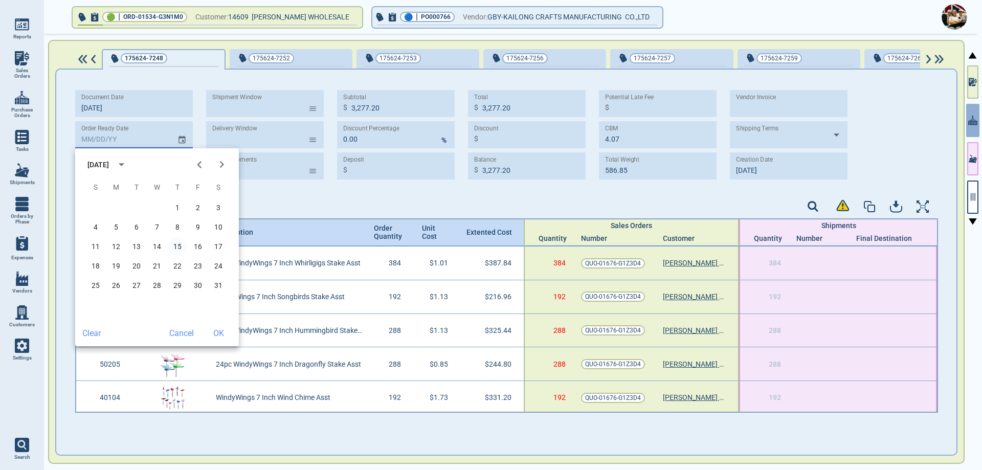
type input "[DATE]"
click at [216, 330] on button "OK" at bounding box center [218, 333] width 33 height 18
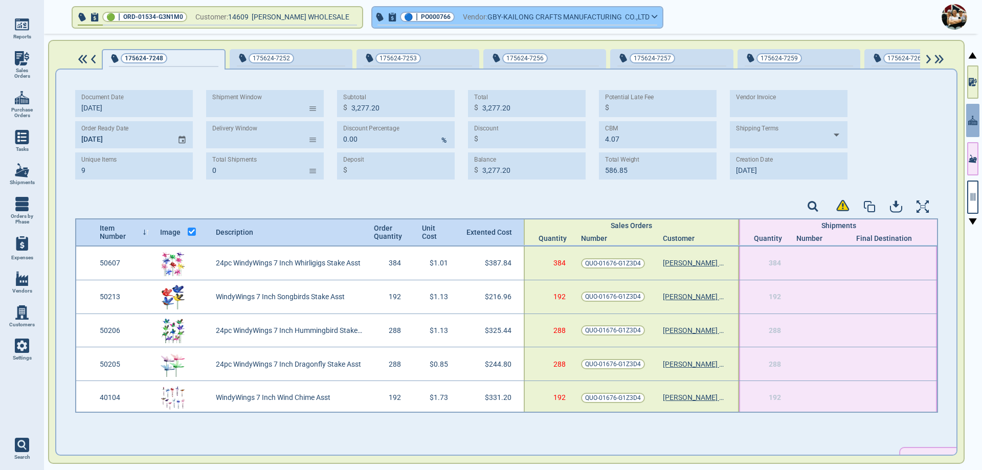
click at [546, 11] on span "GBY-KAILONG CRAFTS MANUFACTURING CO.,LTD" at bounding box center [568, 17] width 162 height 13
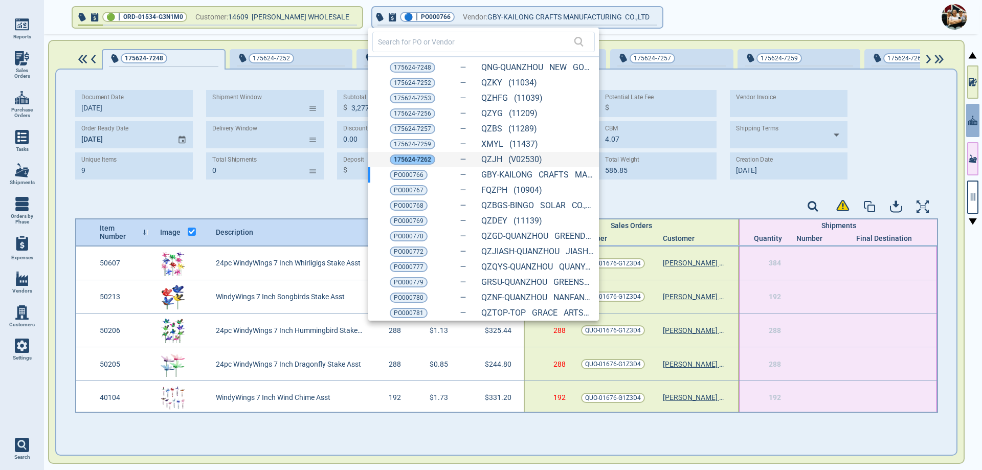
click at [408, 161] on span "175624-7262" at bounding box center [412, 159] width 37 height 10
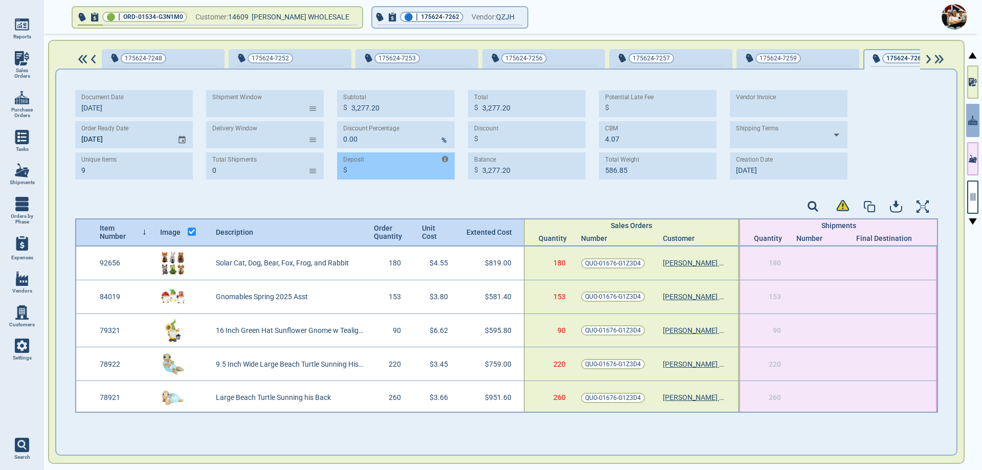
type input "7"
type input "4,266.60"
type input "13.22"
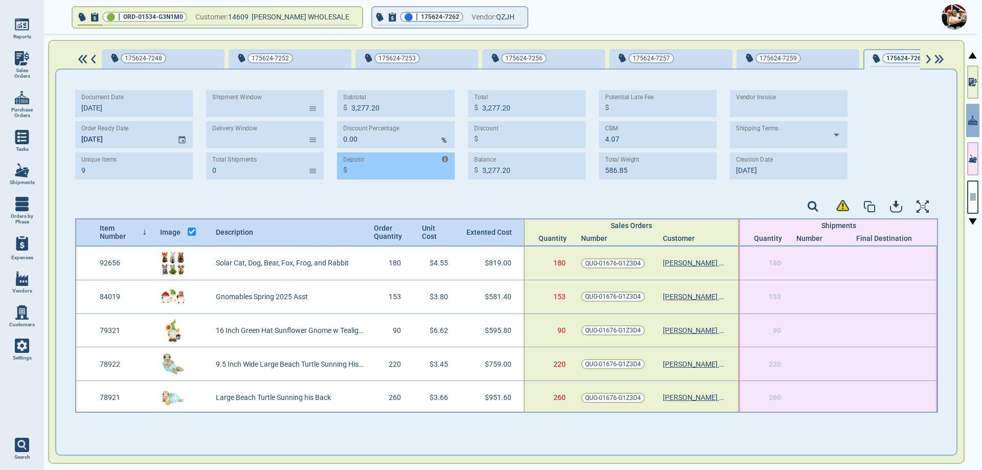
type input "2,289.63"
type input "[DATE]"
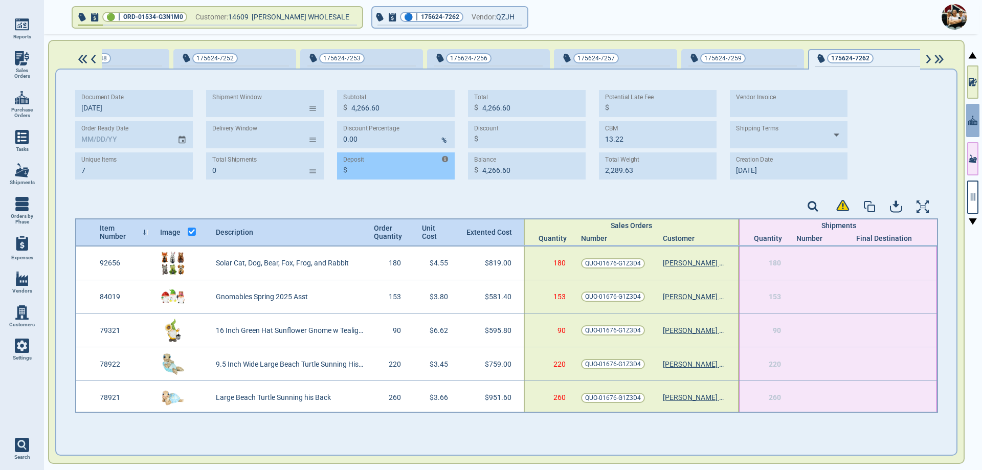
scroll to position [0, 61]
type input "[DATE]"
type input "6"
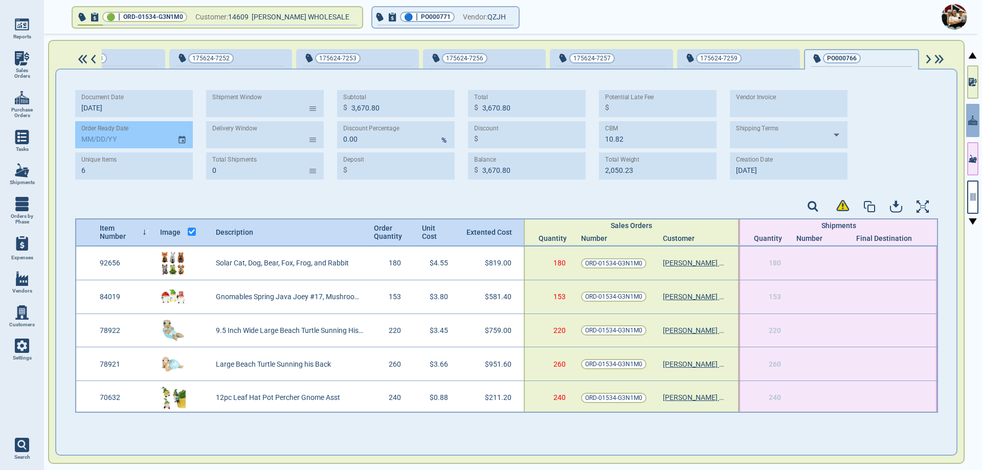
click at [177, 140] on button "Choose date" at bounding box center [182, 135] width 19 height 18
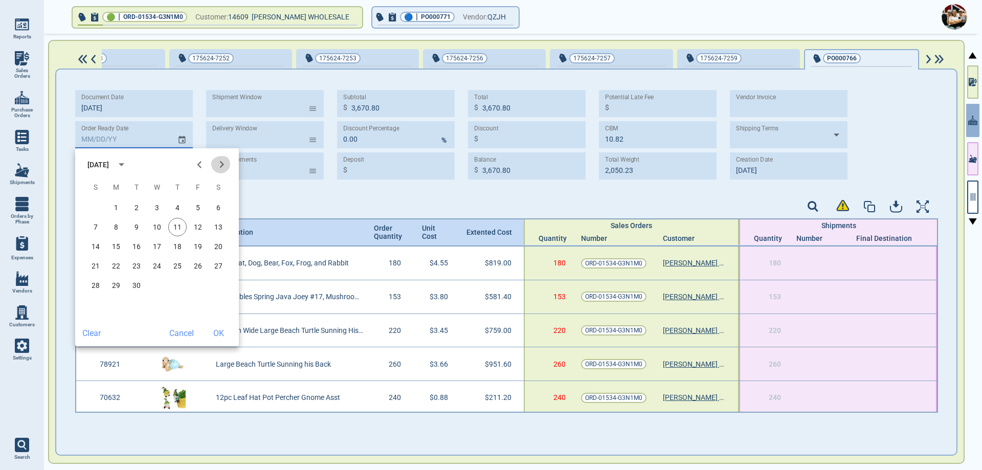
click at [223, 166] on icon "Next month" at bounding box center [222, 165] width 14 height 14
click at [224, 166] on icon "Next month" at bounding box center [222, 165] width 14 height 14
click at [224, 167] on icon "Next month" at bounding box center [222, 165] width 14 height 14
click at [175, 242] on button "15" at bounding box center [177, 246] width 18 height 18
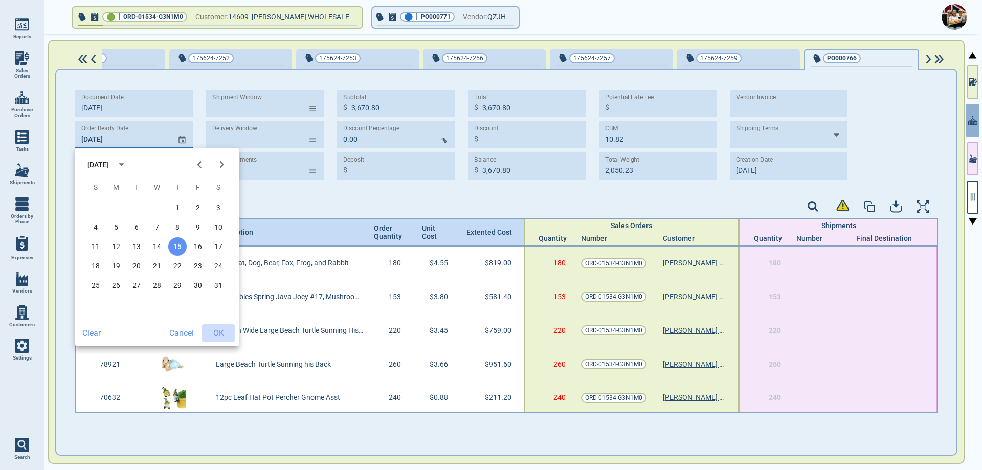
click at [219, 333] on button "OK" at bounding box center [218, 333] width 33 height 18
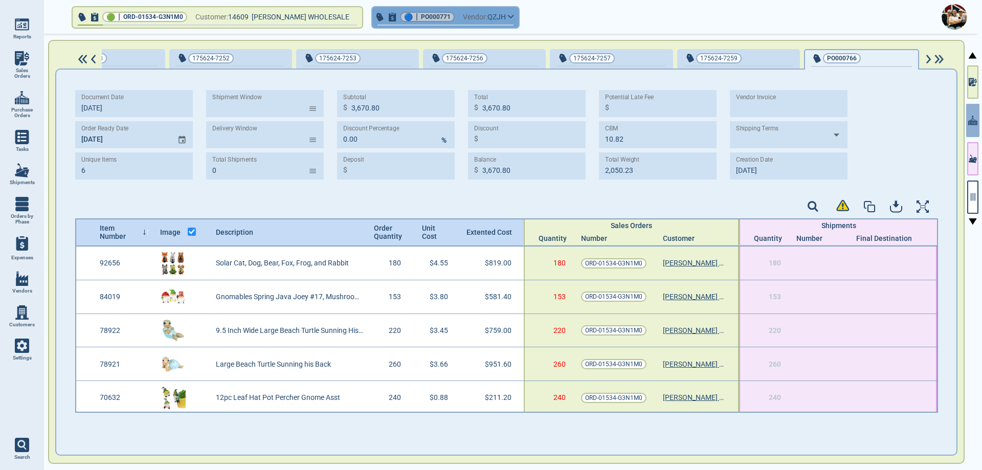
click at [483, 19] on span "Vendor:" at bounding box center [475, 17] width 25 height 13
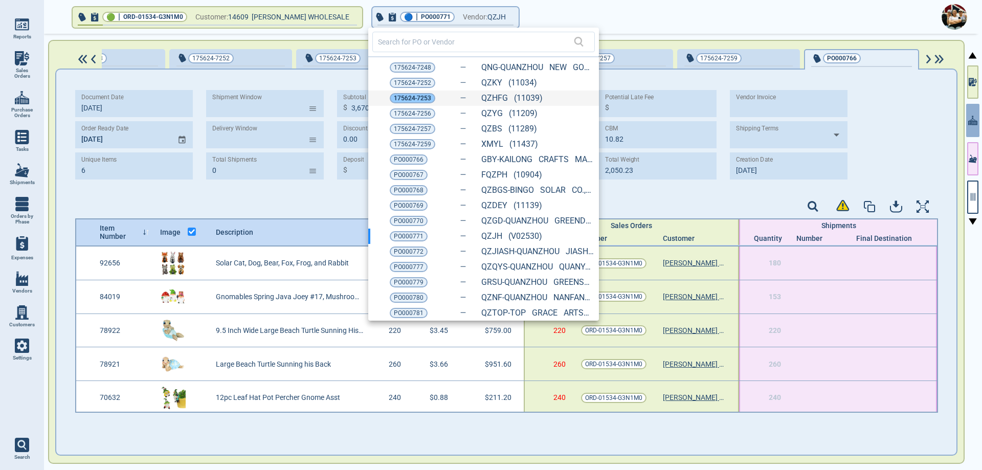
click at [417, 98] on span "175624-7253" at bounding box center [412, 98] width 37 height 10
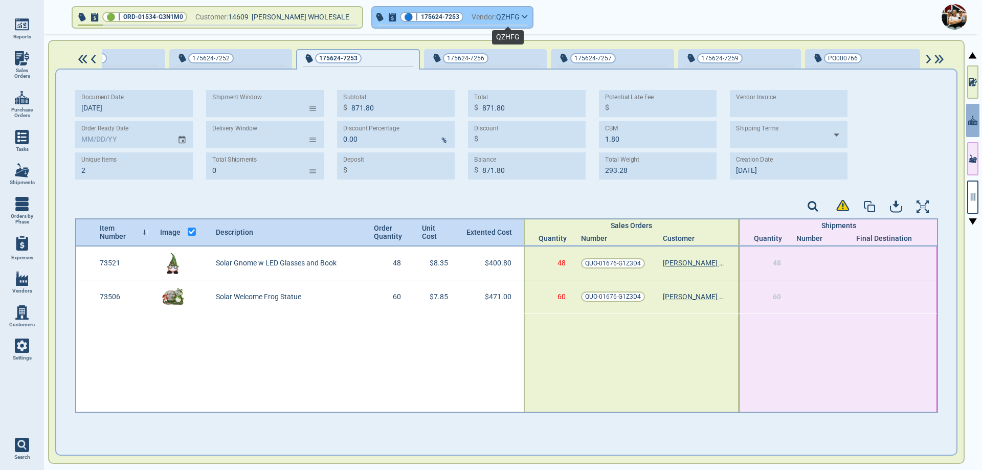
click at [502, 16] on span "QZHFG" at bounding box center [508, 17] width 24 height 13
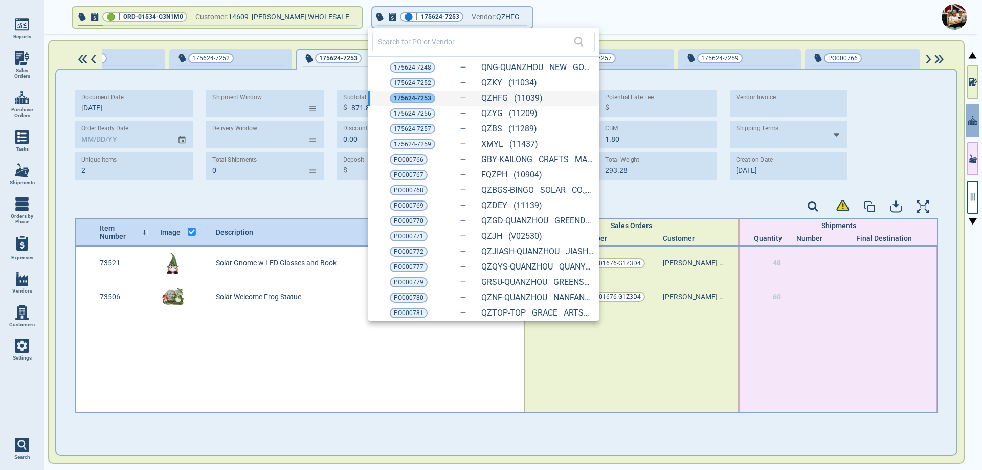
click at [418, 100] on span "175624-7253" at bounding box center [412, 98] width 37 height 10
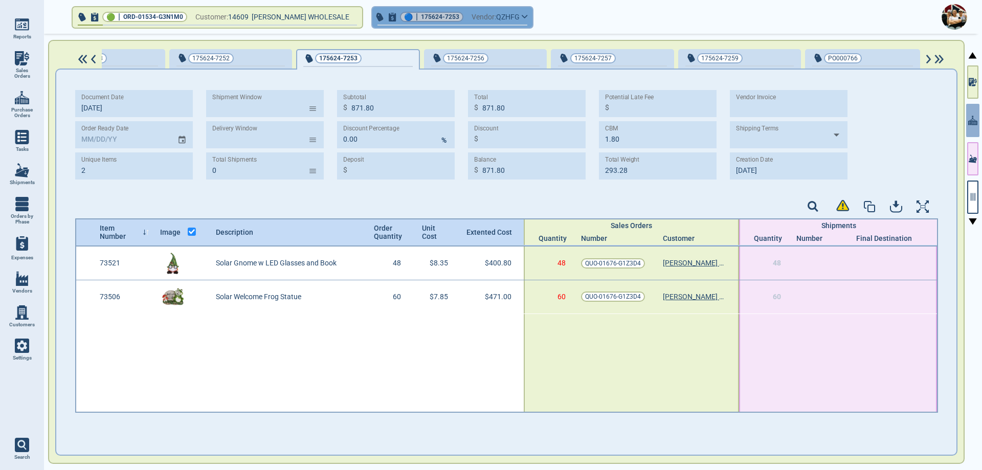
click at [483, 18] on span "Vendor:" at bounding box center [484, 17] width 25 height 13
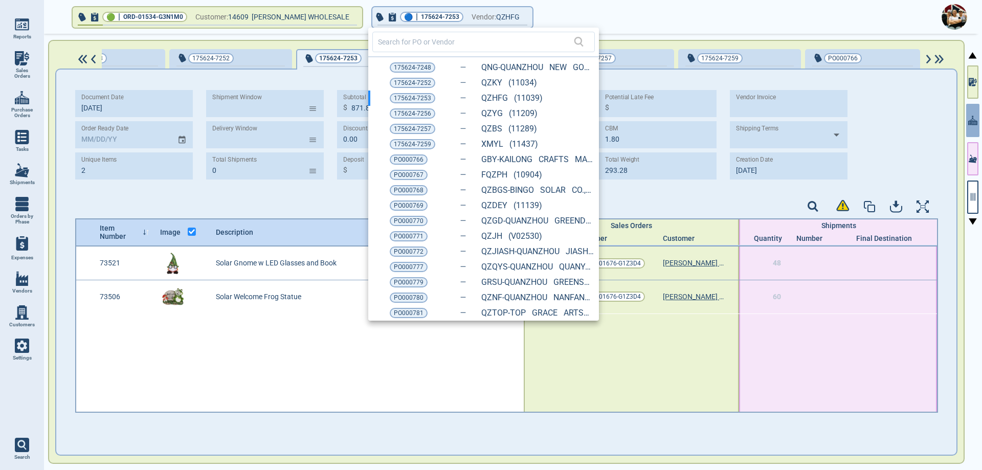
click at [624, 14] on div at bounding box center [491, 235] width 982 height 470
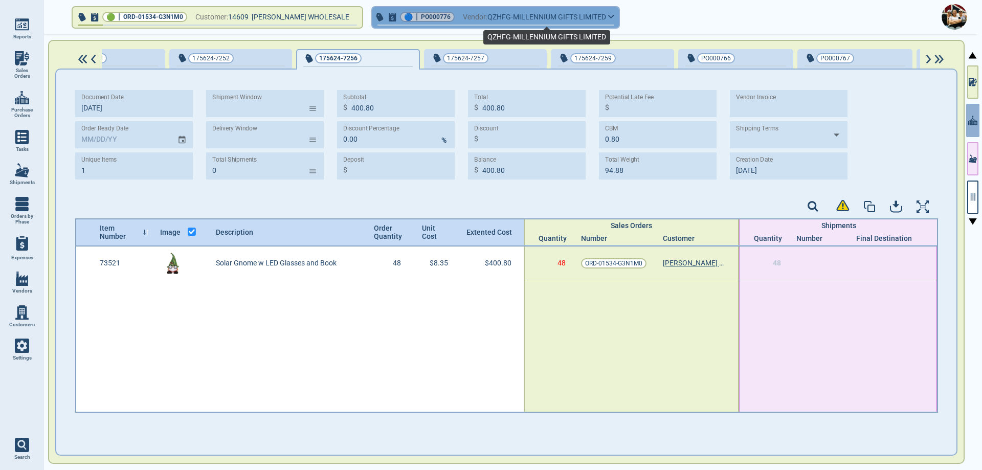
click at [517, 18] on span "QZHFG-MILLENNIUM GIFTS LIMITED" at bounding box center [546, 17] width 119 height 13
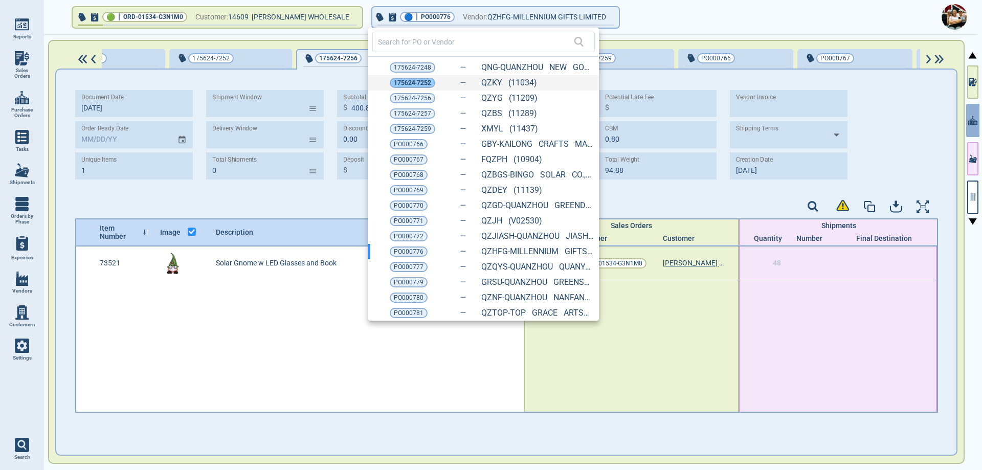
click at [422, 82] on span "175624-7252" at bounding box center [412, 83] width 37 height 10
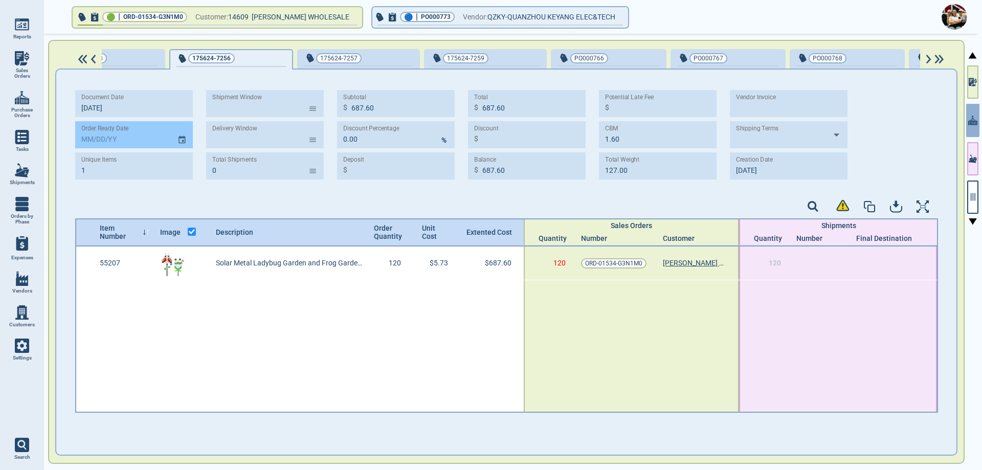
click at [184, 141] on icon "Choose date" at bounding box center [181, 140] width 9 height 14
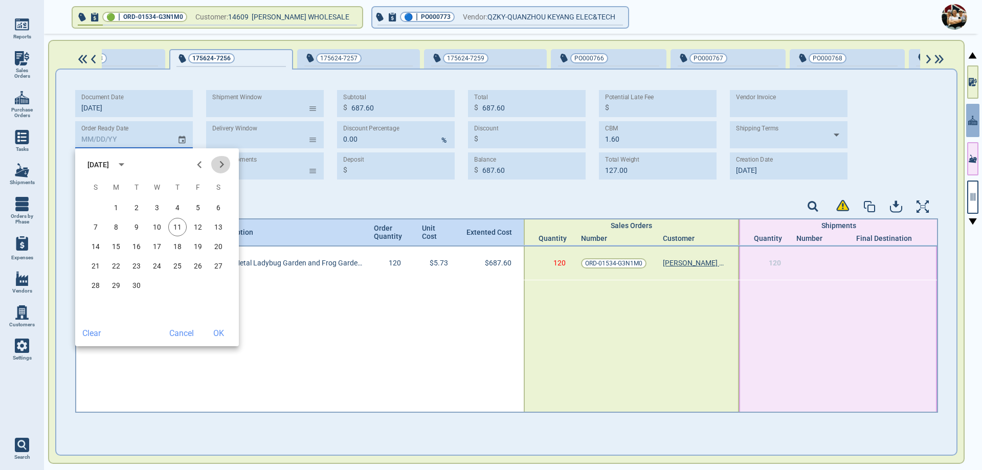
click at [223, 164] on icon "Next month" at bounding box center [221, 164] width 4 height 7
click at [224, 164] on icon "Next month" at bounding box center [222, 165] width 14 height 14
click at [172, 244] on button "15" at bounding box center [177, 246] width 18 height 18
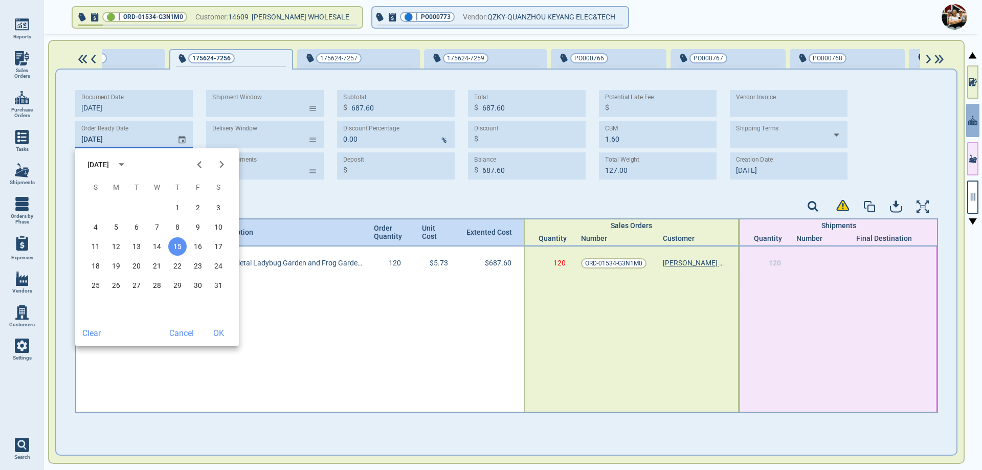
click at [213, 332] on button "OK" at bounding box center [218, 333] width 33 height 18
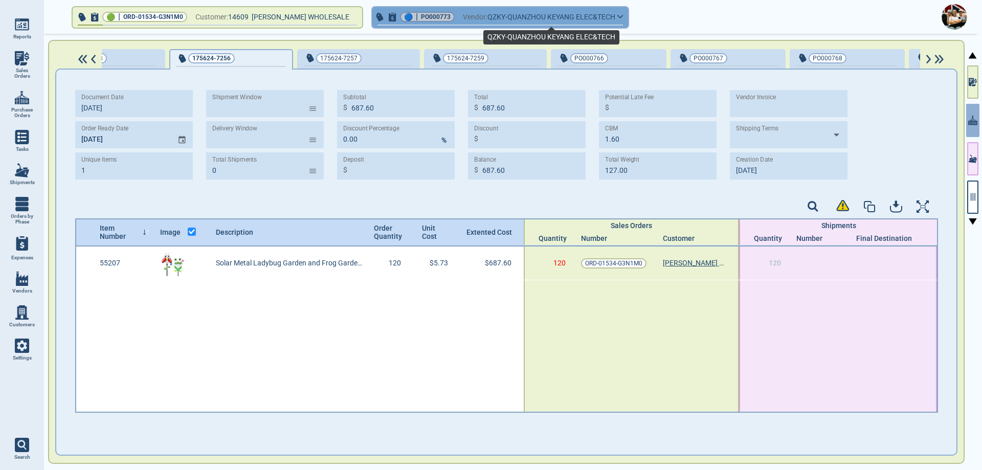
click at [522, 20] on span "QZKY-QUANZHOU KEYANG ELEC&TECH" at bounding box center [551, 17] width 128 height 13
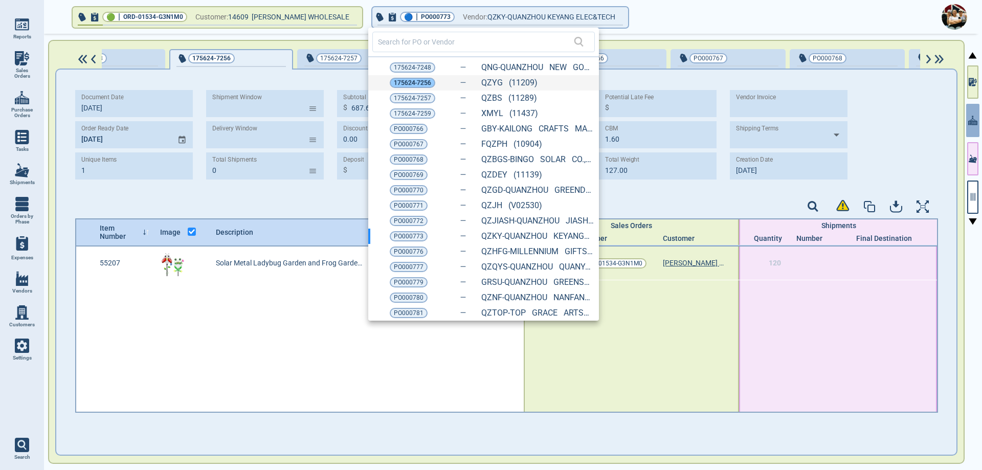
click at [417, 82] on span "175624-7256" at bounding box center [412, 83] width 37 height 10
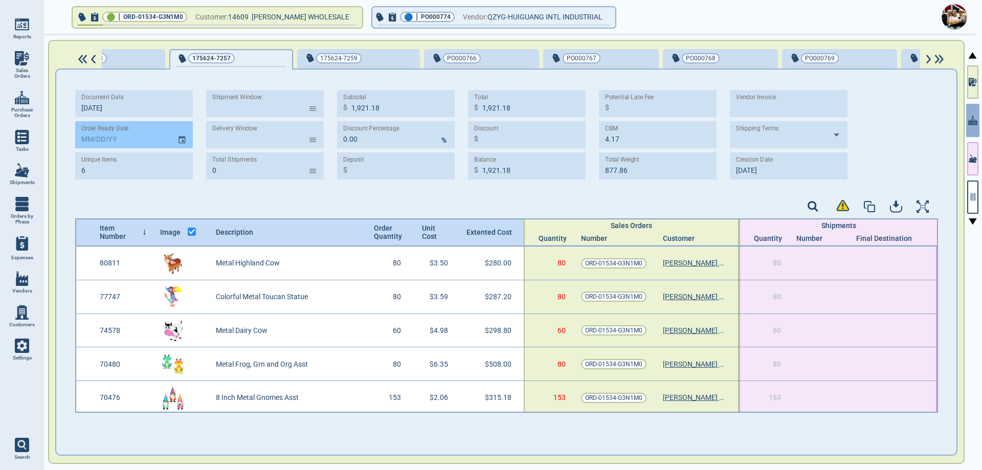
click at [182, 139] on icon "Choose date" at bounding box center [181, 140] width 9 height 14
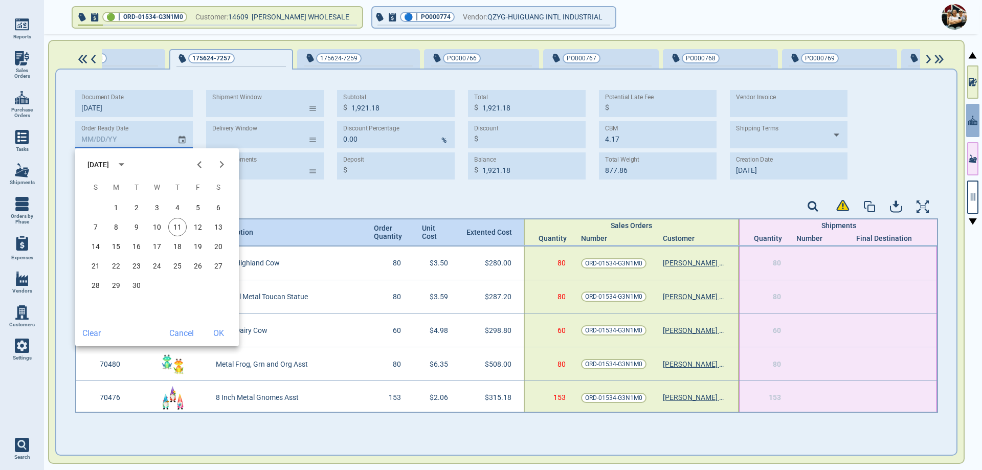
click at [220, 168] on icon "Next month" at bounding box center [221, 164] width 4 height 7
click at [175, 244] on button "15" at bounding box center [177, 246] width 18 height 18
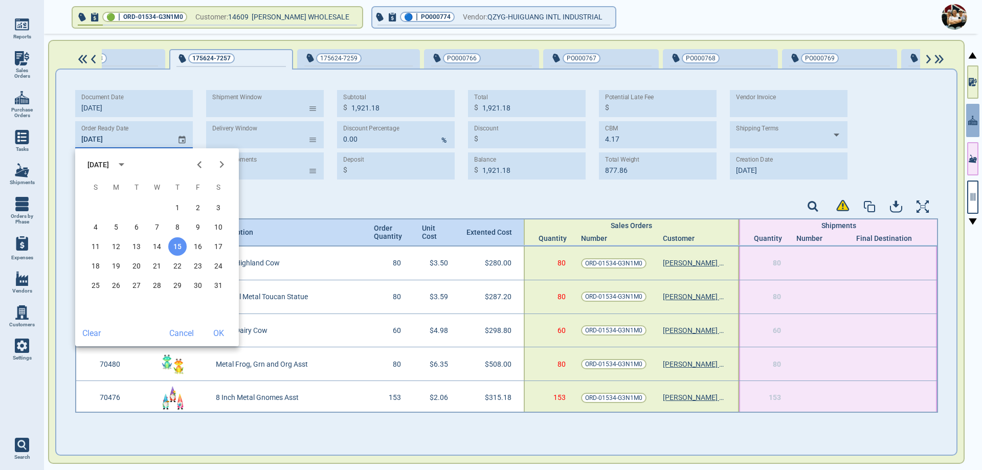
click at [216, 330] on button "OK" at bounding box center [218, 333] width 33 height 18
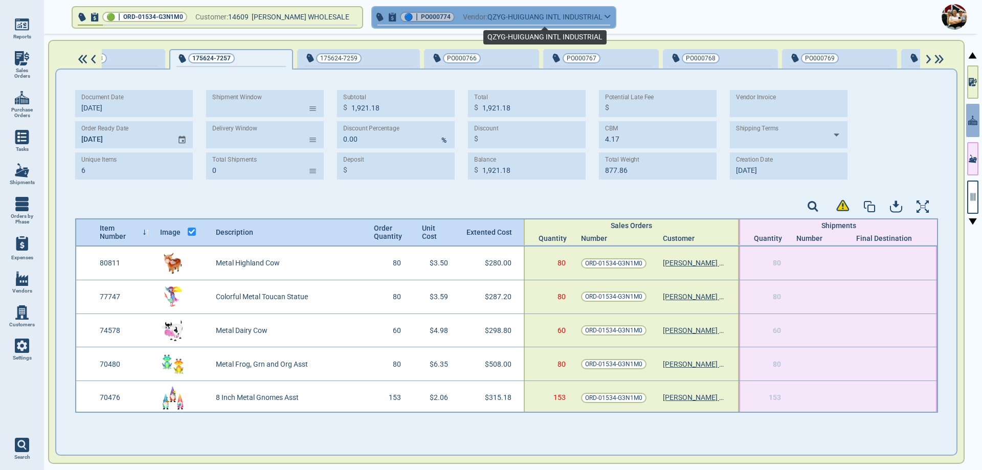
click at [549, 19] on span "QZYG-HUIGUANG INTL INDUSTRIAL" at bounding box center [544, 17] width 115 height 13
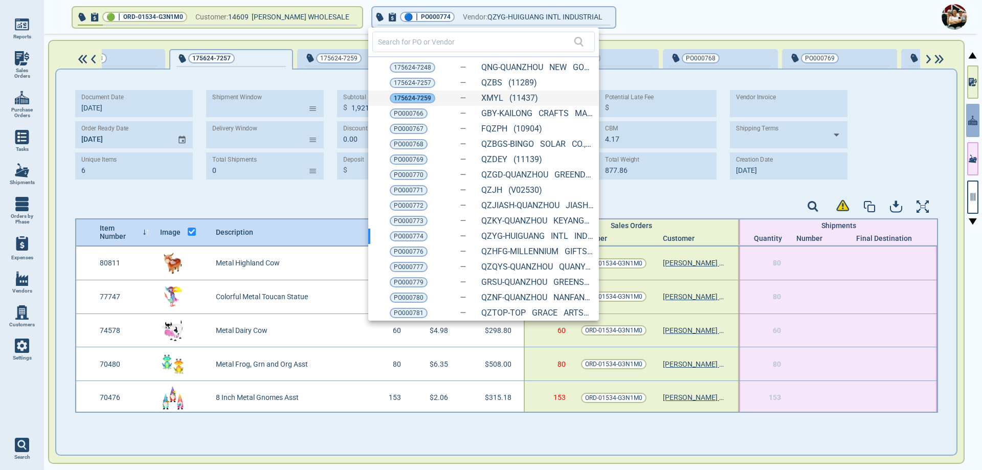
click at [417, 96] on span "175624-7259" at bounding box center [412, 98] width 37 height 10
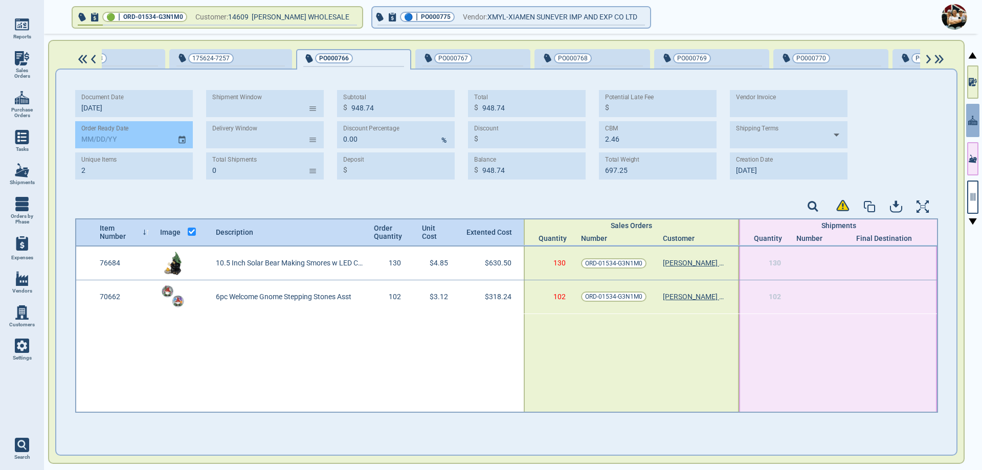
click at [185, 140] on icon "Choose date" at bounding box center [181, 140] width 7 height 8
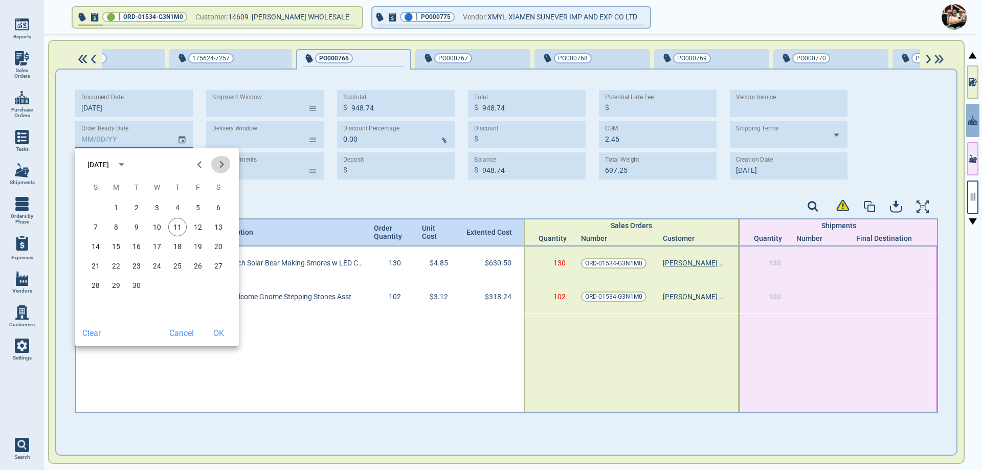
click at [222, 163] on icon "Next month" at bounding box center [222, 165] width 14 height 14
click at [182, 248] on button "15" at bounding box center [177, 246] width 18 height 18
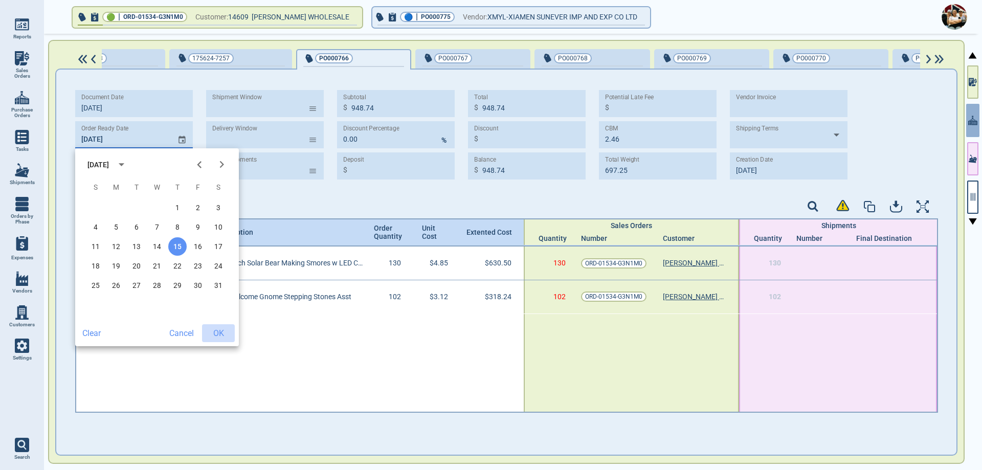
click at [221, 327] on button "OK" at bounding box center [218, 333] width 33 height 18
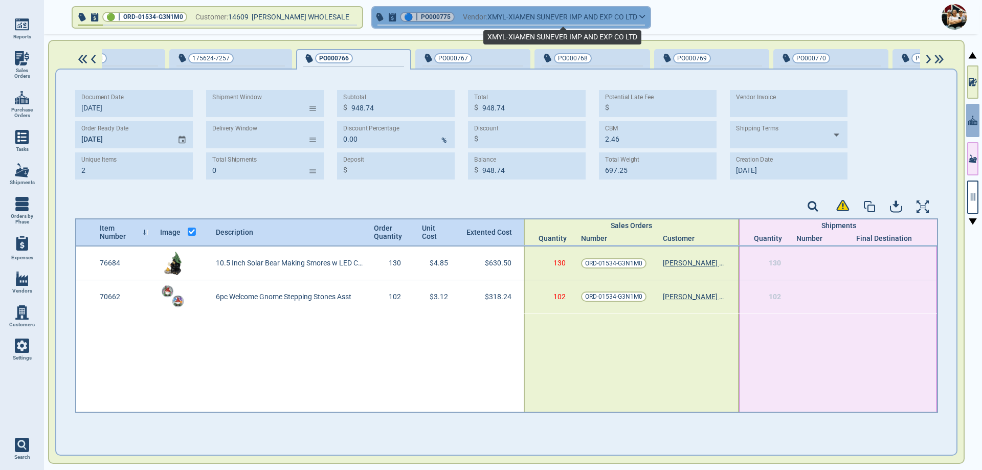
click at [489, 20] on span "XMYL-XIAMEN SUNEVER IMP AND EXP CO LTD" at bounding box center [562, 17] width 150 height 13
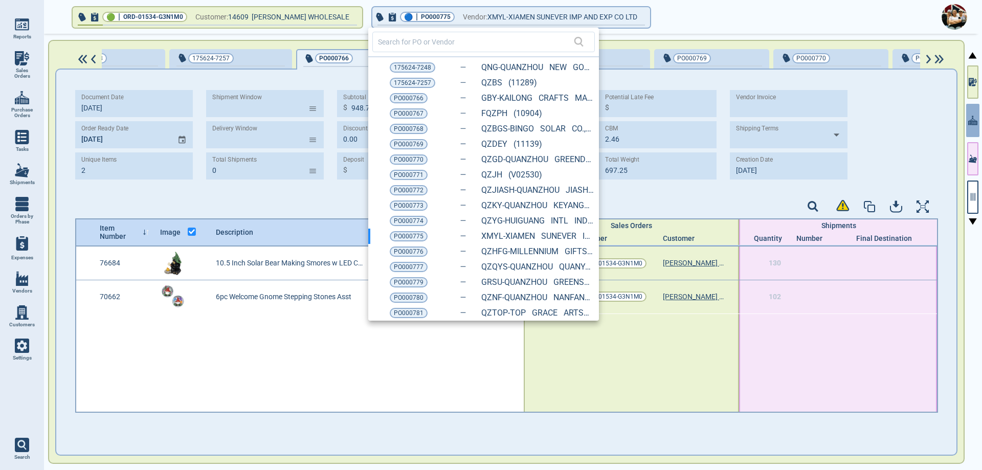
click at [313, 342] on div at bounding box center [491, 235] width 982 height 470
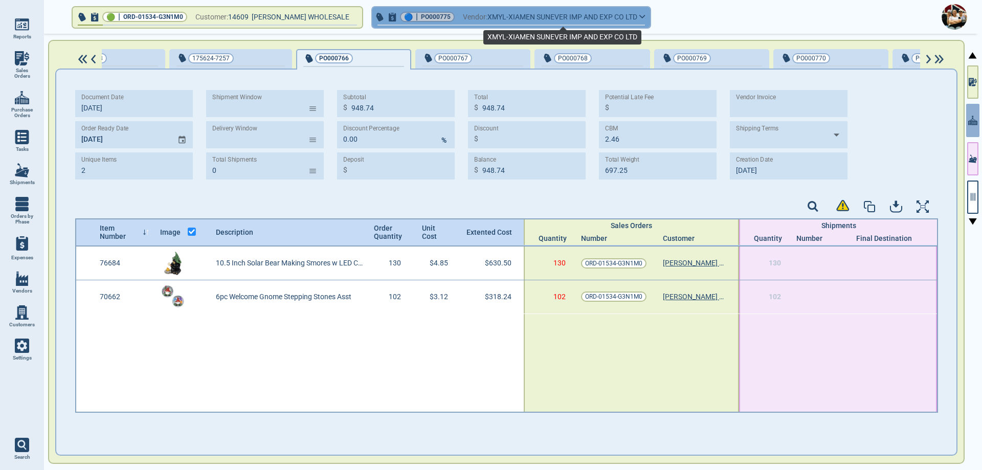
click at [542, 15] on span "XMYL-XIAMEN SUNEVER IMP AND EXP CO LTD" at bounding box center [562, 17] width 150 height 13
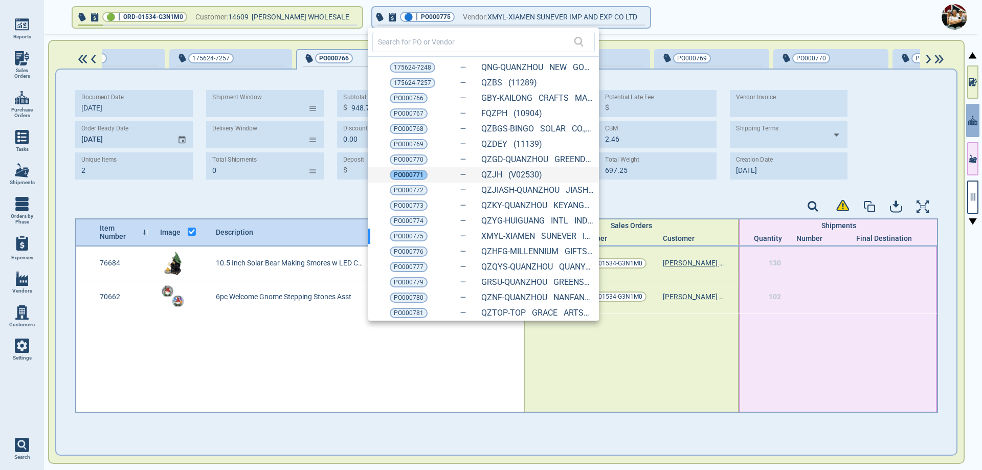
click at [414, 176] on span "PO000771" at bounding box center [409, 175] width 30 height 10
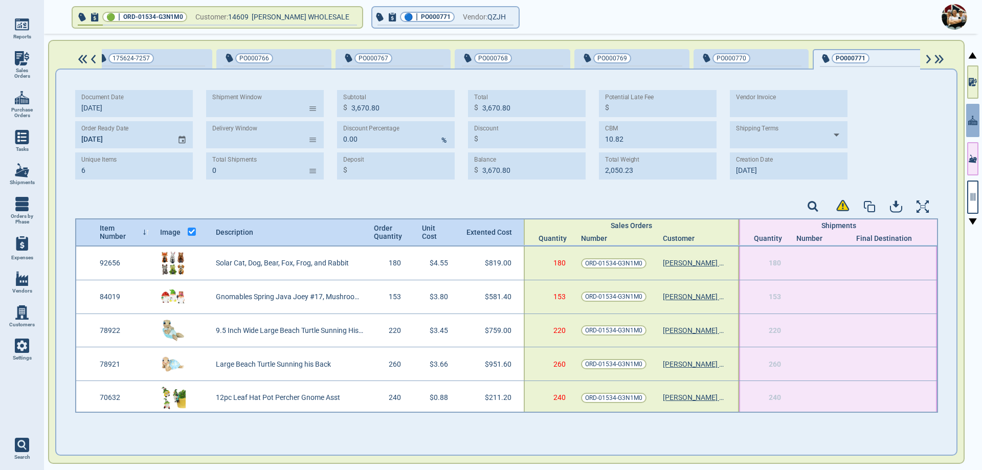
scroll to position [0, 142]
click at [484, 19] on span "Vendor:" at bounding box center [475, 17] width 25 height 13
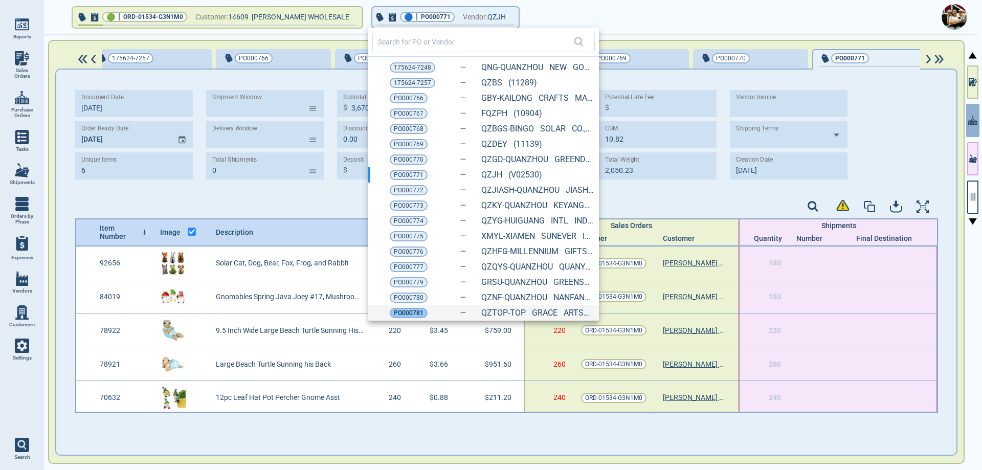
click at [419, 311] on span "PO000781" at bounding box center [409, 313] width 30 height 10
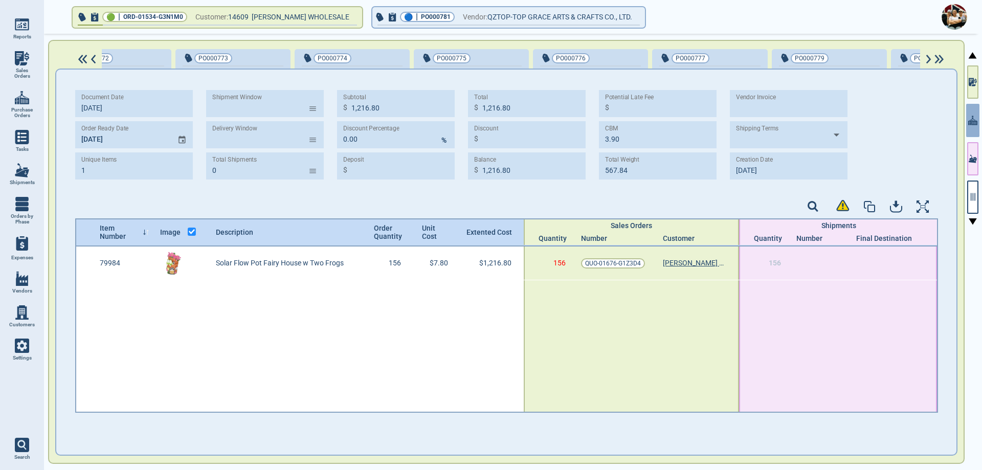
scroll to position [0, 1207]
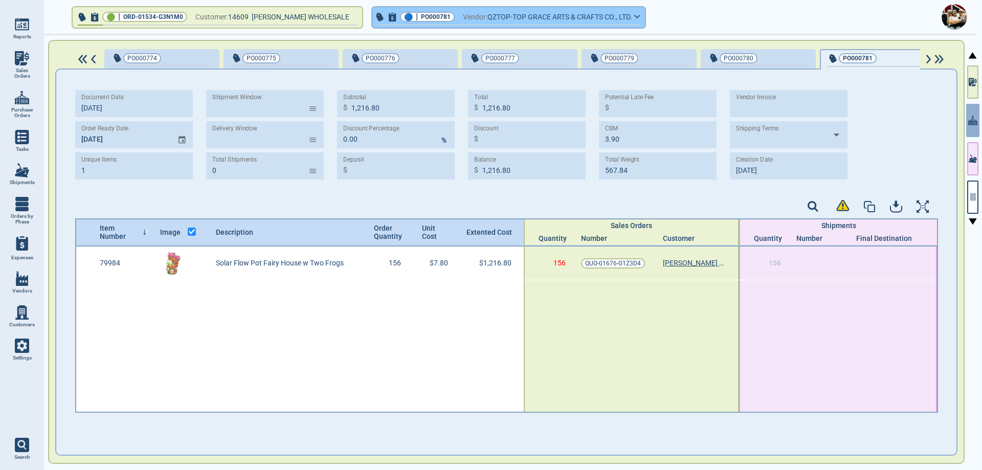
click at [509, 18] on span "QZTOP-TOP GRACE ARTS & CRAFTS CO., LTD." at bounding box center [559, 17] width 145 height 13
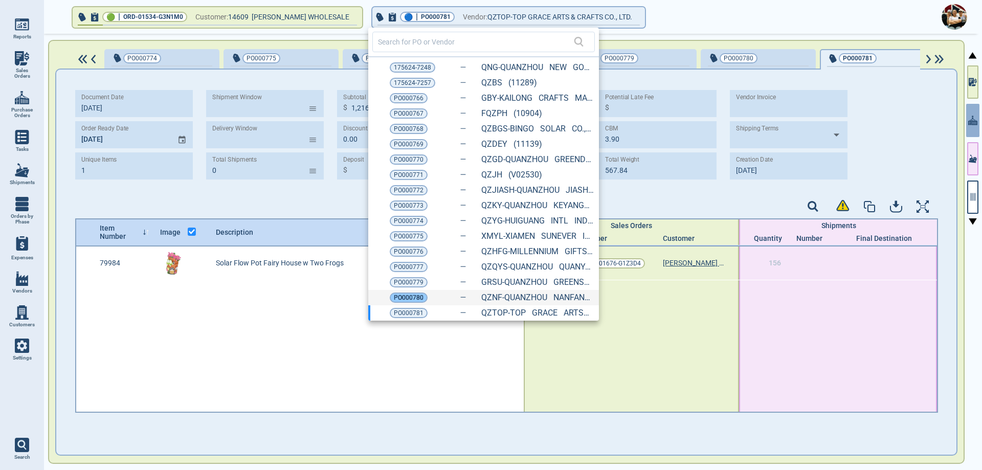
click at [414, 298] on span "PO000780" at bounding box center [409, 298] width 30 height 10
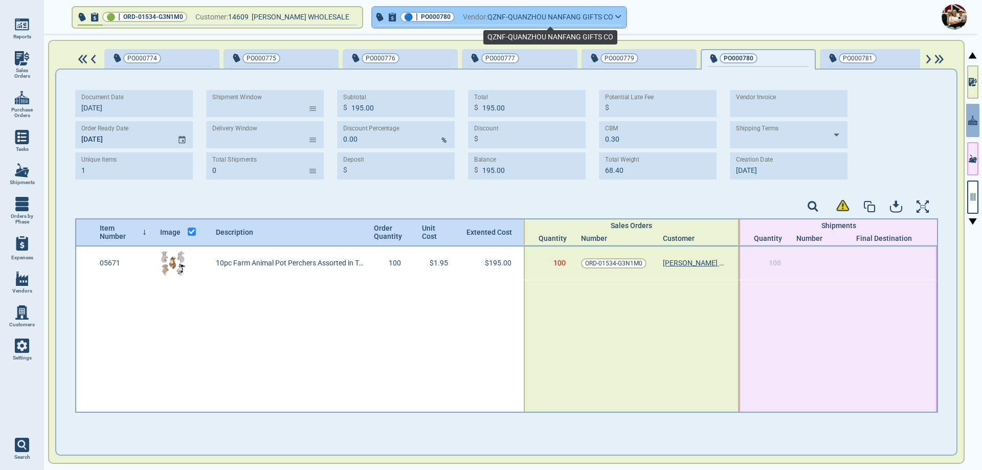
click at [544, 19] on span "QZNF-QUANZHOU NANFANG GIFTS CO" at bounding box center [550, 17] width 126 height 13
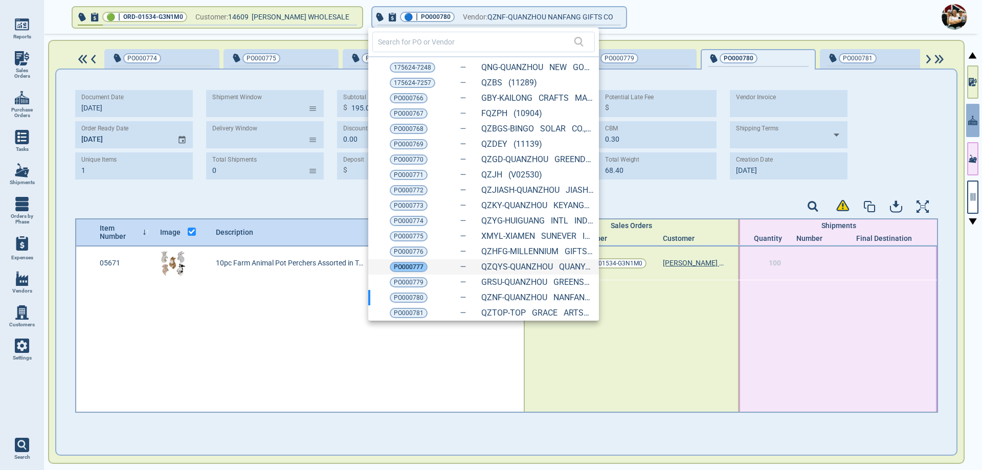
click at [414, 267] on span "PO000777" at bounding box center [409, 267] width 30 height 10
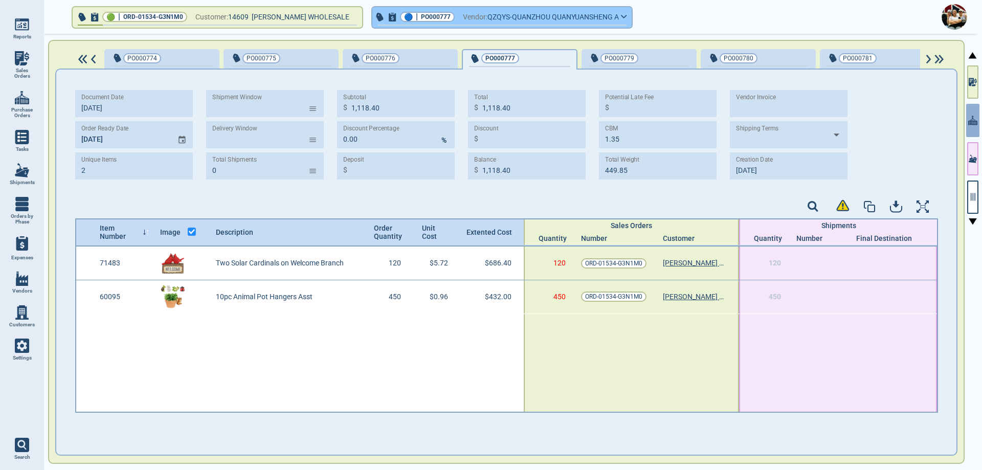
click at [542, 12] on span "QZQYS-QUANZHOU QUANYUANSHENG A" at bounding box center [552, 17] width 131 height 13
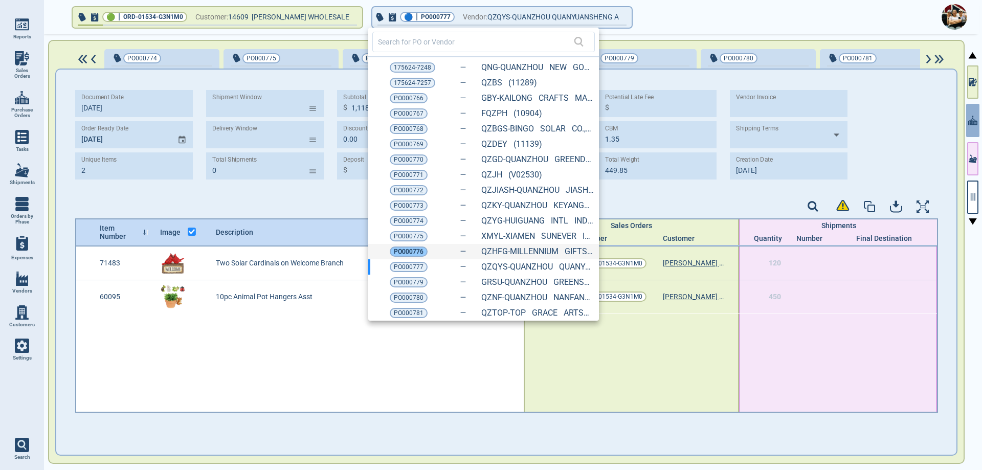
click at [420, 253] on span "PO000776" at bounding box center [409, 252] width 30 height 10
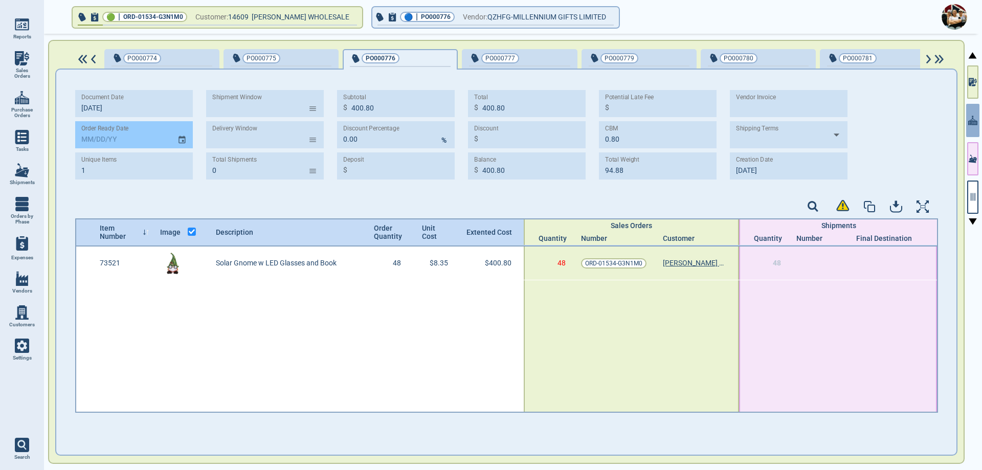
click at [180, 143] on icon "Choose date" at bounding box center [181, 140] width 9 height 14
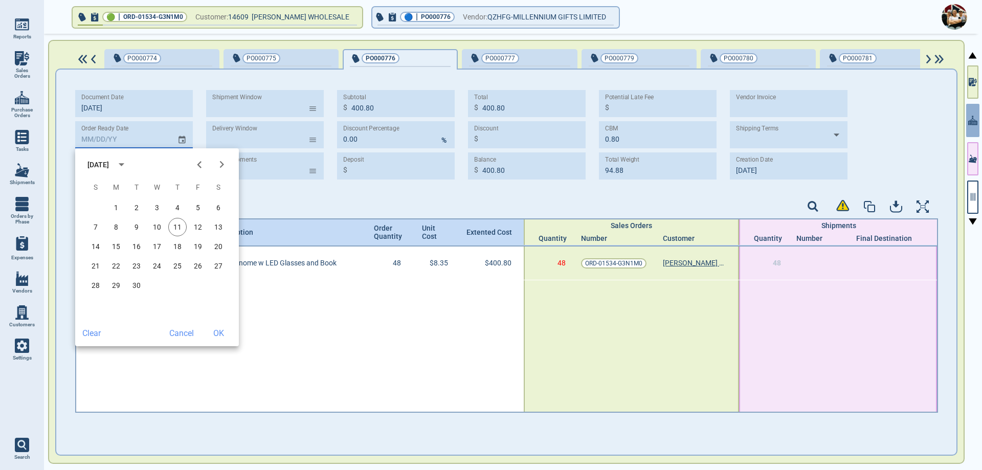
click at [223, 164] on icon "Next month" at bounding box center [221, 164] width 4 height 7
click at [224, 164] on icon "Next month" at bounding box center [222, 165] width 14 height 14
click at [223, 166] on icon "Next month" at bounding box center [222, 165] width 14 height 14
click at [222, 167] on icon "Next month" at bounding box center [222, 165] width 14 height 14
click at [176, 247] on button "15" at bounding box center [177, 246] width 18 height 18
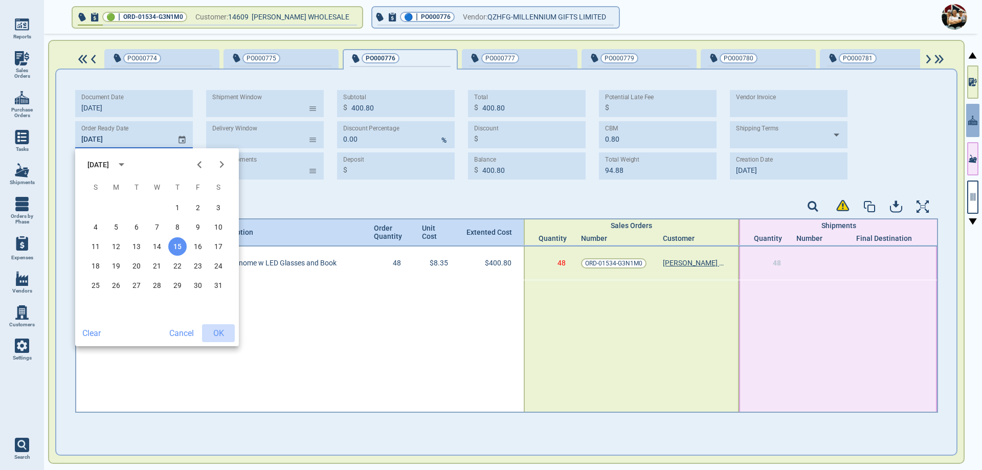
click at [222, 335] on button "OK" at bounding box center [218, 333] width 33 height 18
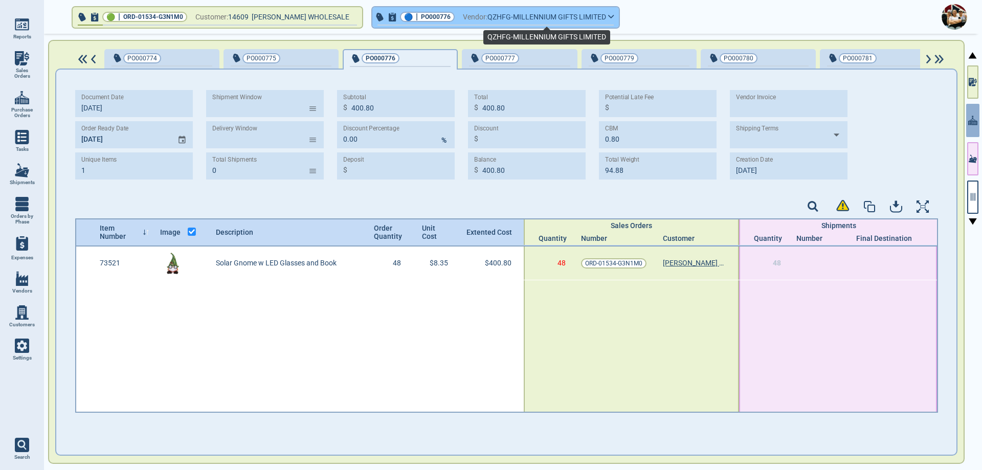
click at [510, 22] on span "QZHFG-MILLENNIUM GIFTS LIMITED" at bounding box center [546, 17] width 119 height 13
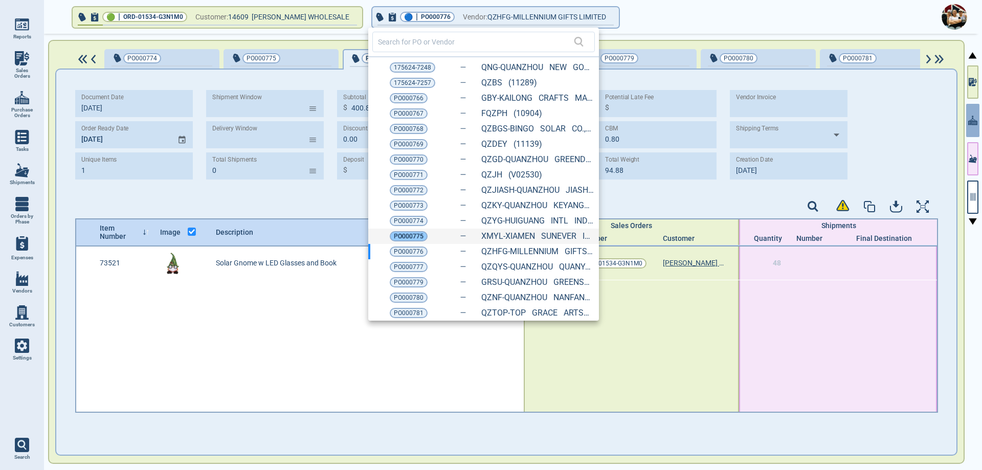
click at [414, 239] on span "PO000775" at bounding box center [409, 236] width 30 height 10
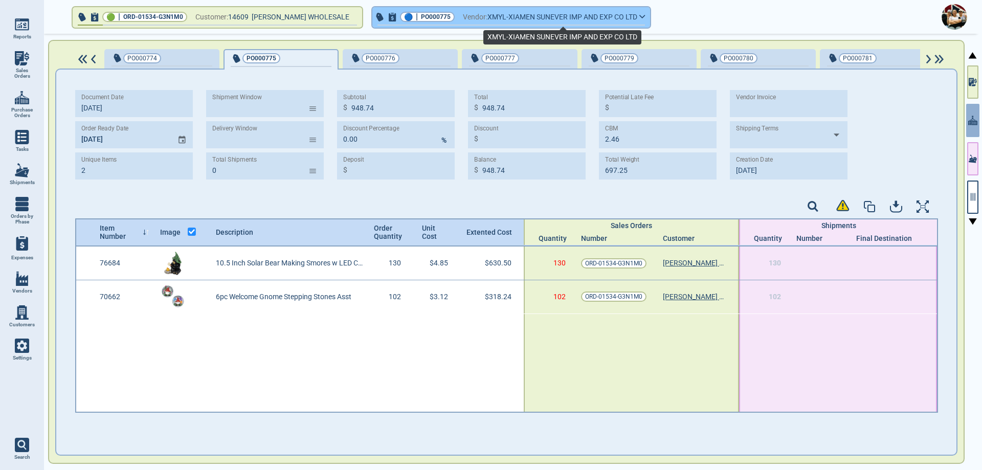
click at [534, 15] on span "XMYL-XIAMEN SUNEVER IMP AND EXP CO LTD" at bounding box center [562, 17] width 150 height 13
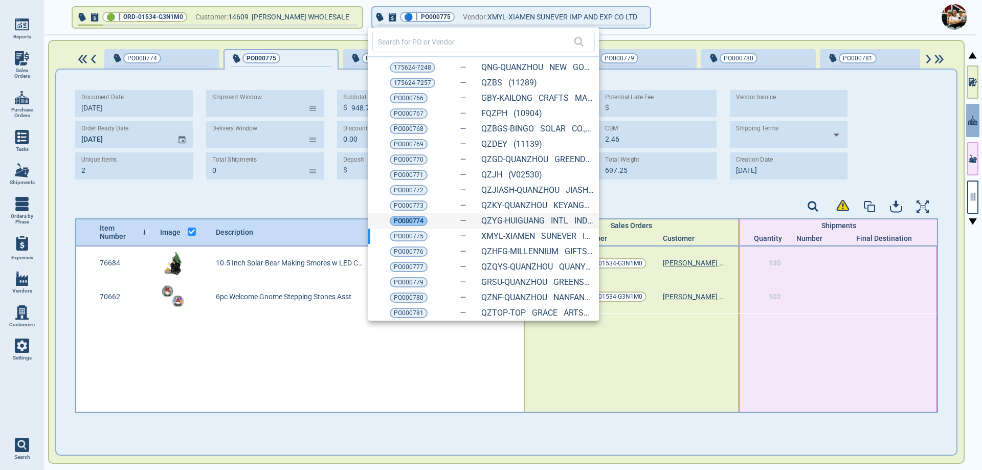
click at [406, 225] on span "PO000774" at bounding box center [409, 221] width 30 height 10
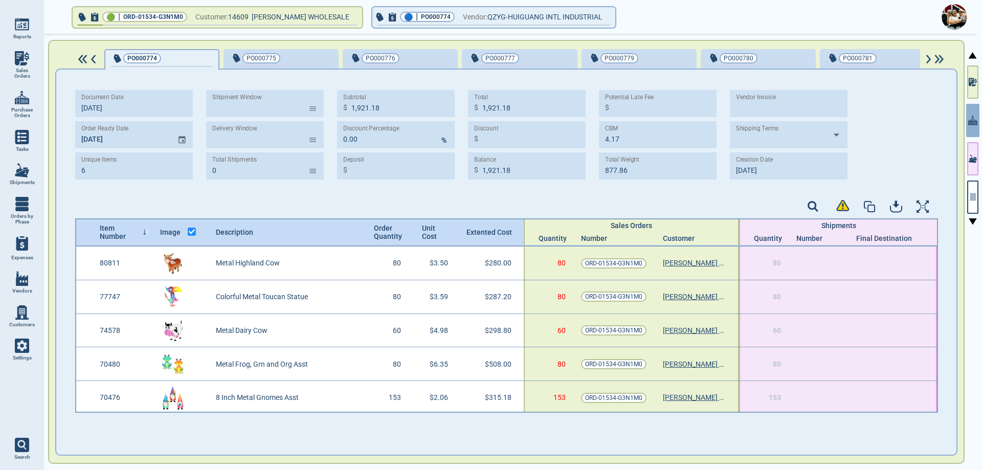
scroll to position [0, 1200]
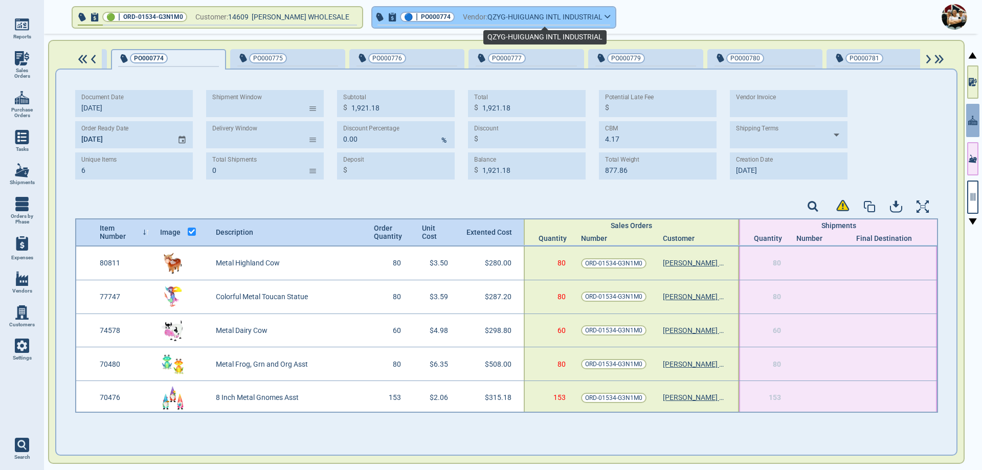
click at [510, 17] on span "QZYG-HUIGUANG INTL INDUSTRIAL" at bounding box center [544, 17] width 115 height 13
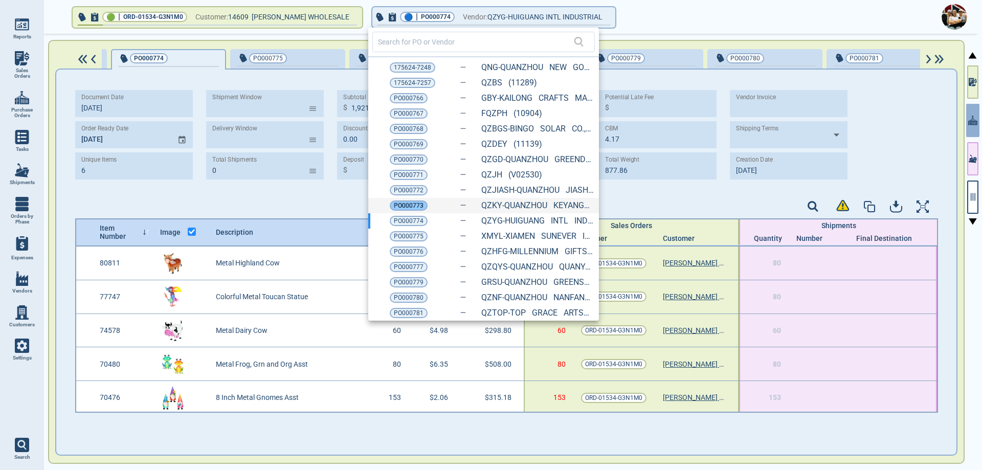
click at [416, 203] on span "PO000773" at bounding box center [409, 205] width 30 height 10
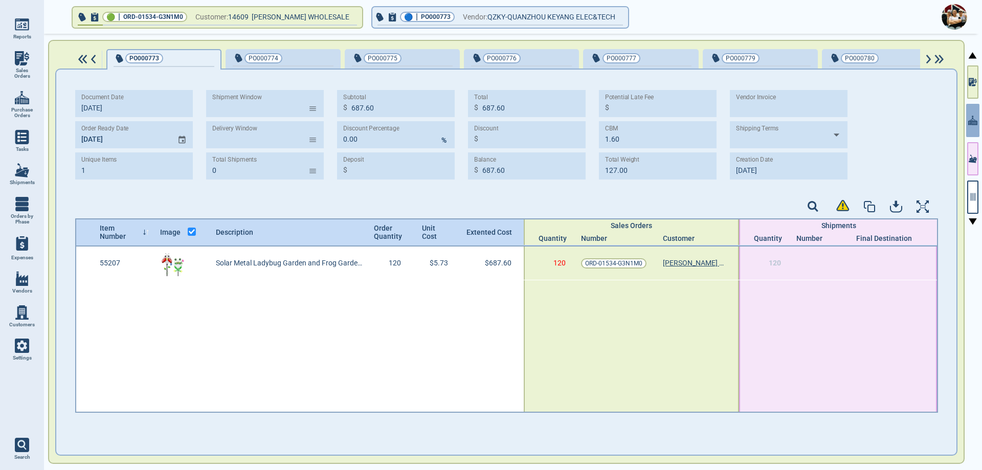
scroll to position [0, 1082]
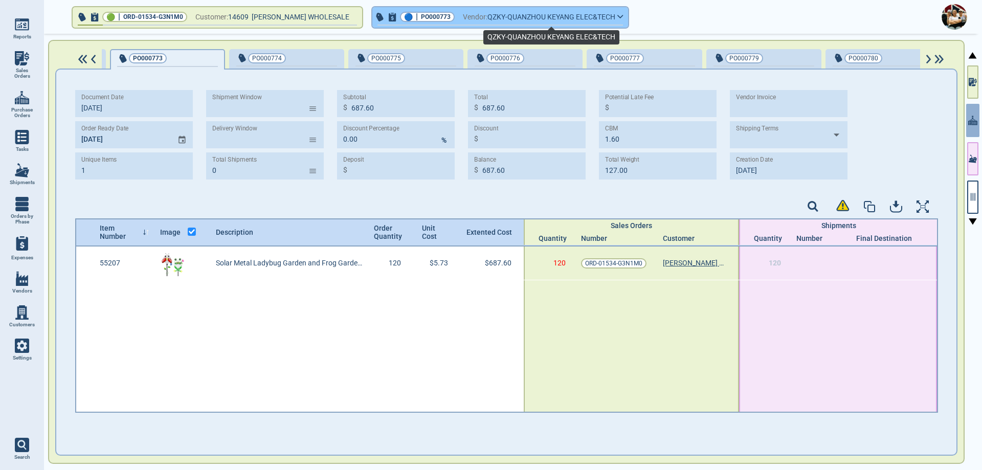
click at [522, 14] on span "QZKY-QUANZHOU KEYANG ELEC&TECH" at bounding box center [551, 17] width 128 height 13
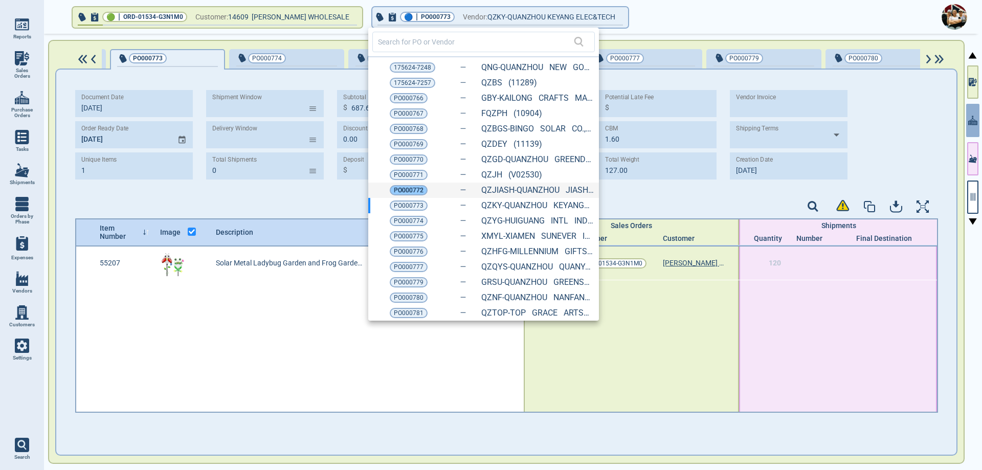
click at [419, 193] on span "PO000772" at bounding box center [409, 190] width 30 height 10
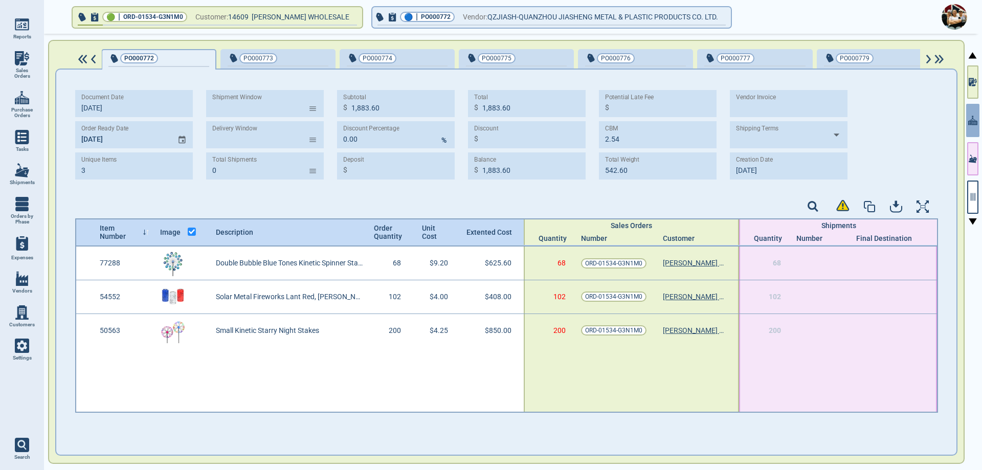
scroll to position [0, 964]
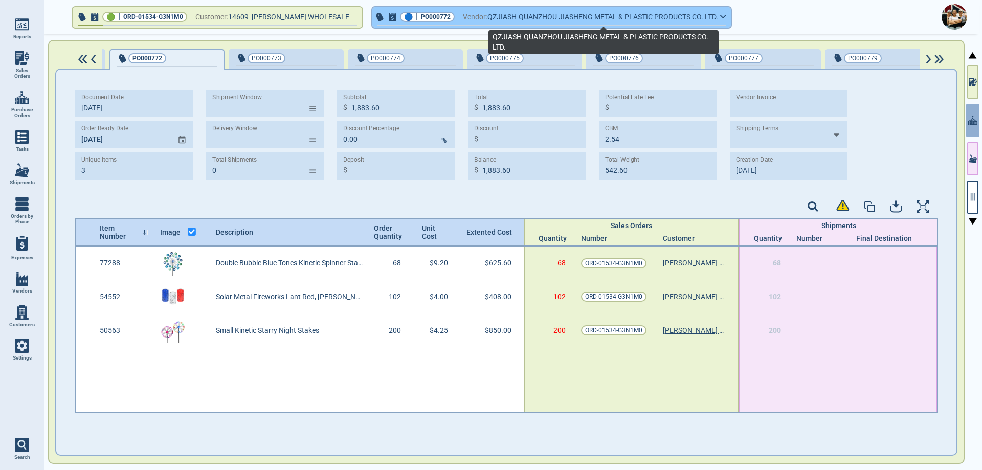
click at [496, 20] on span "QZJIASH-QUANZHOU JIASHENG METAL & PLASTIC PRODUCTS CO. LTD." at bounding box center [602, 17] width 231 height 13
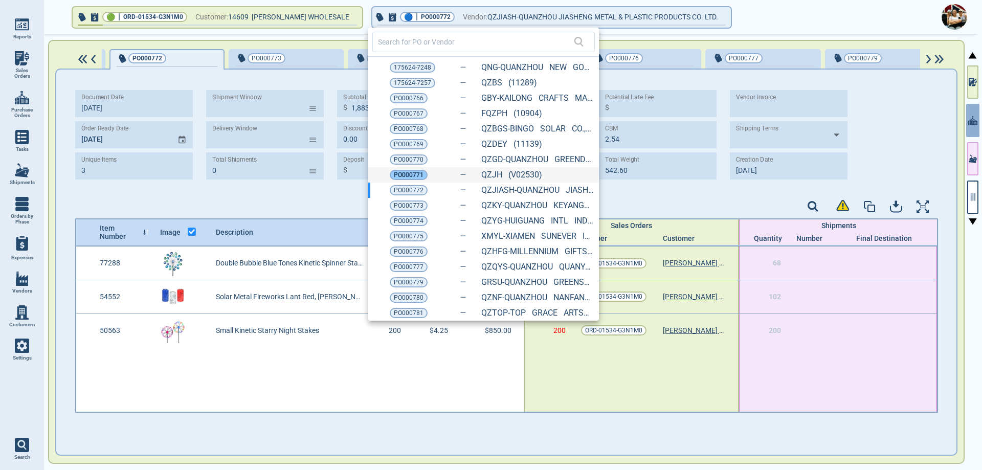
click at [412, 177] on span "PO000771" at bounding box center [409, 175] width 30 height 10
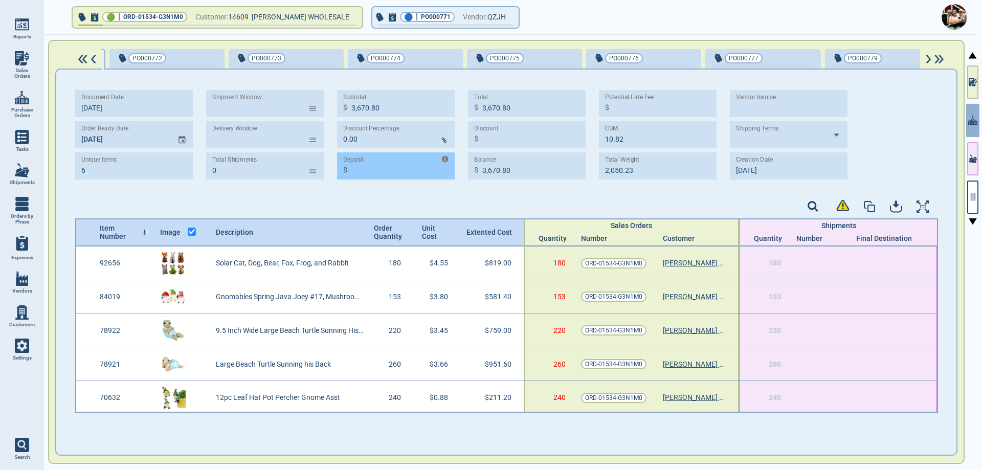
scroll to position [0, 845]
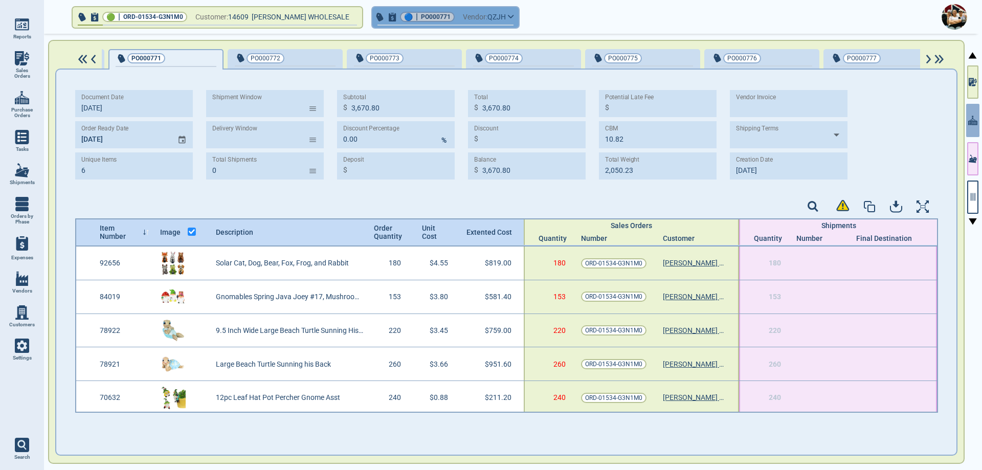
click at [484, 18] on span "Vendor:" at bounding box center [475, 17] width 25 height 13
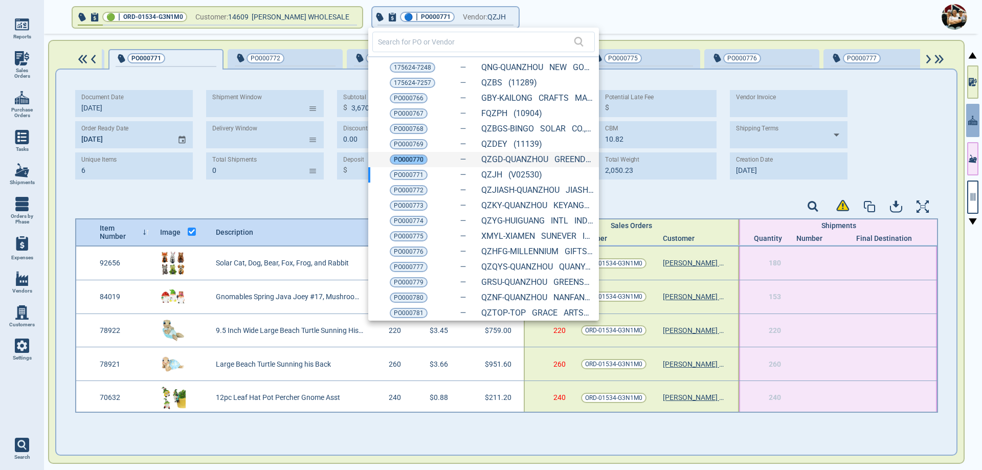
click at [410, 162] on span "PO000770" at bounding box center [409, 159] width 30 height 10
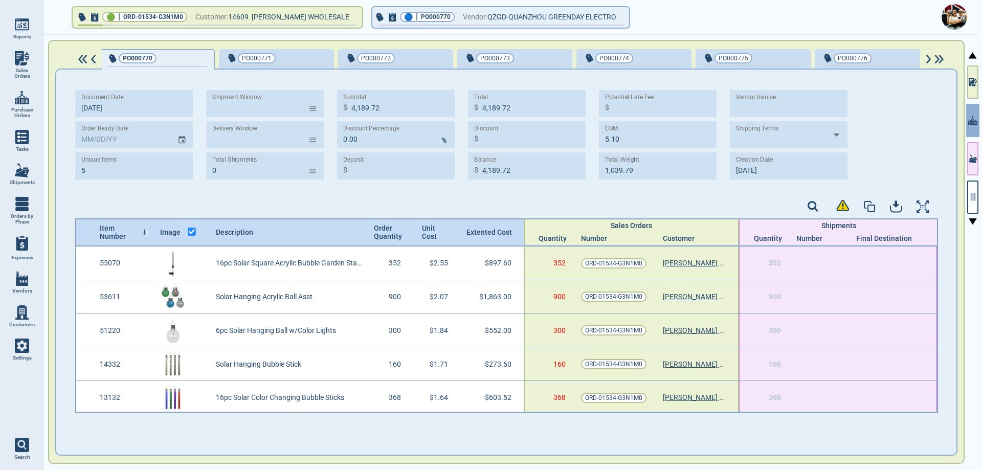
scroll to position [0, 727]
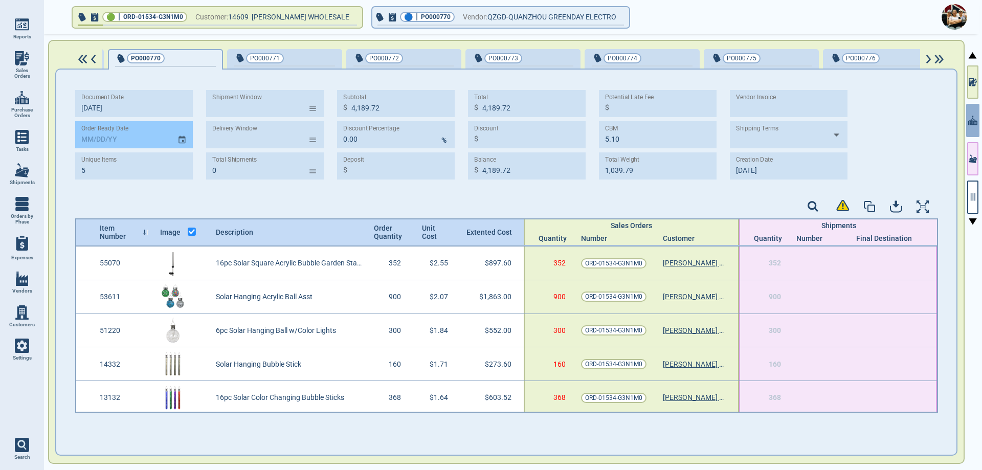
click at [184, 143] on icon "Choose date" at bounding box center [181, 140] width 9 height 14
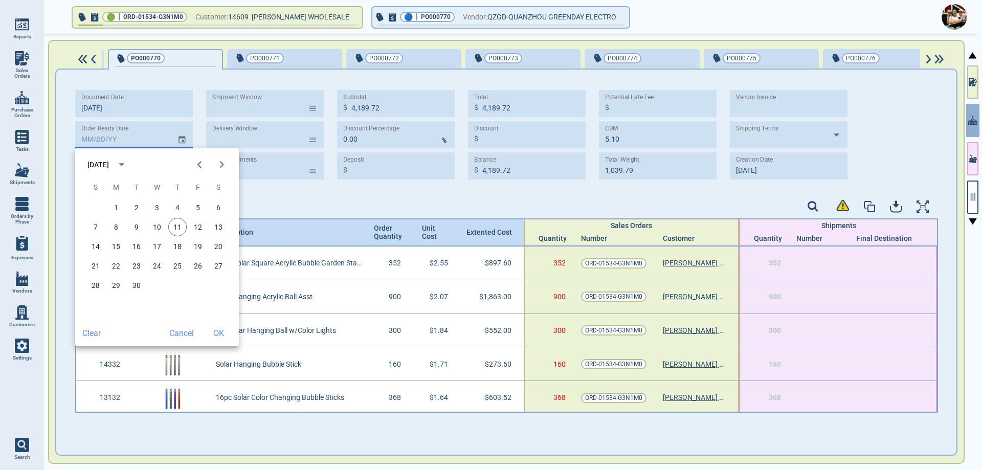
click at [224, 166] on icon "Next month" at bounding box center [222, 165] width 14 height 14
click at [223, 166] on icon "Next month" at bounding box center [222, 165] width 14 height 14
click at [172, 247] on button "15" at bounding box center [177, 246] width 18 height 18
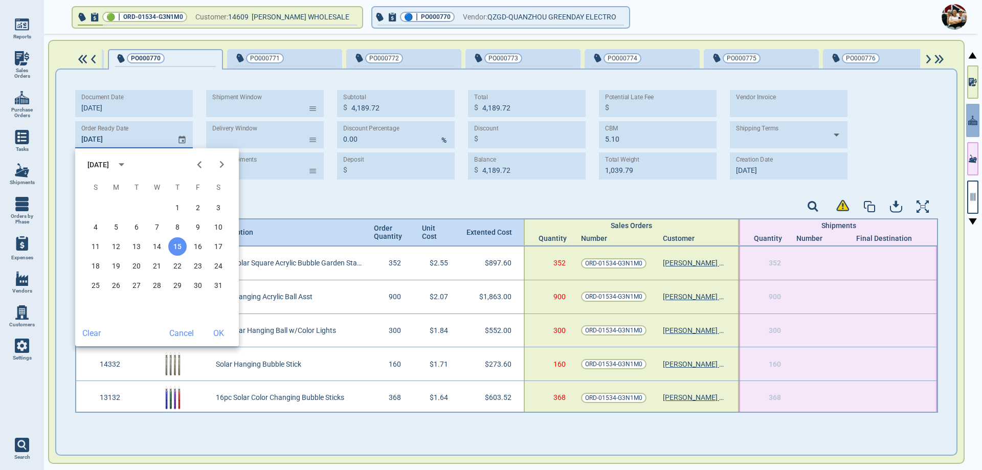
click at [216, 333] on button "OK" at bounding box center [218, 333] width 33 height 18
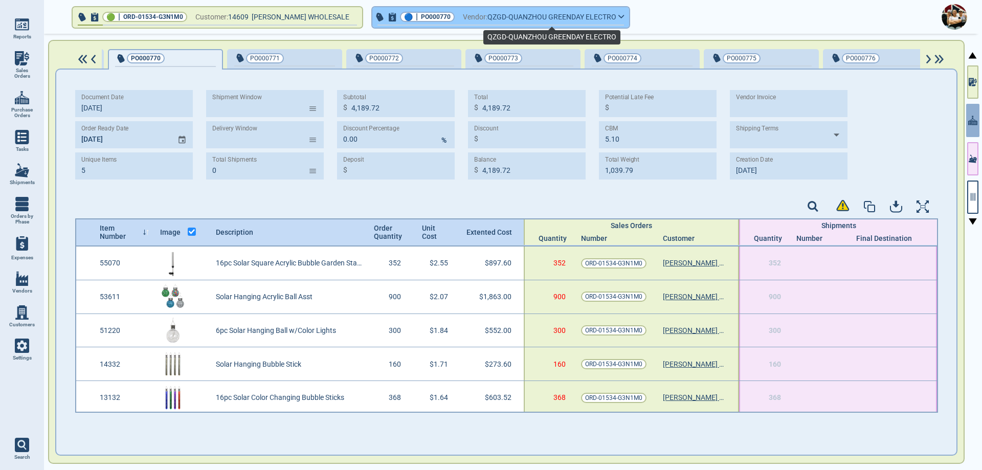
click at [505, 18] on span "QZGD-QUANZHOU GREENDAY ELECTRO" at bounding box center [551, 17] width 129 height 13
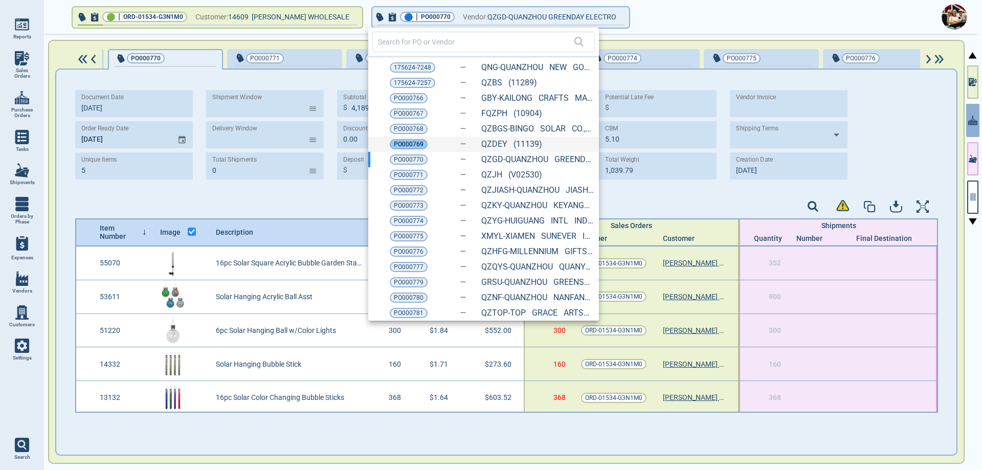
click at [417, 145] on span "PO000769" at bounding box center [409, 144] width 30 height 10
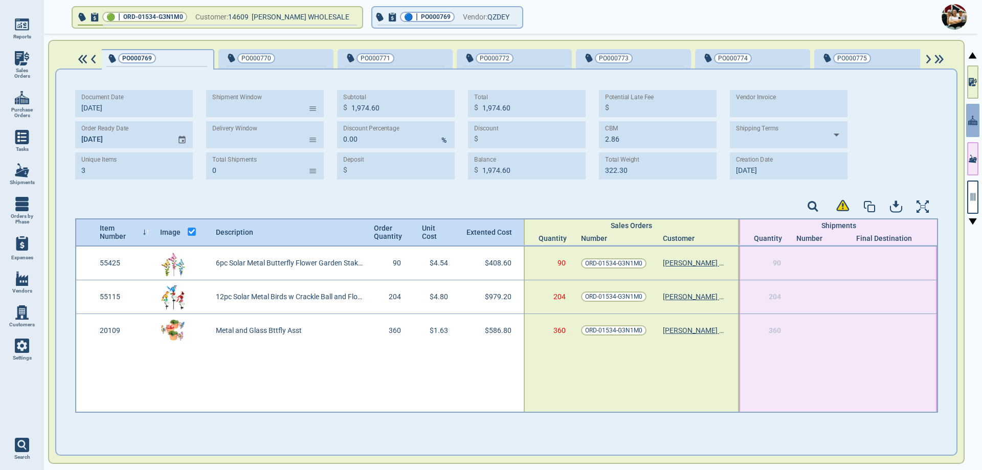
scroll to position [0, 609]
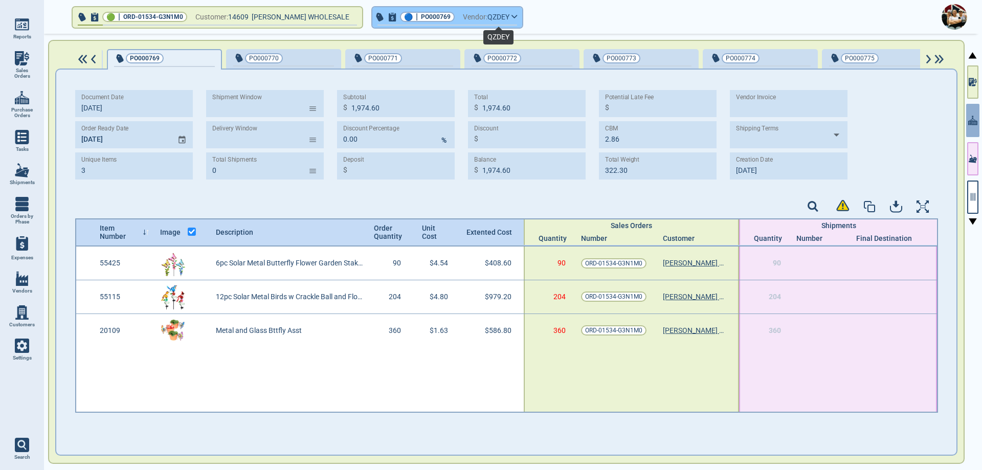
click at [488, 18] on span "QZDEY" at bounding box center [498, 17] width 22 height 13
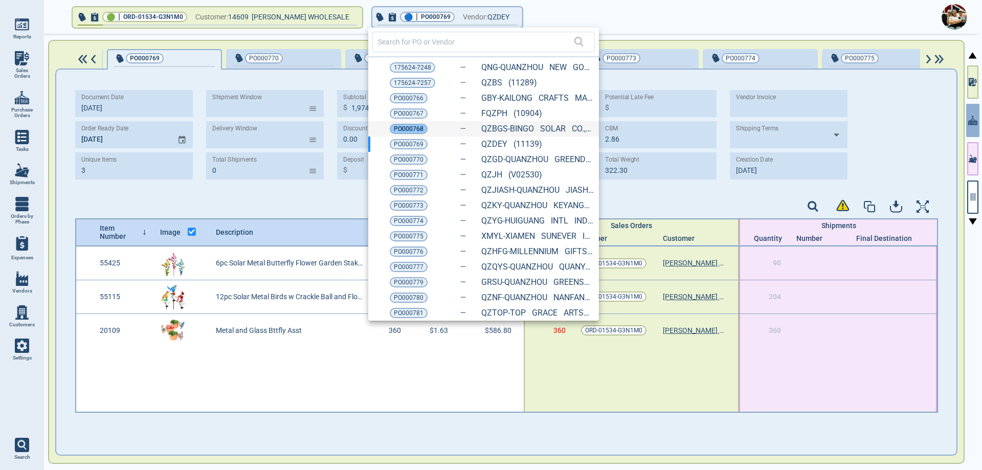
click at [412, 132] on span "PO000768" at bounding box center [409, 129] width 30 height 10
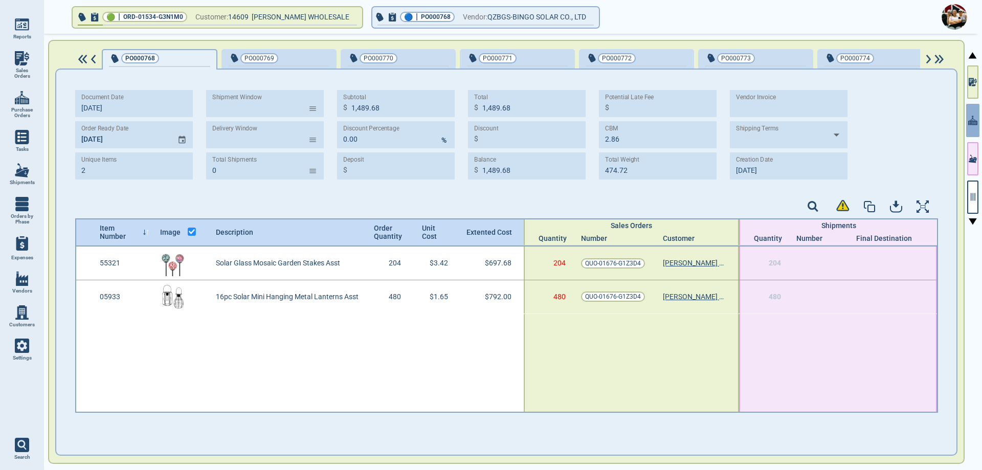
scroll to position [0, 490]
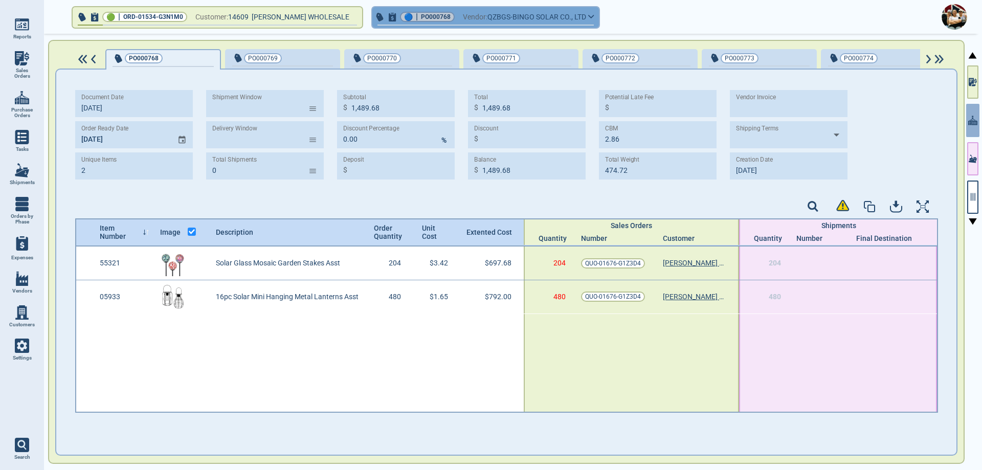
click at [476, 16] on span "Vendor:" at bounding box center [475, 17] width 25 height 13
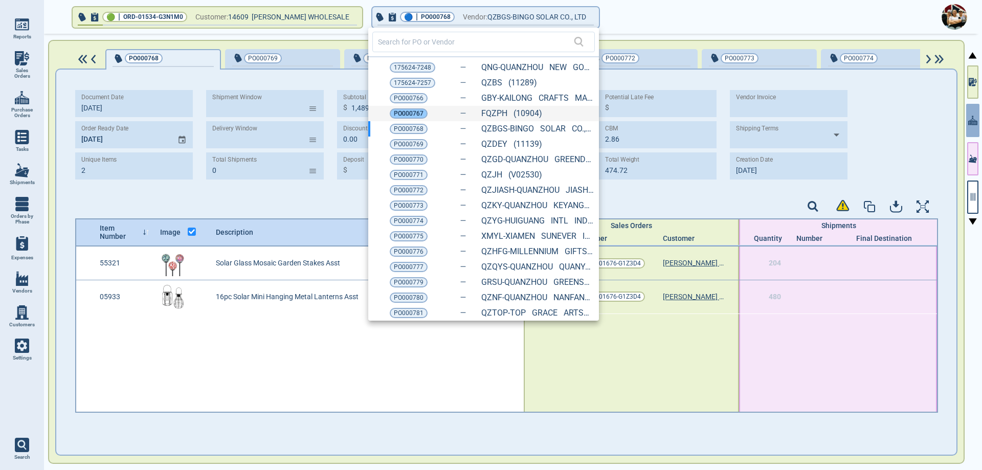
click at [413, 117] on span "PO000767" at bounding box center [409, 113] width 30 height 10
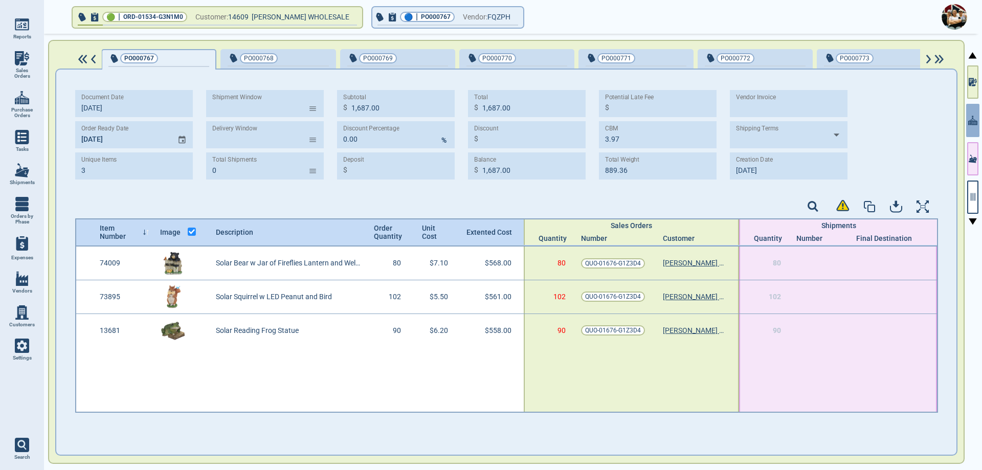
scroll to position [0, 372]
click at [486, 13] on span "Vendor:" at bounding box center [475, 17] width 25 height 13
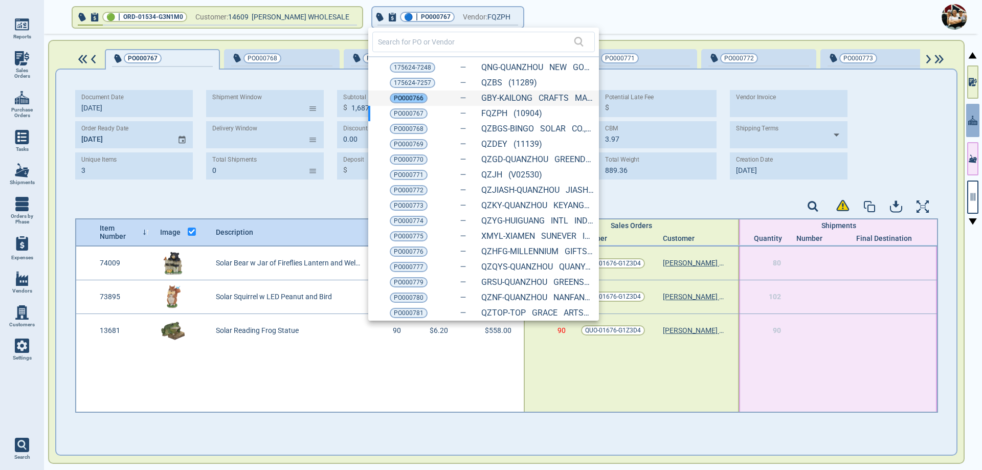
click at [418, 100] on span "PO000766" at bounding box center [409, 98] width 30 height 10
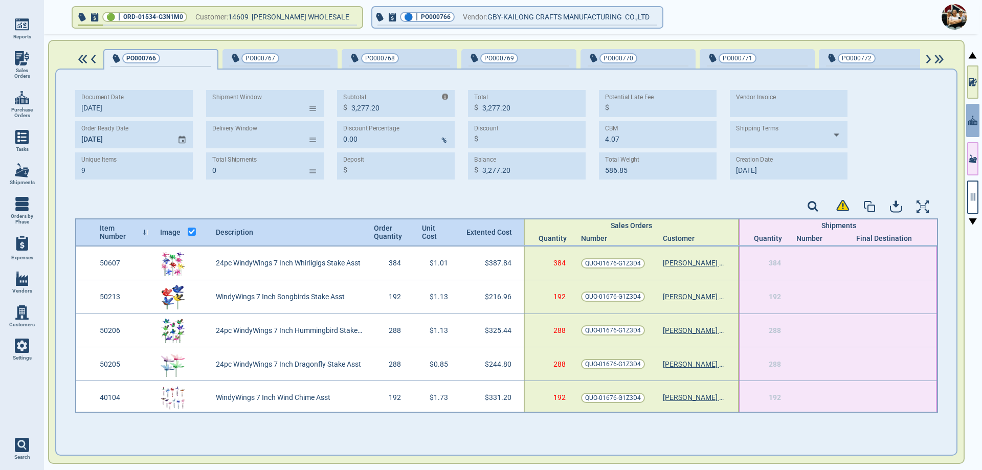
scroll to position [0, 254]
click at [714, 18] on div "0" at bounding box center [510, 17] width 938 height 34
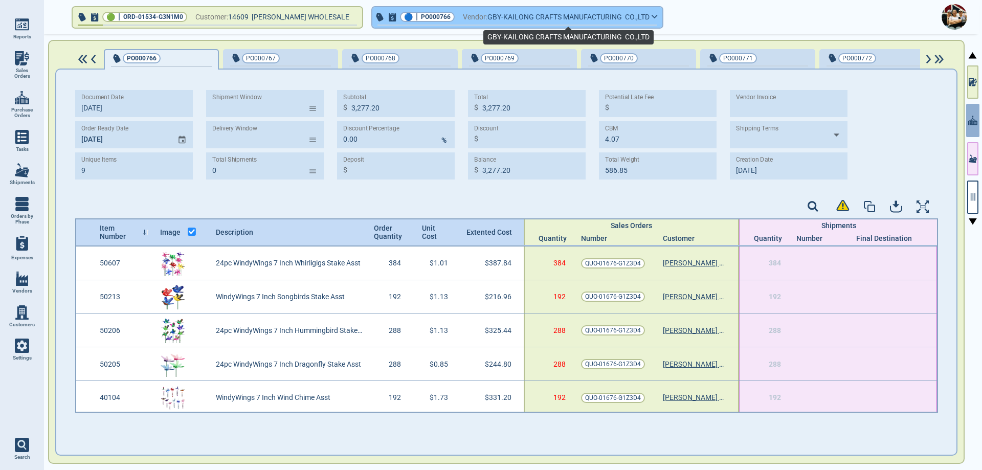
click at [577, 20] on span "GBY-KAILONG CRAFTS MANUFACTURING CO.,LTD" at bounding box center [568, 17] width 162 height 13
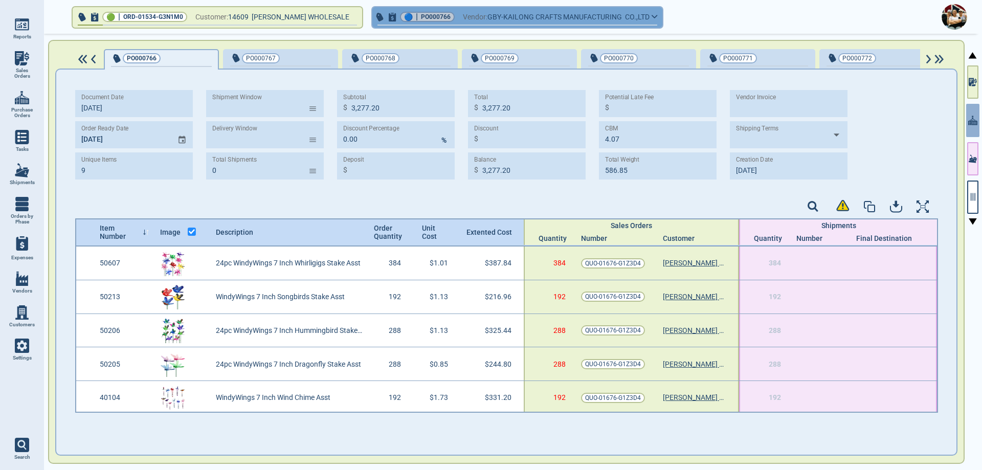
click at [653, 21] on button "🔵 | PO000766 Vendor: GBY-KAILONG CRAFTS MANUFACTURING CO.,LTD" at bounding box center [517, 17] width 290 height 20
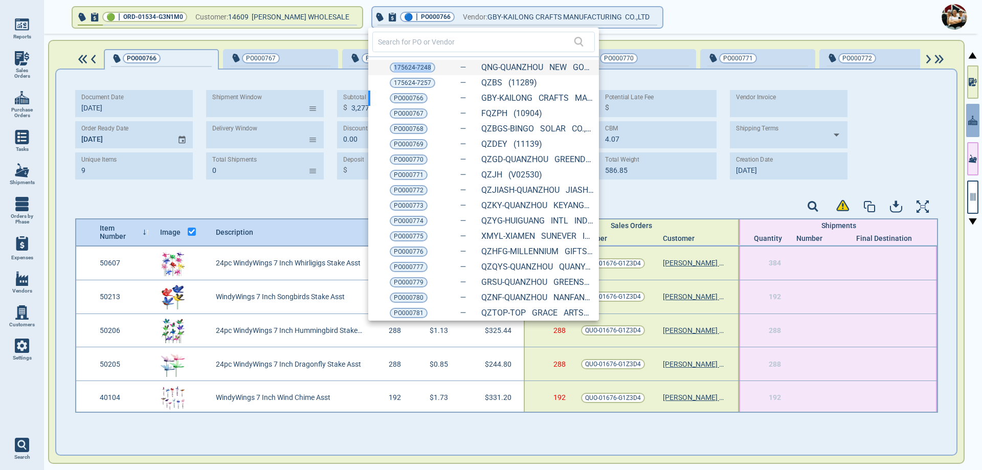
drag, startPoint x: 438, startPoint y: 67, endPoint x: 383, endPoint y: 67, distance: 54.7
click at [386, 67] on div "175624-7248 QNG-[GEOGRAPHIC_DATA] NEW GOOD CRAFTS C (10858)" at bounding box center [483, 67] width 231 height 15
copy span "175624-7248"
drag, startPoint x: 435, startPoint y: 86, endPoint x: 386, endPoint y: 86, distance: 49.6
click at [386, 86] on div "175624-7257 QZBS (11289)" at bounding box center [483, 82] width 231 height 15
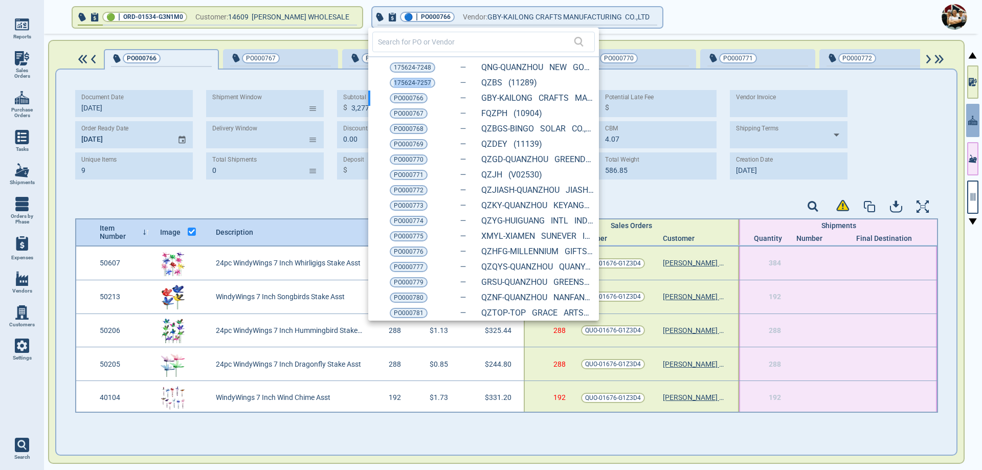
copy span "175624-7257"
click at [516, 42] on input "text" at bounding box center [476, 41] width 196 height 15
click at [338, 439] on div at bounding box center [491, 235] width 982 height 470
